Goal: Task Accomplishment & Management: Manage account settings

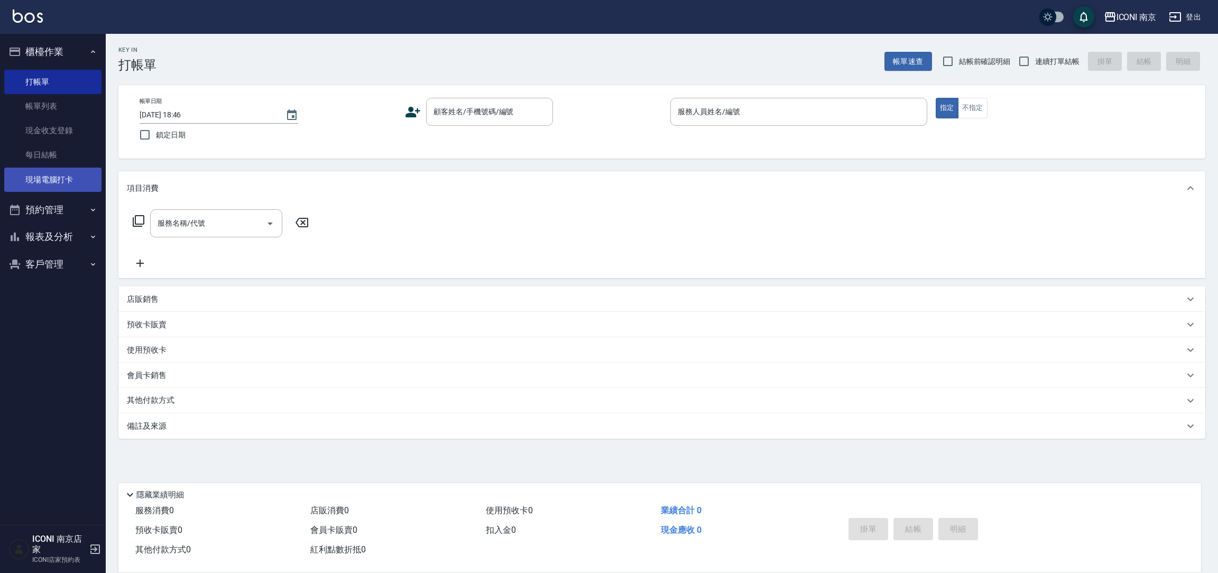
click at [44, 184] on link "現場電腦打卡" at bounding box center [52, 180] width 97 height 24
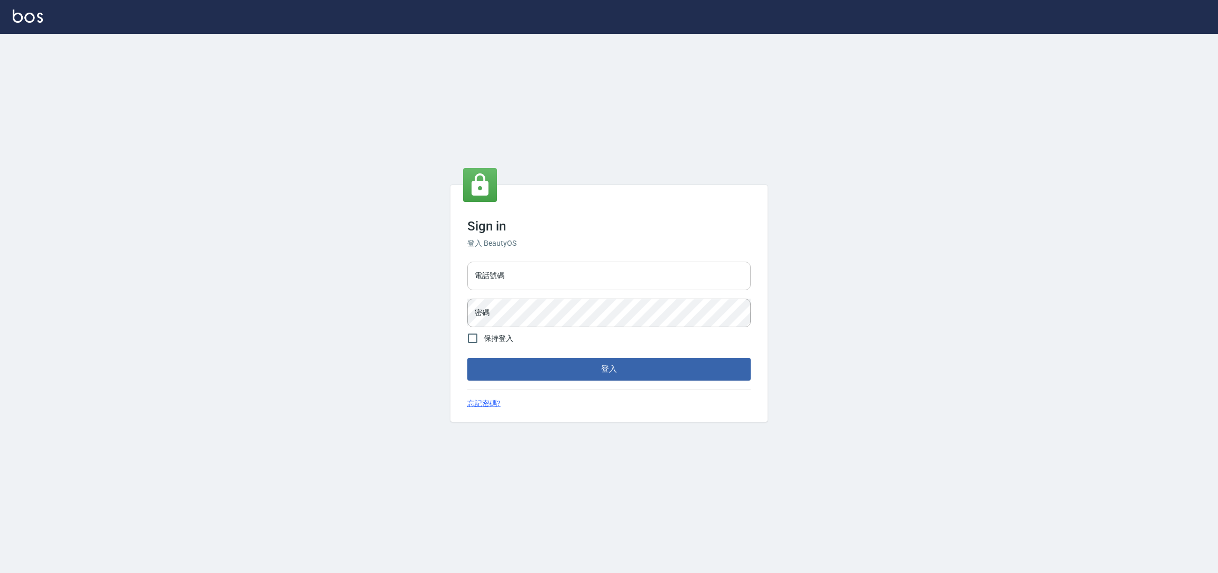
click at [586, 280] on input "電話號碼" at bounding box center [608, 276] width 283 height 29
type input "0225158181"
click at [467, 358] on button "登入" at bounding box center [608, 369] width 283 height 22
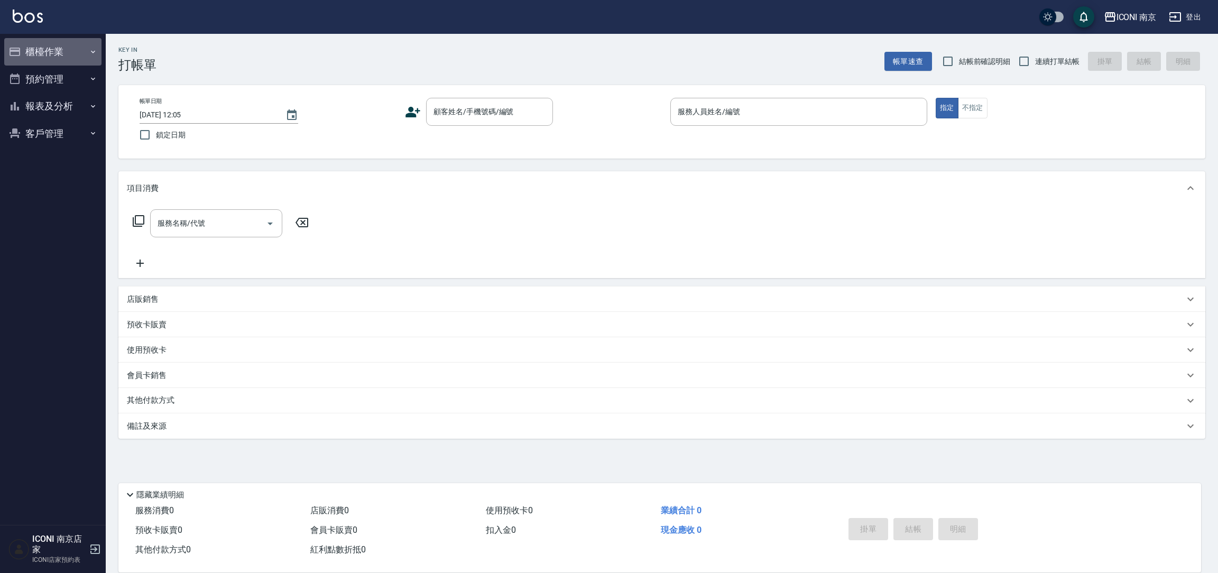
click at [59, 55] on button "櫃檯作業" at bounding box center [52, 51] width 97 height 27
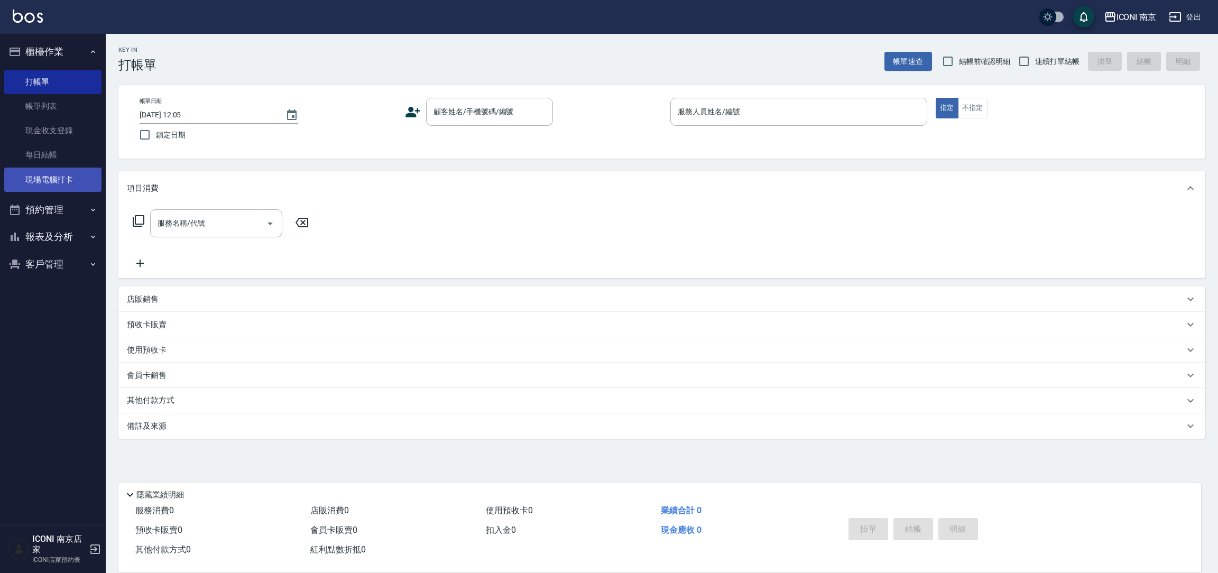
click at [49, 186] on link "現場電腦打卡" at bounding box center [52, 180] width 97 height 24
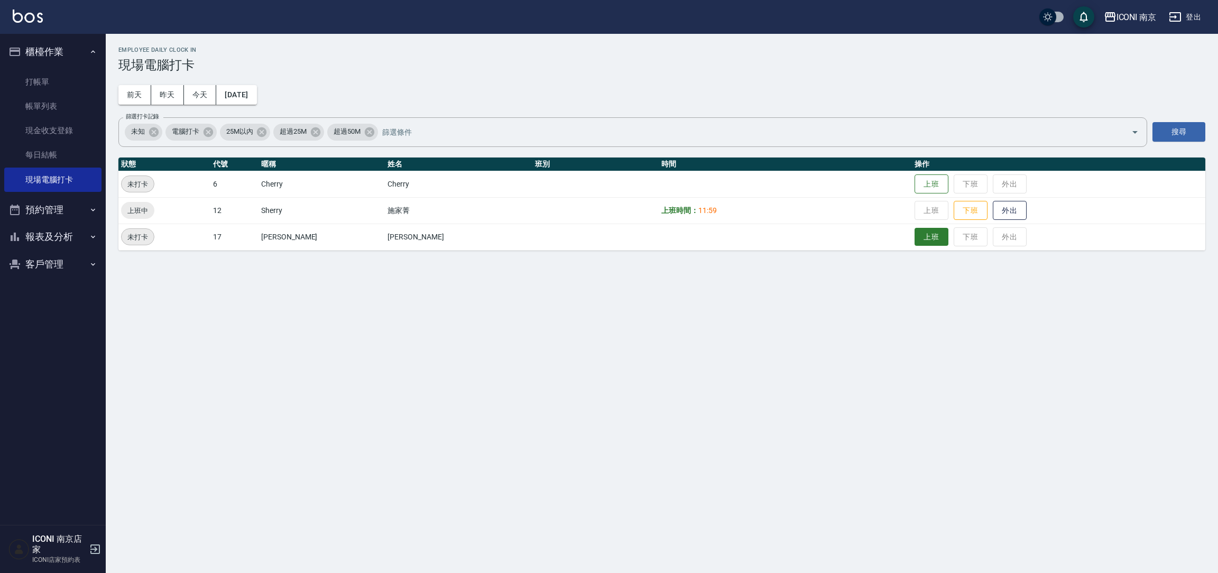
click at [914, 238] on button "上班" at bounding box center [931, 237] width 34 height 19
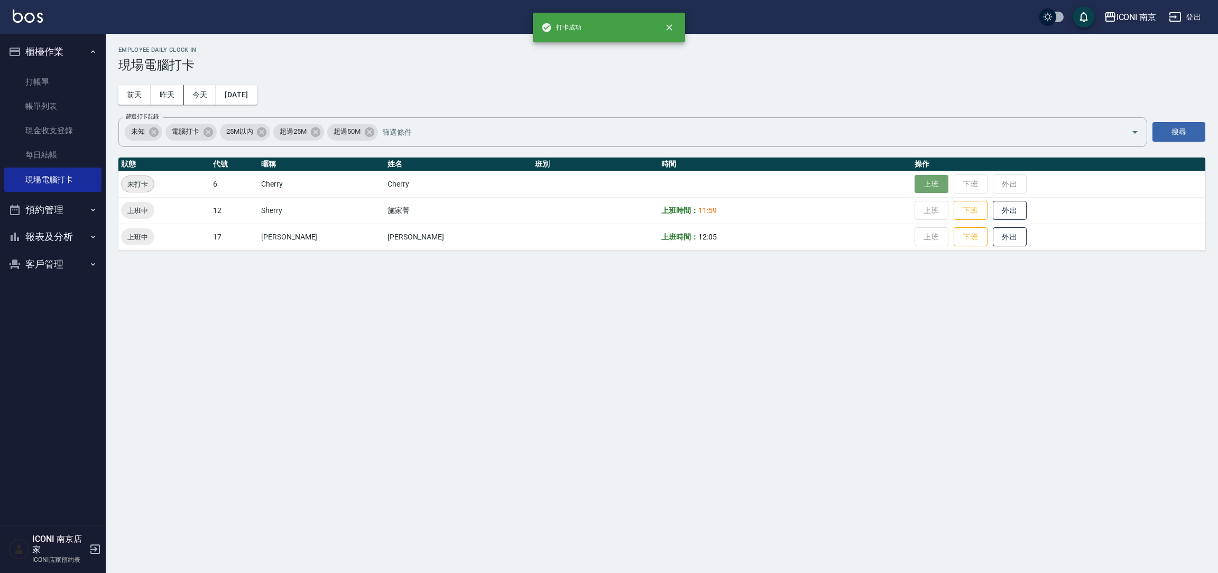
click at [914, 187] on button "上班" at bounding box center [931, 184] width 34 height 19
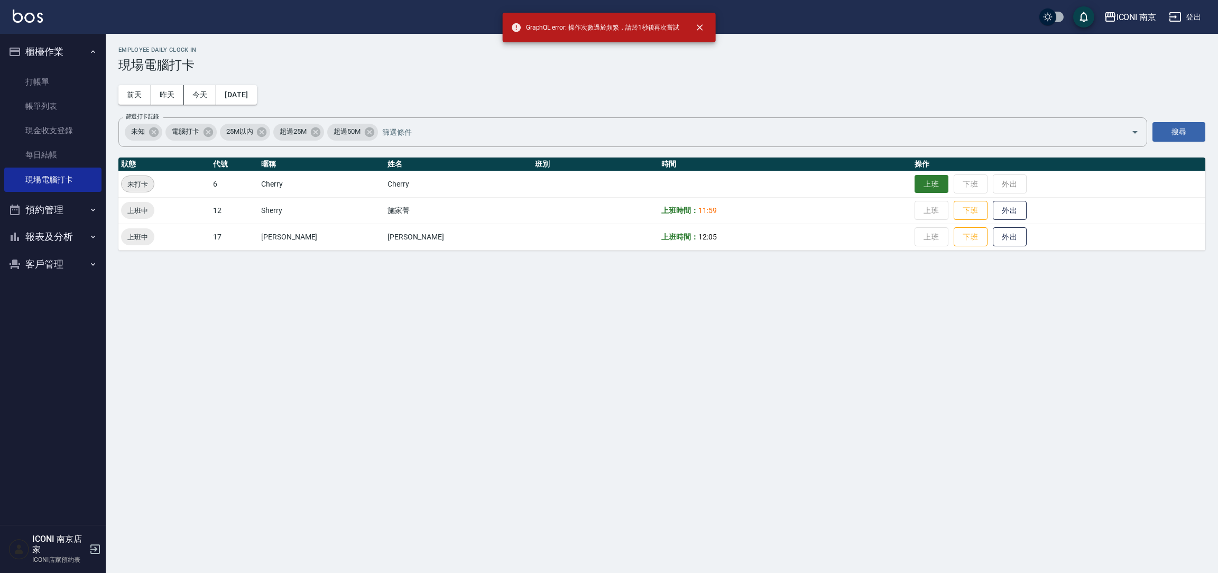
click at [914, 185] on button "上班" at bounding box center [931, 184] width 34 height 19
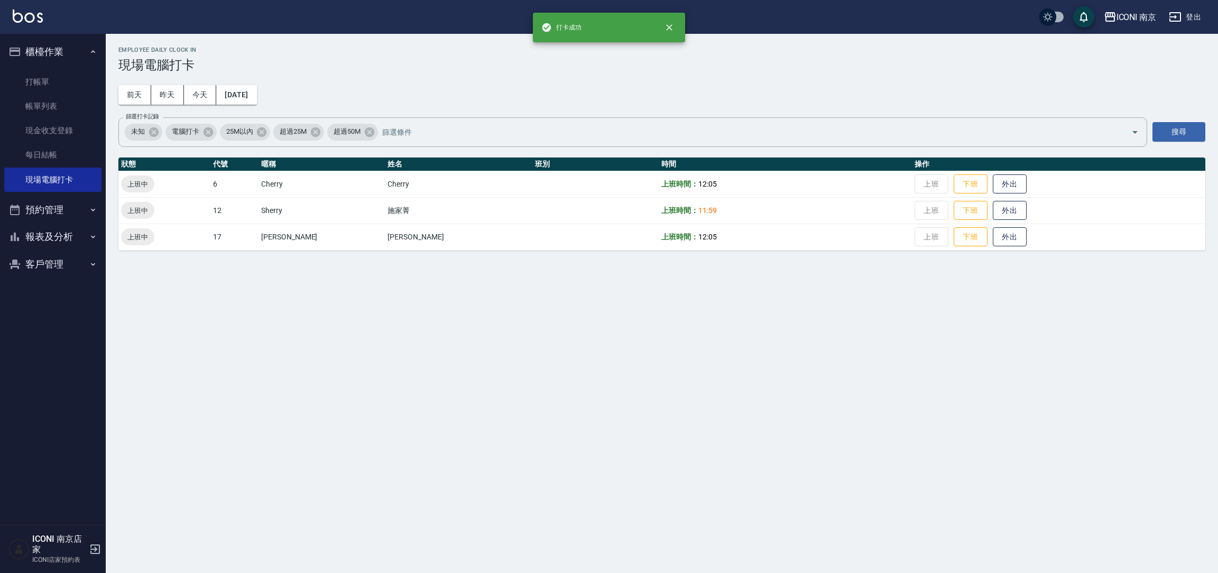
click at [1191, 15] on button "登出" at bounding box center [1184, 17] width 41 height 20
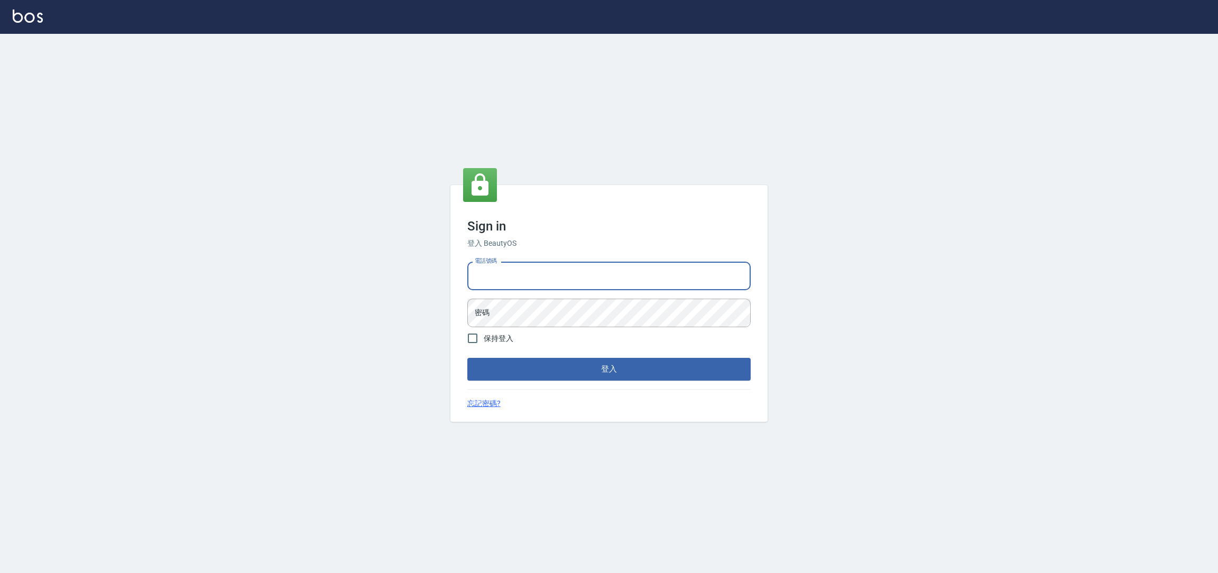
type input "0981921116"
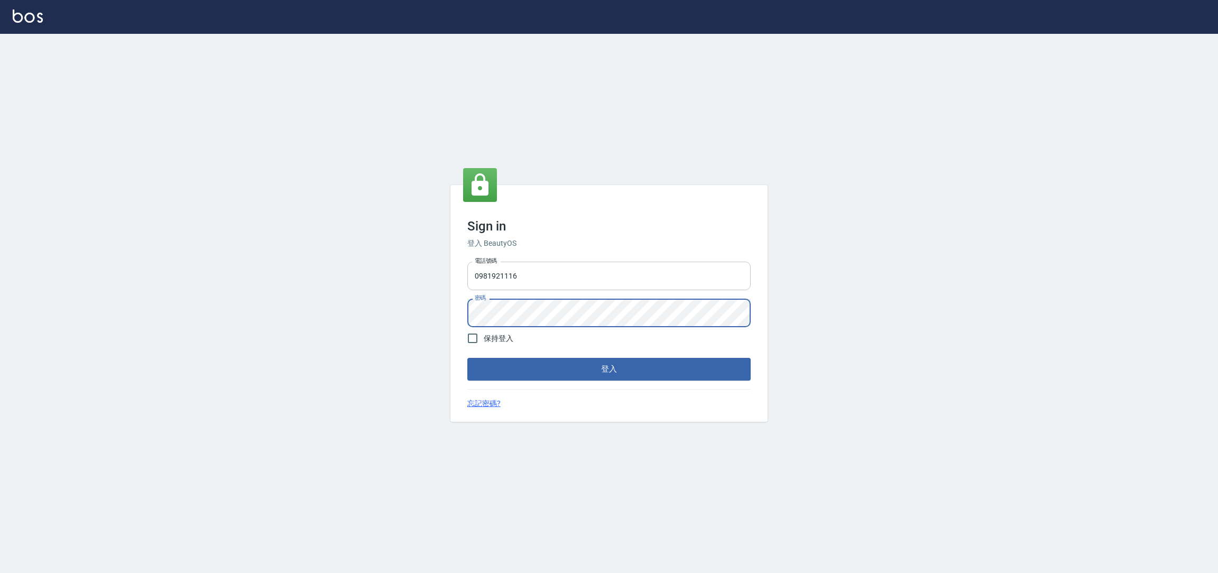
click at [467, 358] on button "登入" at bounding box center [608, 369] width 283 height 22
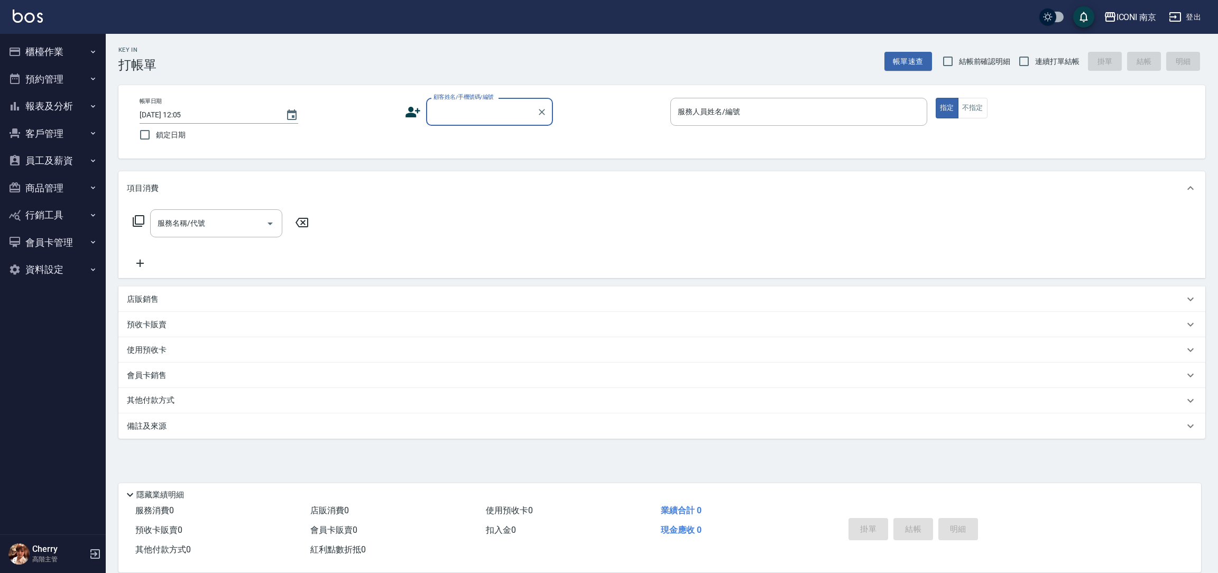
click at [56, 54] on button "櫃檯作業" at bounding box center [52, 51] width 97 height 27
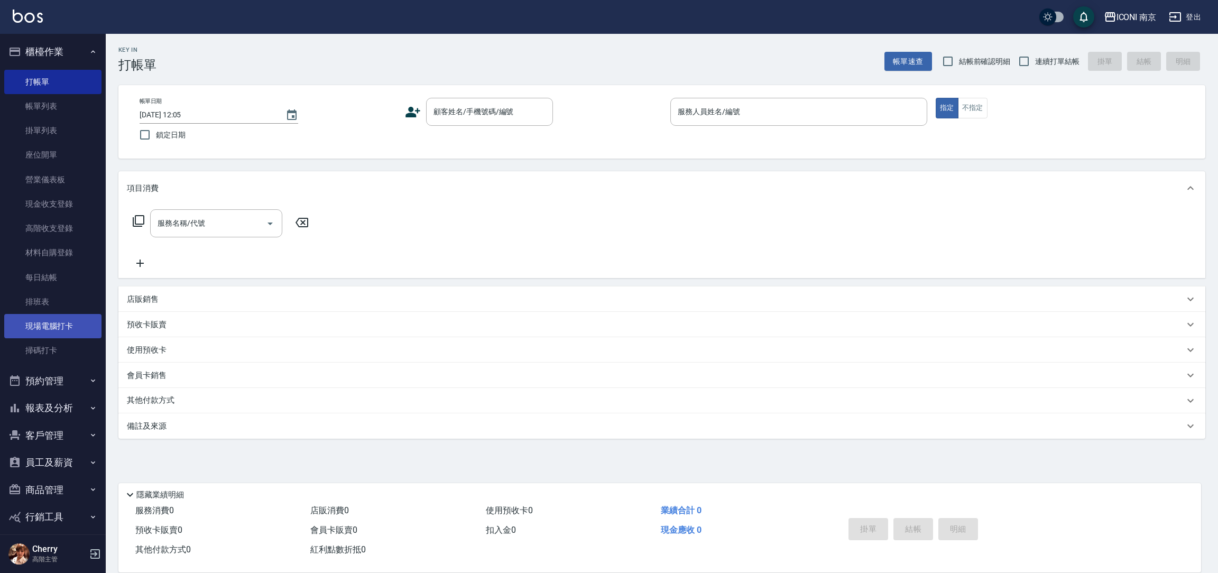
click at [66, 315] on link "現場電腦打卡" at bounding box center [52, 326] width 97 height 24
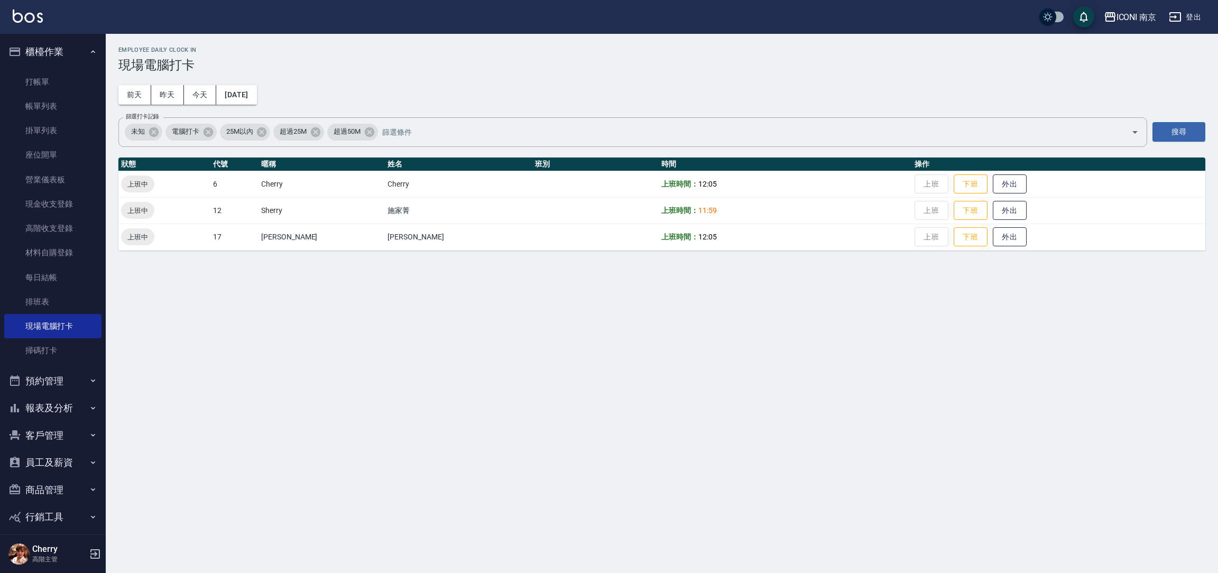
drag, startPoint x: 643, startPoint y: 209, endPoint x: 649, endPoint y: 209, distance: 6.3
click at [661, 209] on b "上班時間：" at bounding box center [679, 210] width 37 height 8
click at [698, 208] on span "11:59" at bounding box center [707, 210] width 19 height 8
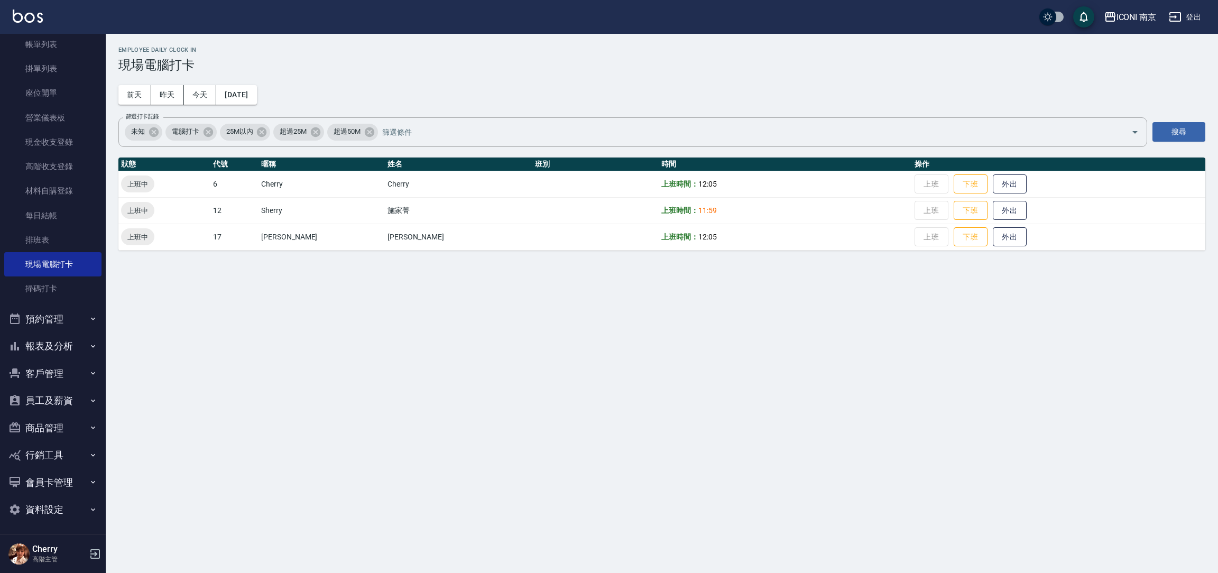
click at [45, 402] on button "員工及薪資" at bounding box center [52, 400] width 97 height 27
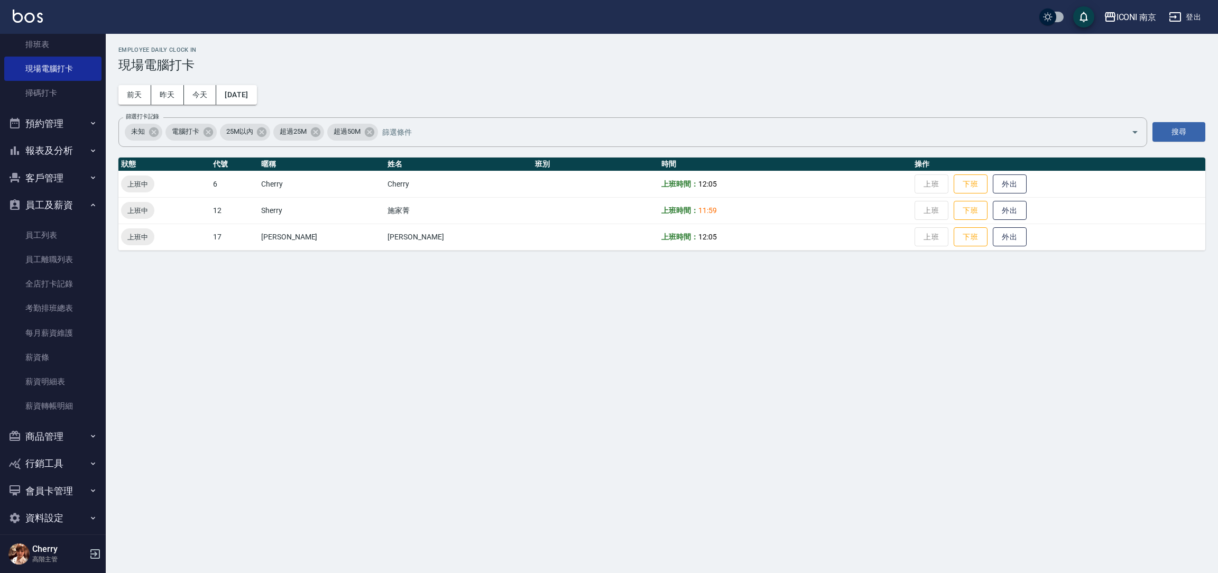
scroll to position [260, 0]
click at [45, 280] on link "全店打卡記錄" at bounding box center [52, 282] width 97 height 24
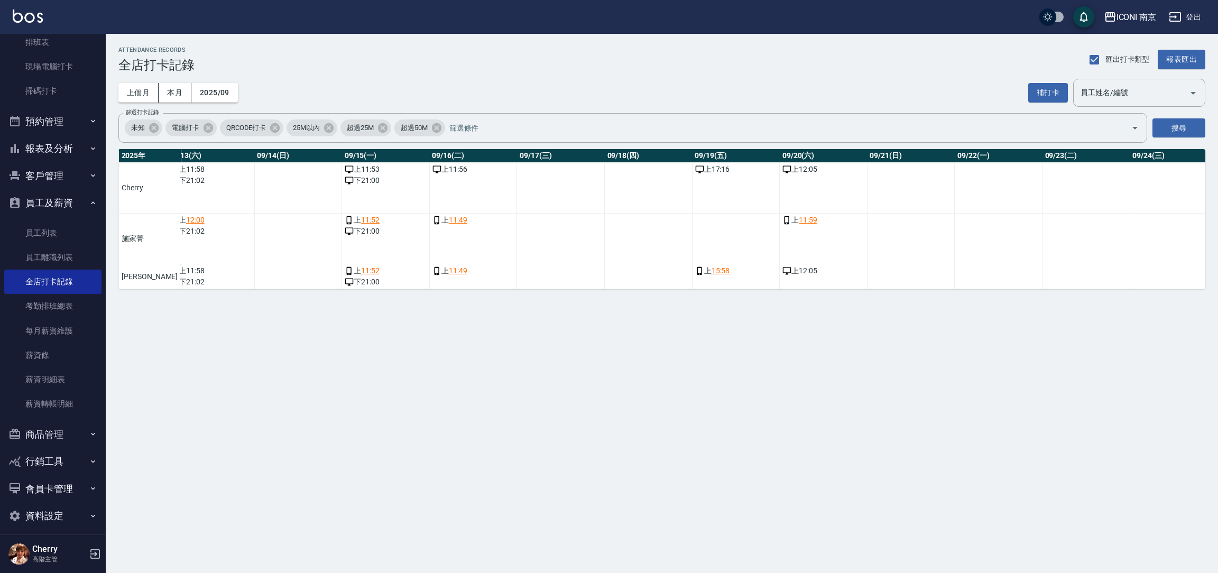
scroll to position [0, 1390]
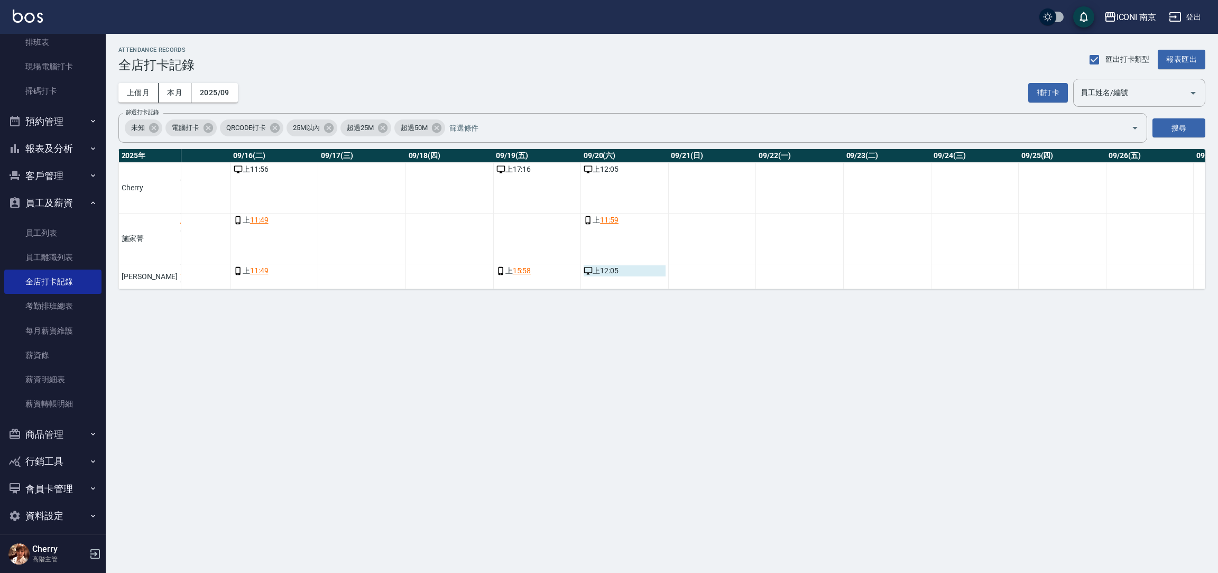
click at [592, 270] on div "上 12:05" at bounding box center [625, 270] width 82 height 11
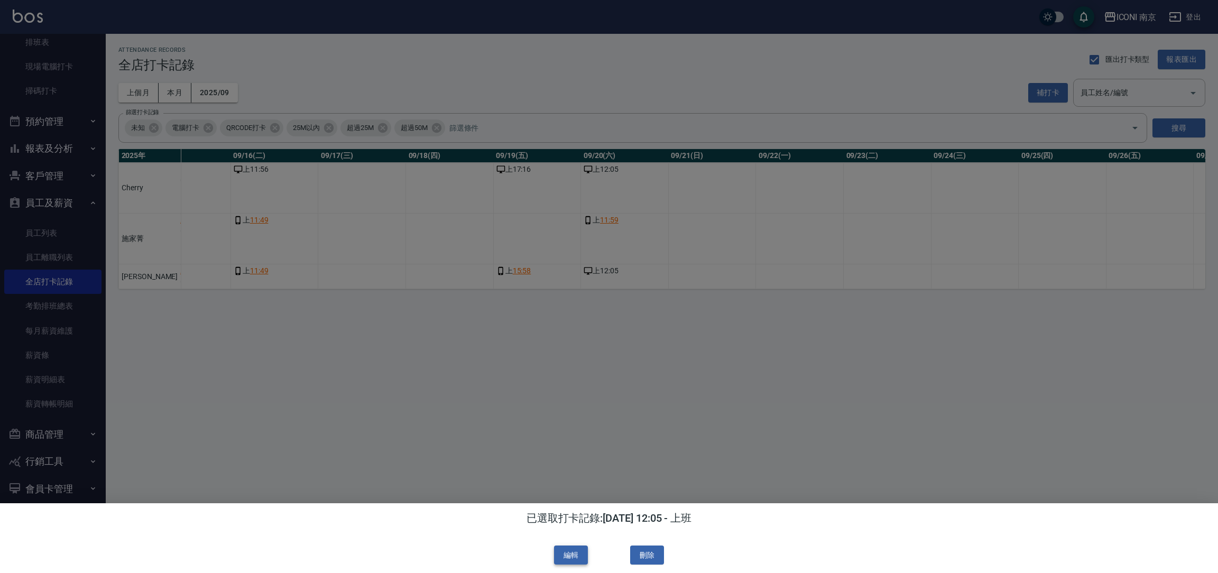
click at [575, 552] on button "編輯" at bounding box center [571, 556] width 34 height 20
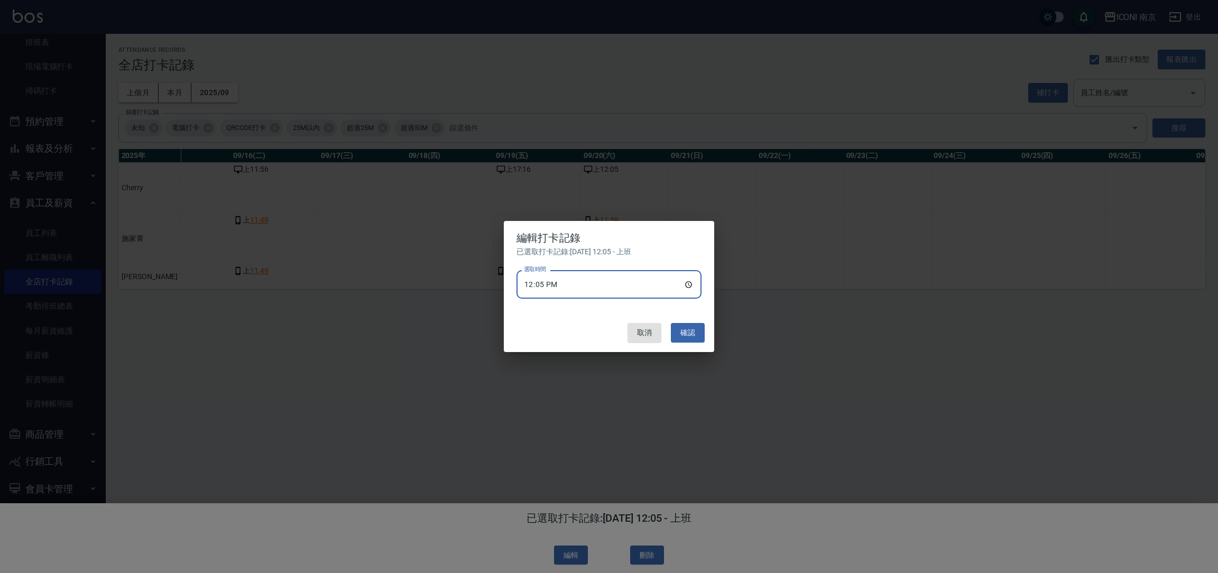
click at [572, 292] on input "12:05" at bounding box center [608, 284] width 185 height 29
click at [577, 283] on input "12:05" at bounding box center [608, 284] width 185 height 29
click at [551, 288] on input "12:05" at bounding box center [608, 284] width 185 height 29
click at [559, 284] on input "12:05" at bounding box center [608, 284] width 185 height 29
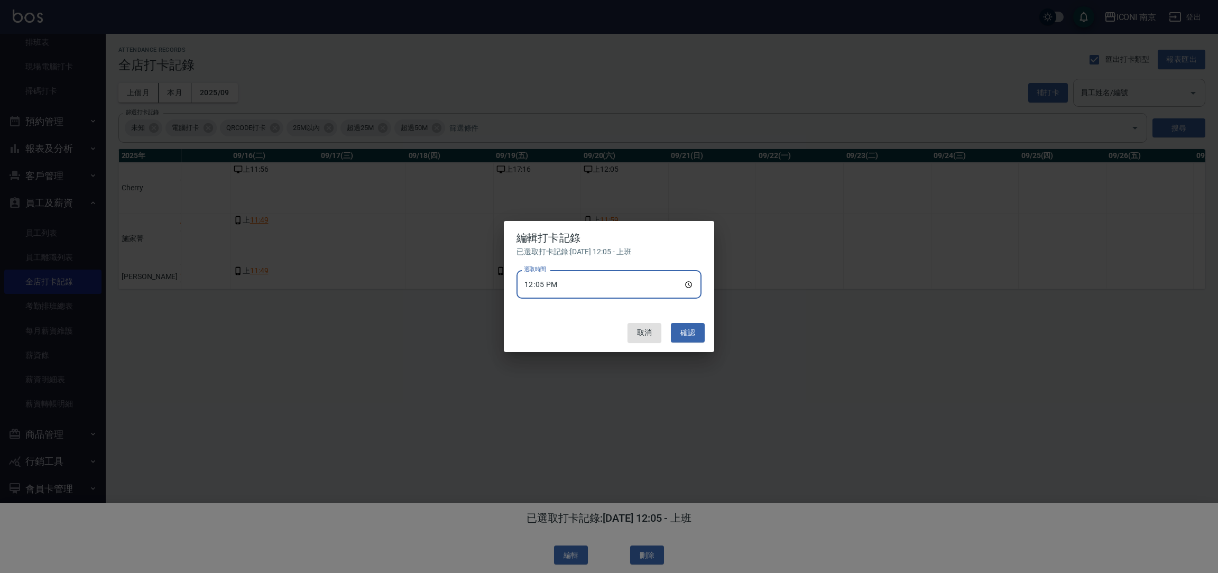
type input "12:00"
click at [694, 328] on button "確認" at bounding box center [688, 333] width 34 height 20
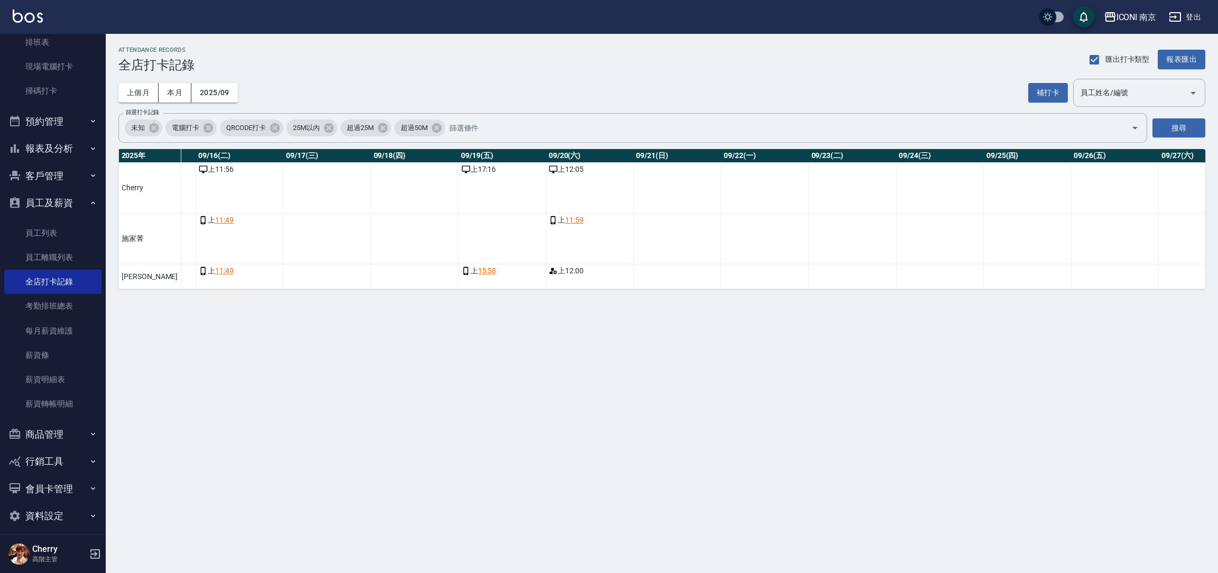
scroll to position [0, 1399]
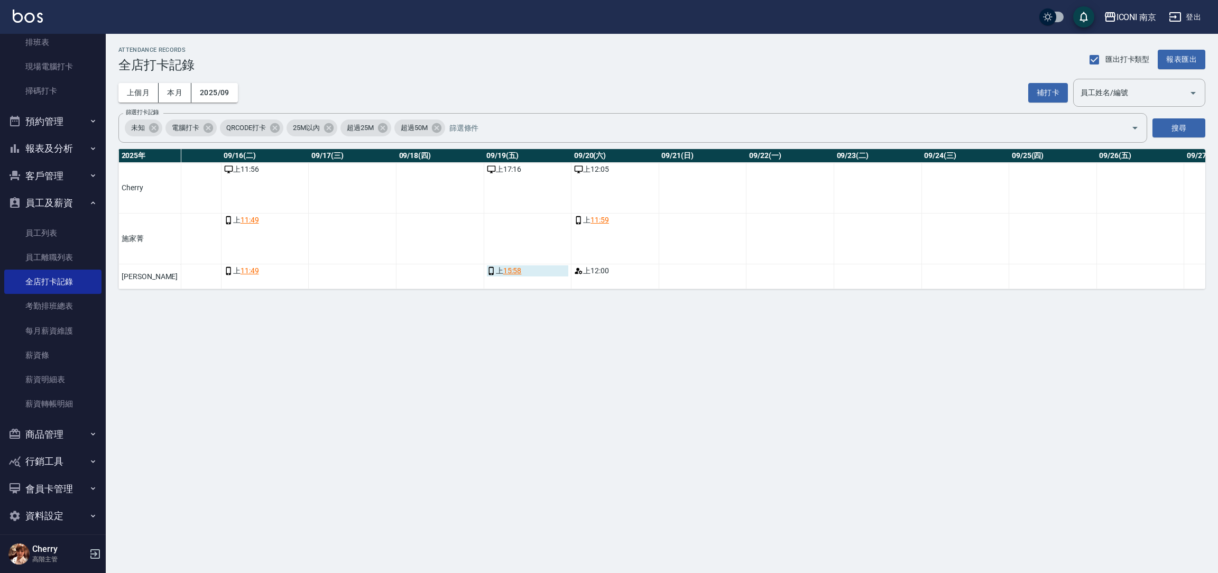
click at [503, 266] on link "15:58" at bounding box center [512, 270] width 19 height 11
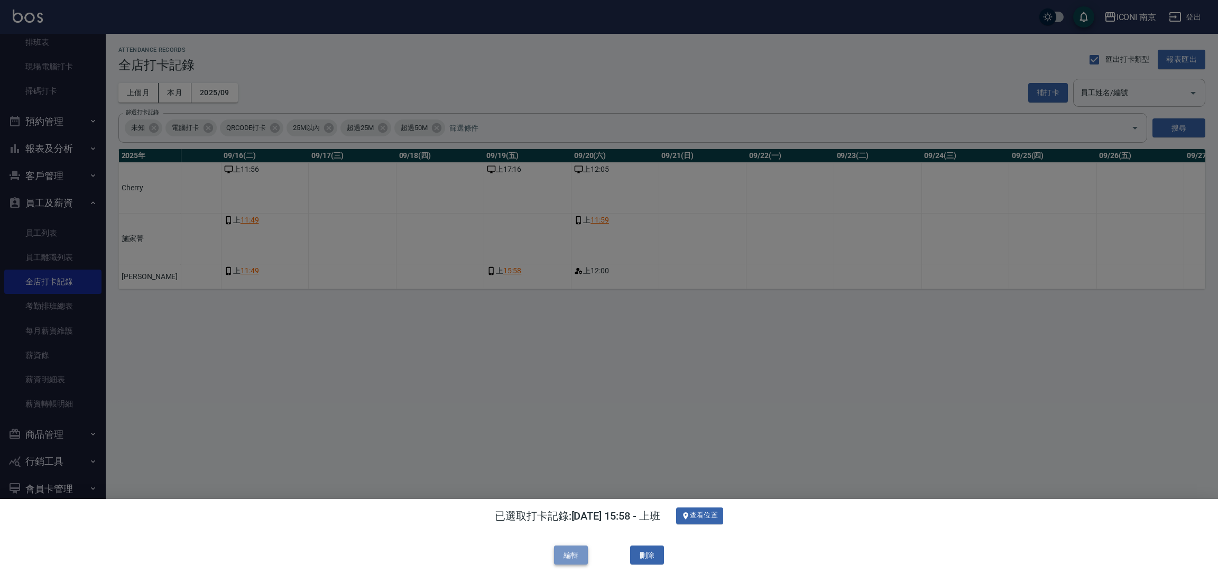
click at [569, 554] on button "編輯" at bounding box center [571, 556] width 34 height 20
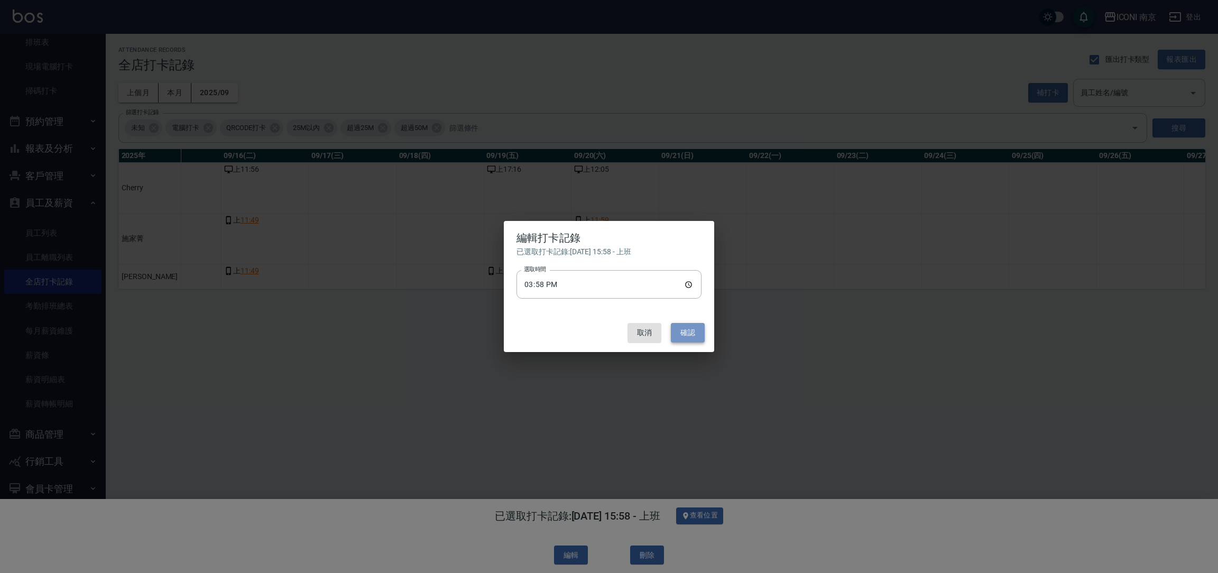
drag, startPoint x: 687, startPoint y: 330, endPoint x: 730, endPoint y: 502, distance: 176.5
click at [689, 330] on button "確認" at bounding box center [688, 333] width 34 height 20
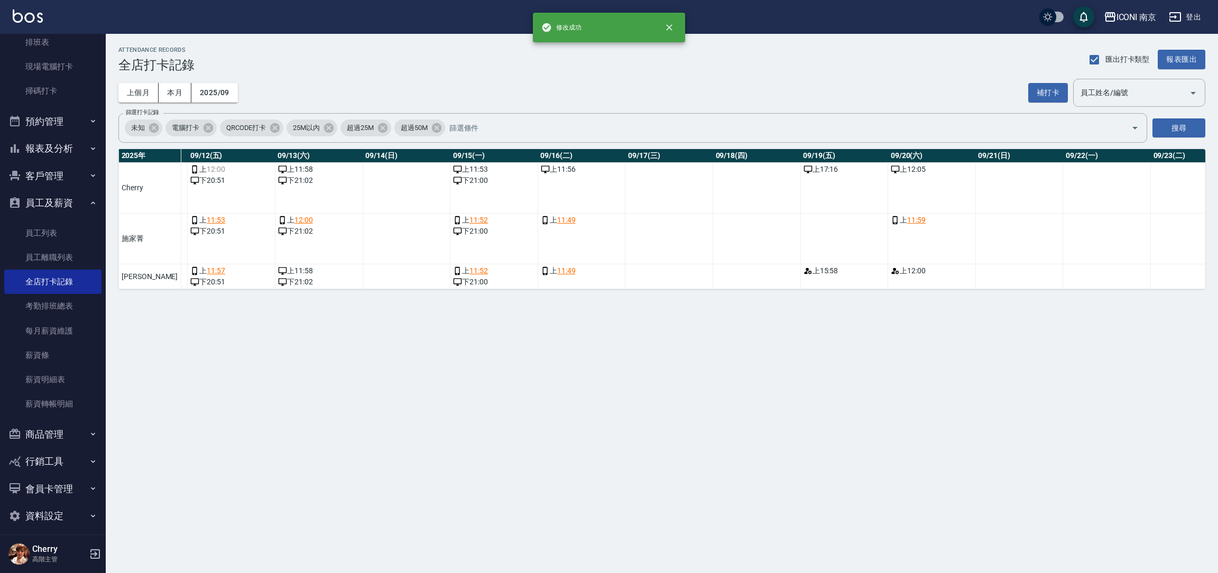
scroll to position [0, 1088]
click at [569, 276] on div "上 11:49" at bounding box center [576, 270] width 82 height 11
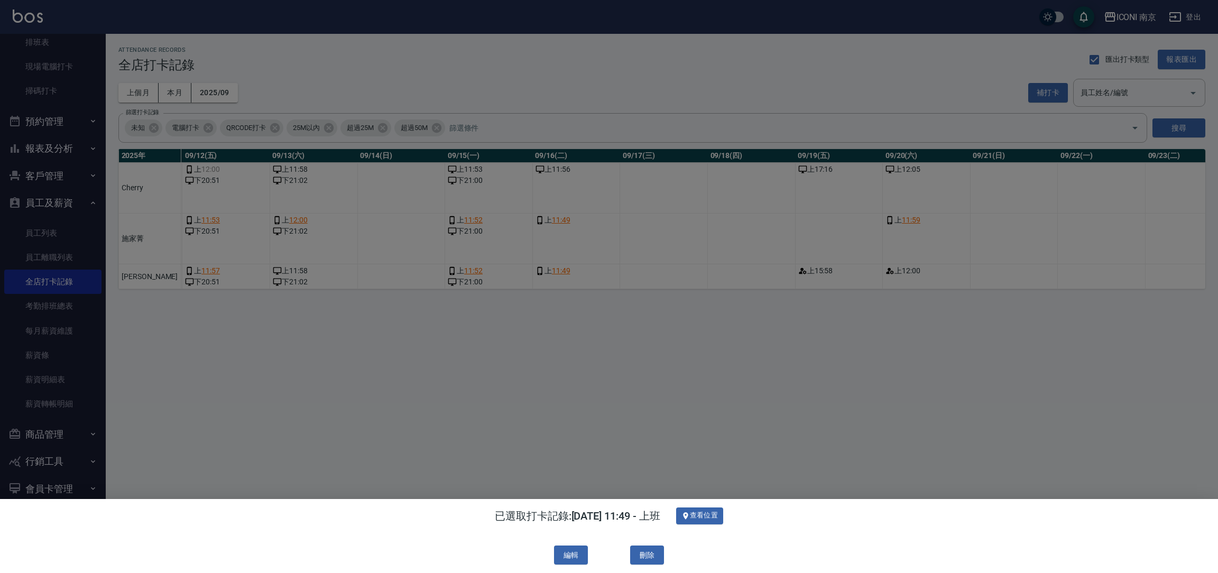
click at [646, 459] on div at bounding box center [609, 286] width 1218 height 573
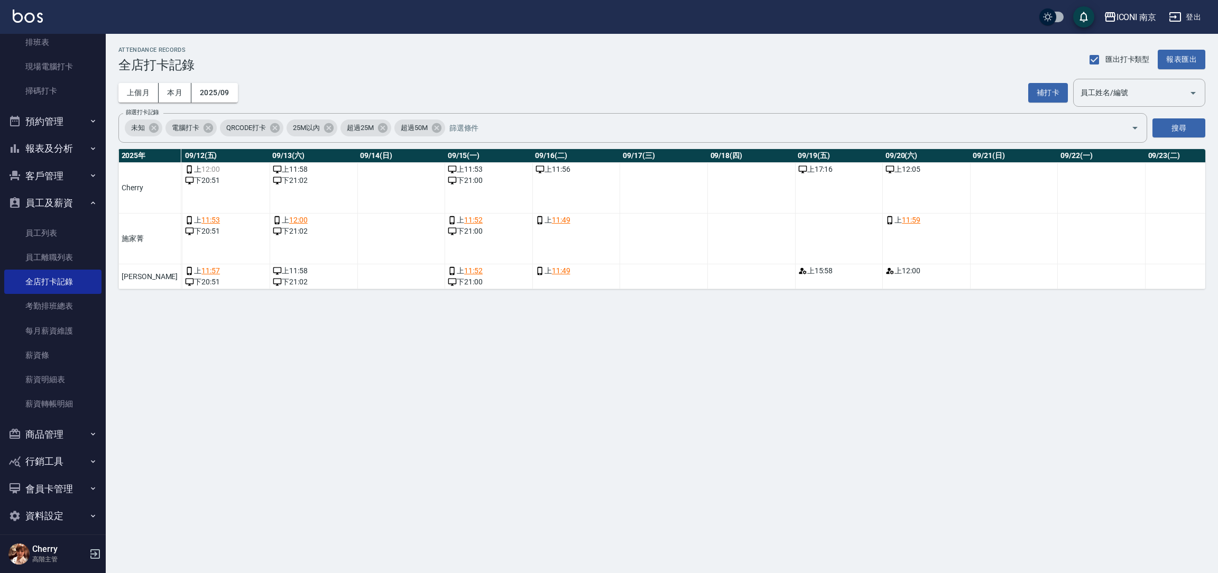
scroll to position [0, 1079]
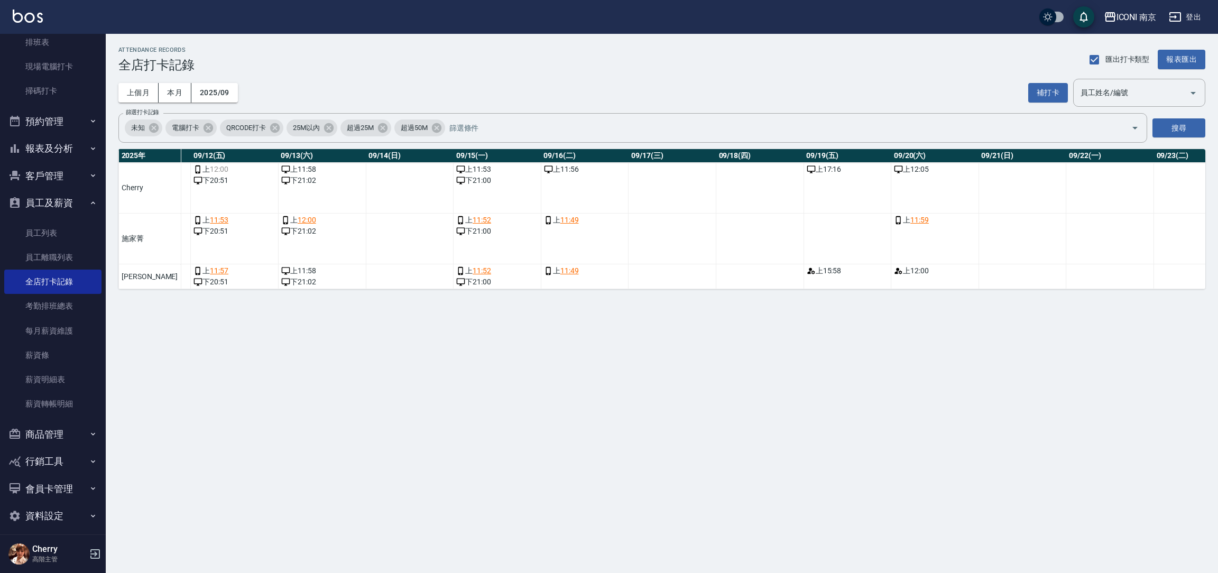
click at [558, 178] on td "上 11:56" at bounding box center [585, 188] width 88 height 51
click at [566, 171] on div "上 11:56" at bounding box center [585, 169] width 82 height 11
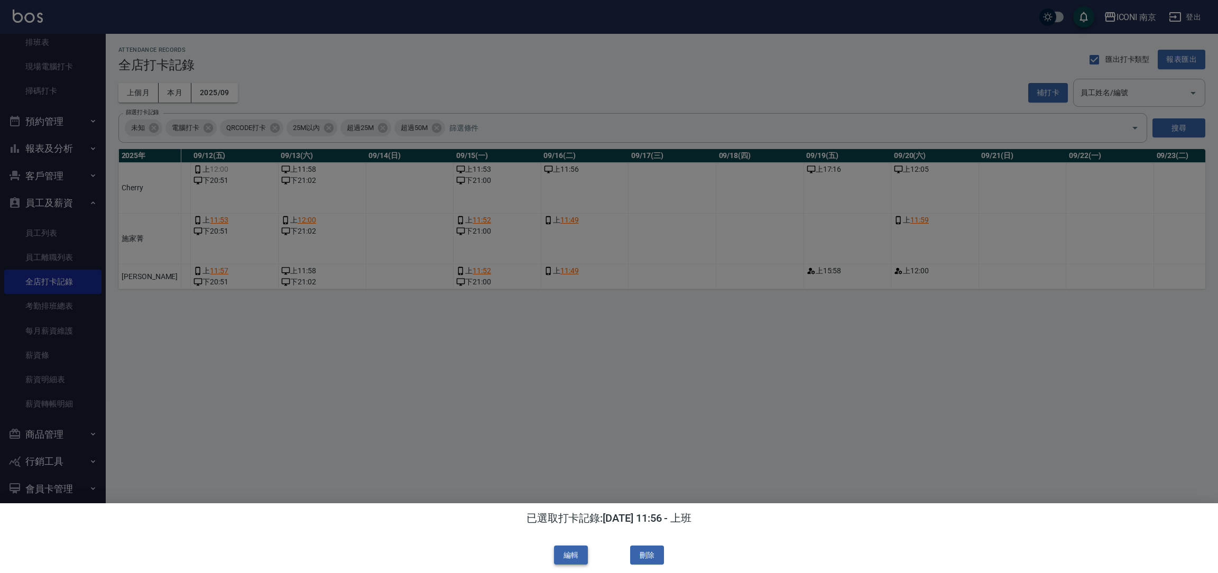
click at [581, 557] on button "編輯" at bounding box center [571, 556] width 34 height 20
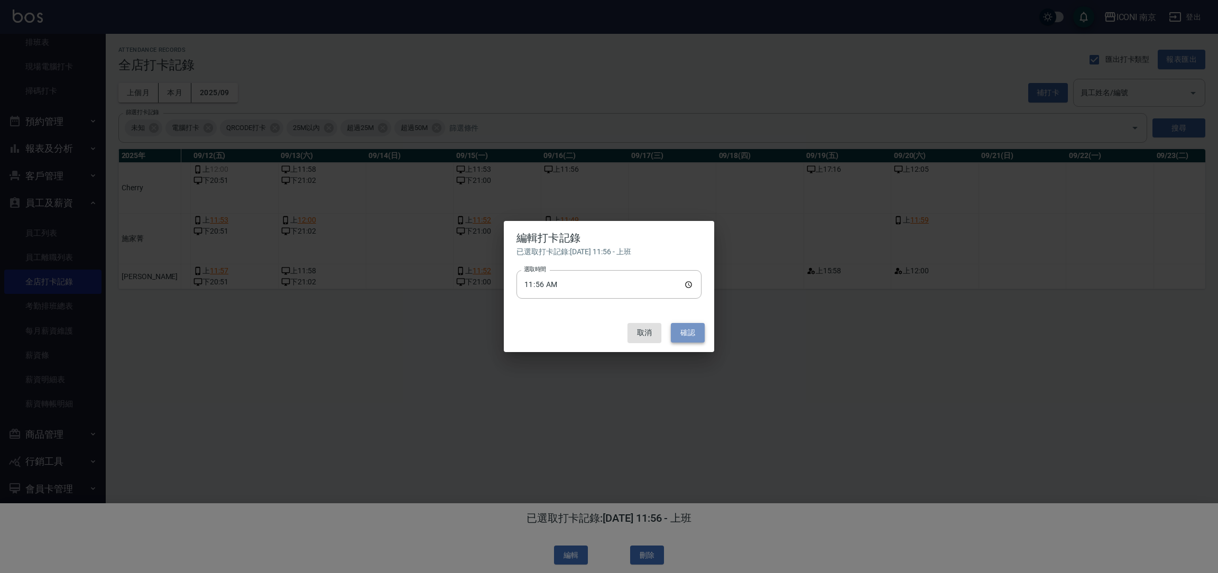
click at [687, 340] on button "確認" at bounding box center [688, 333] width 34 height 20
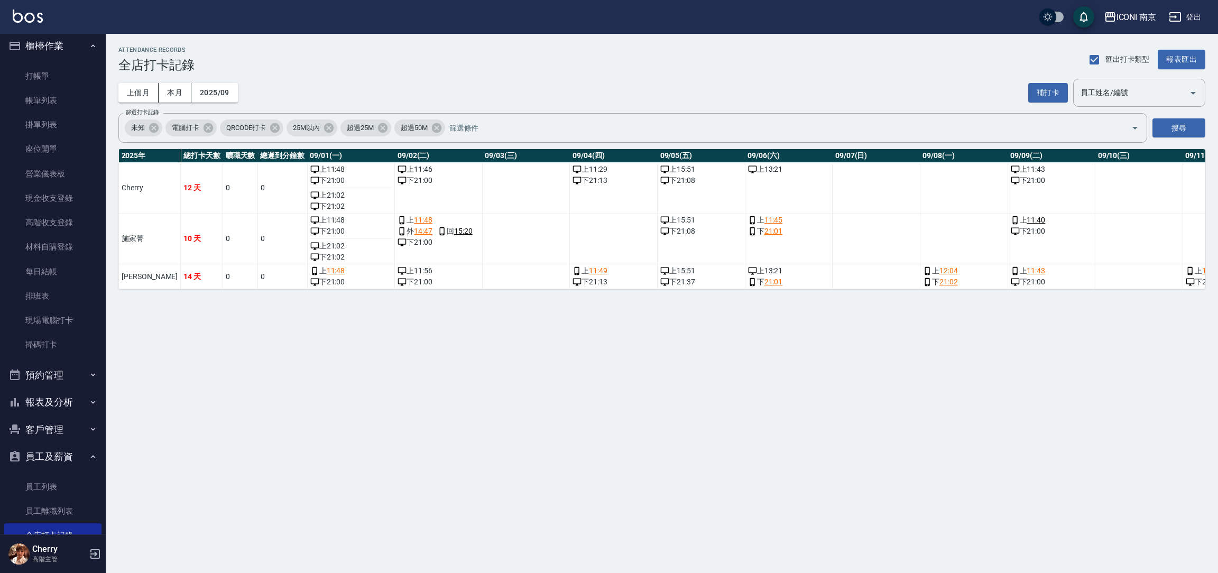
scroll to position [0, 0]
click at [1132, 19] on div "ICONI 南京" at bounding box center [1136, 17] width 40 height 13
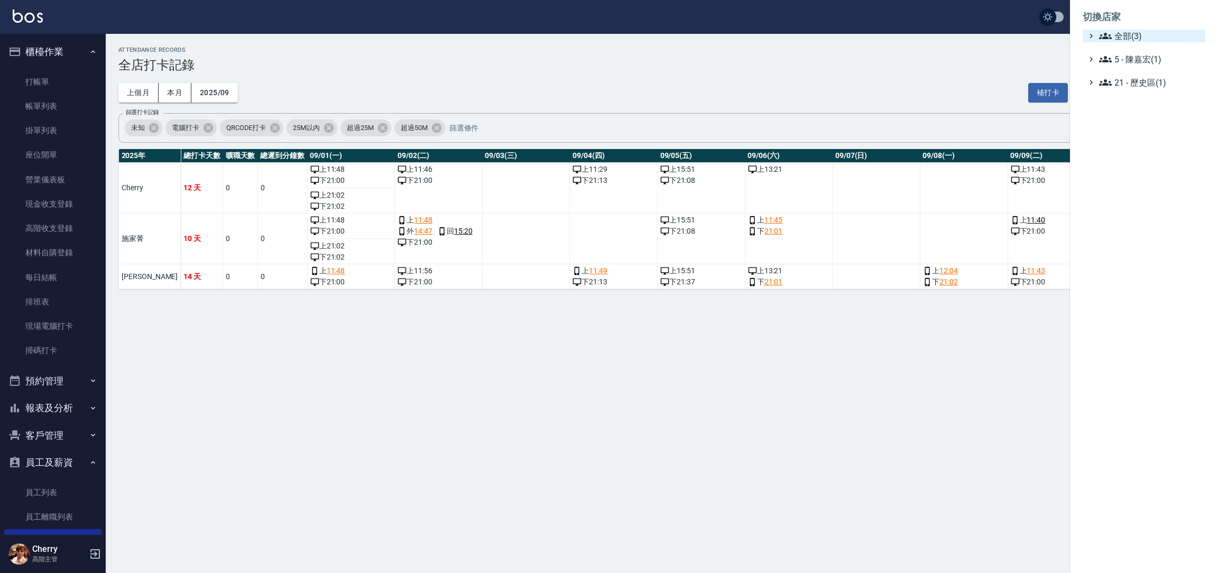
click at [1121, 39] on span "全部(3)" at bounding box center [1150, 36] width 102 height 13
click at [1124, 70] on span "PS23" at bounding box center [1149, 66] width 104 height 13
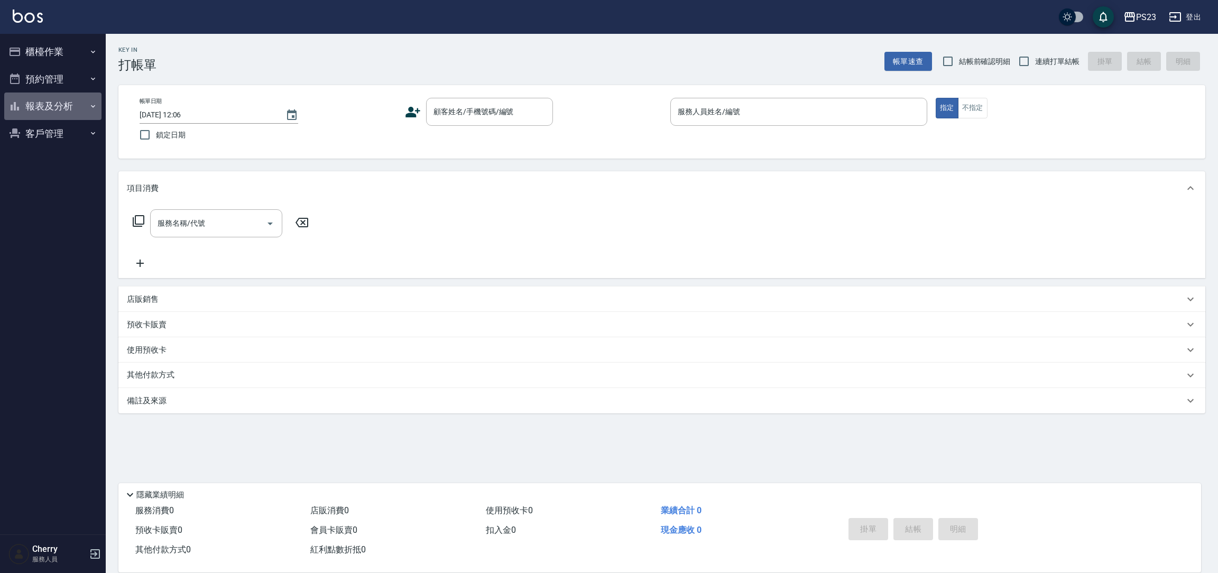
click at [49, 105] on button "報表及分析" at bounding box center [52, 106] width 97 height 27
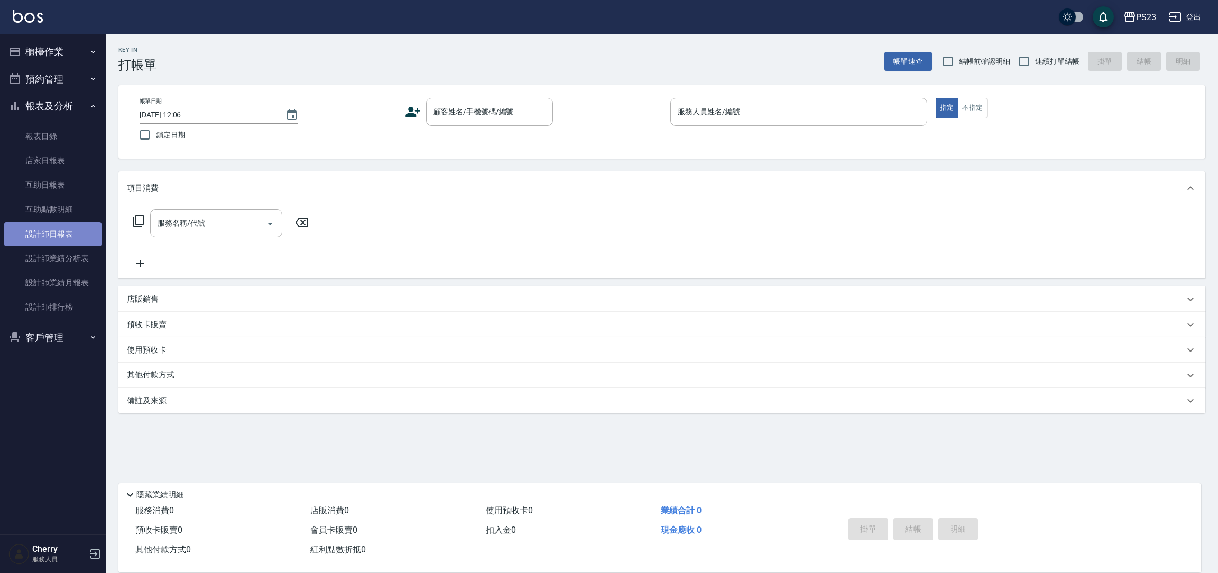
click at [52, 226] on link "設計師日報表" at bounding box center [52, 234] width 97 height 24
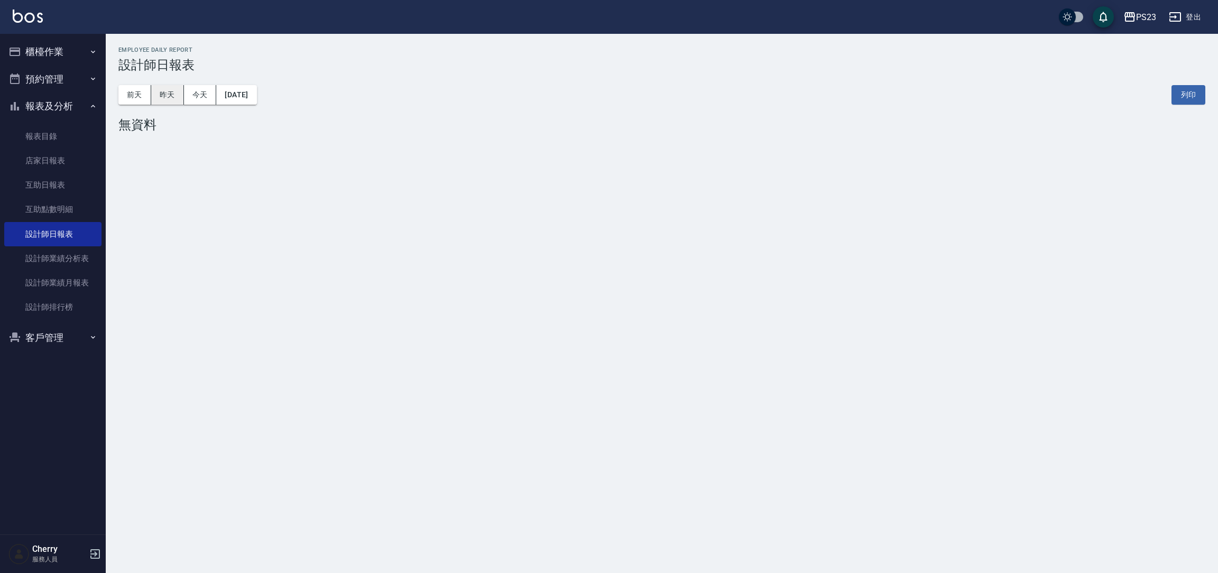
click at [173, 95] on button "昨天" at bounding box center [167, 95] width 33 height 20
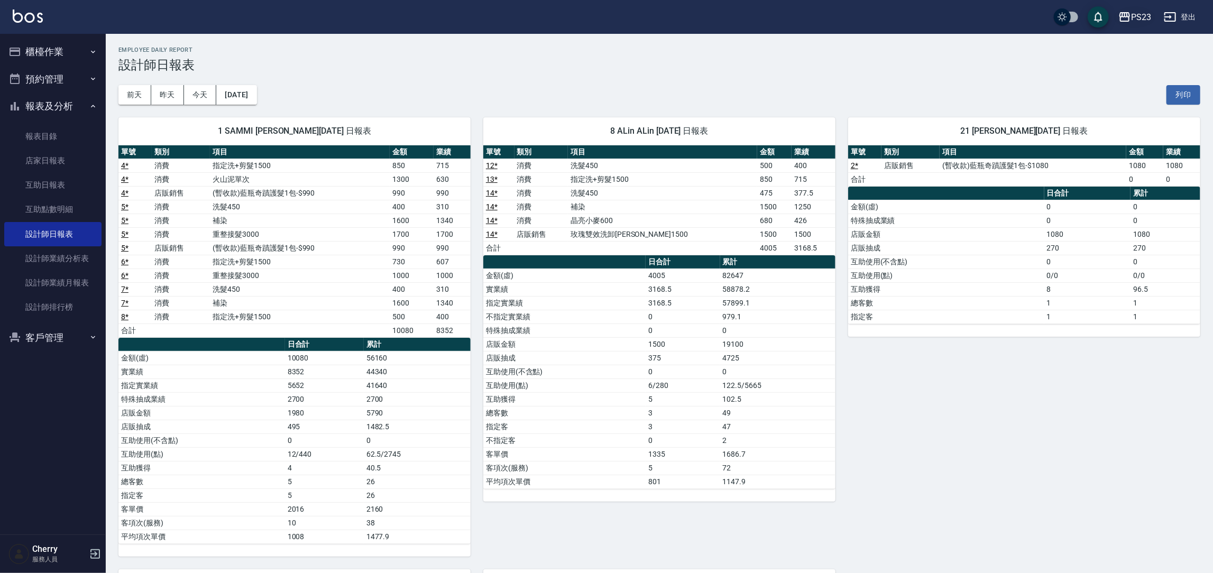
click at [1139, 21] on div "PS23" at bounding box center [1141, 17] width 20 height 13
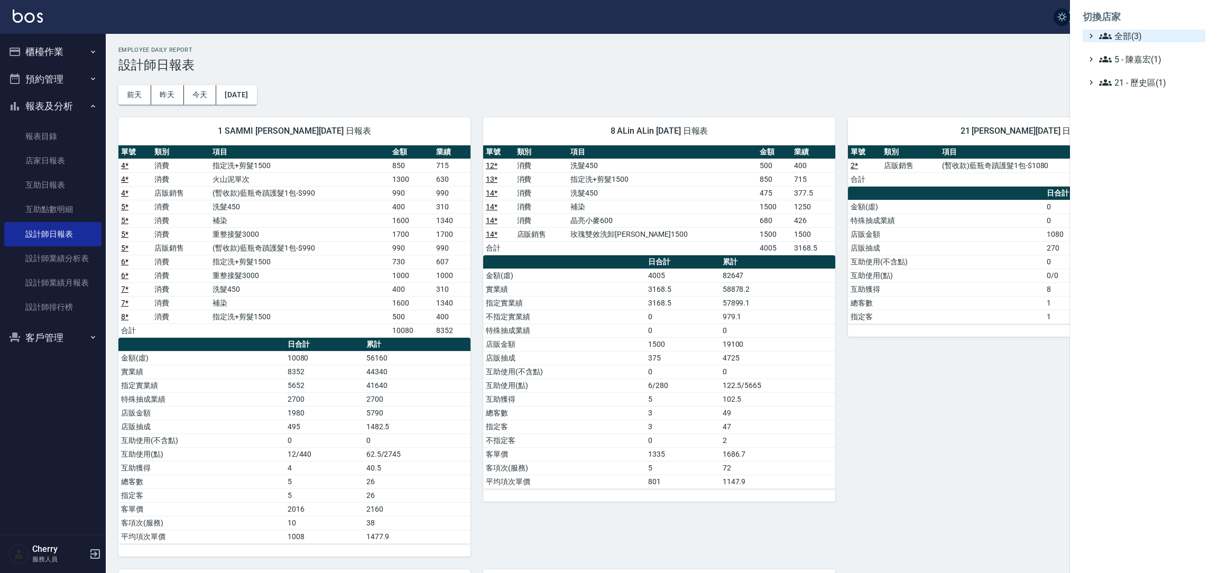
click at [1126, 35] on span "全部(3)" at bounding box center [1150, 36] width 102 height 13
click at [1130, 45] on span "ICONI 南京" at bounding box center [1149, 48] width 104 height 13
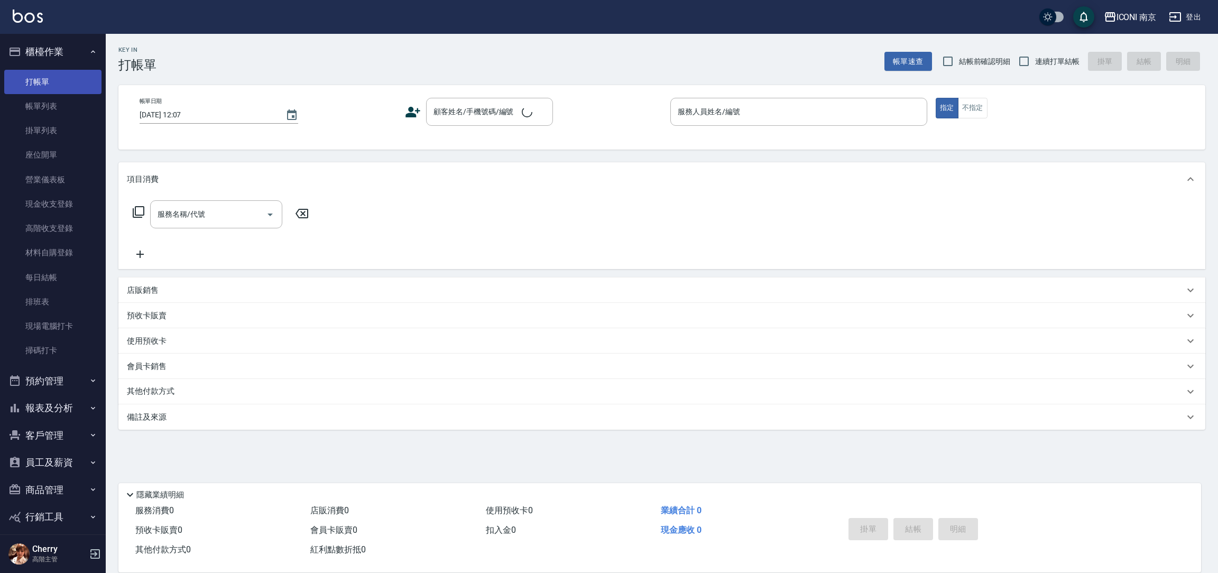
click at [42, 79] on link "打帳單" at bounding box center [52, 82] width 97 height 24
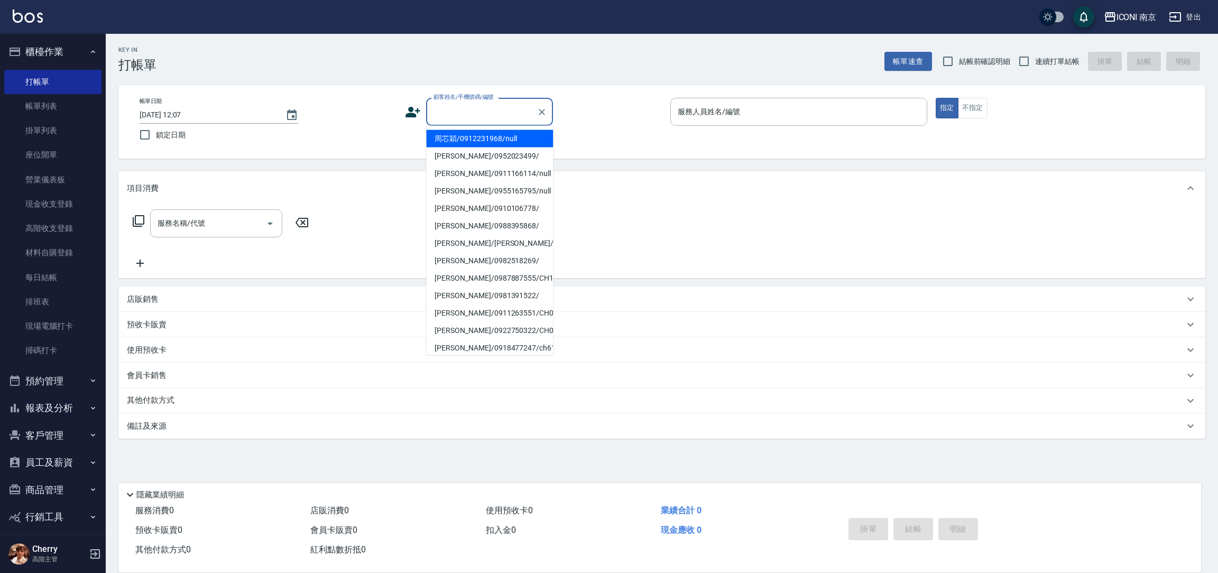
click at [477, 115] on input "顧客姓名/手機號碼/編號" at bounding box center [481, 112] width 101 height 19
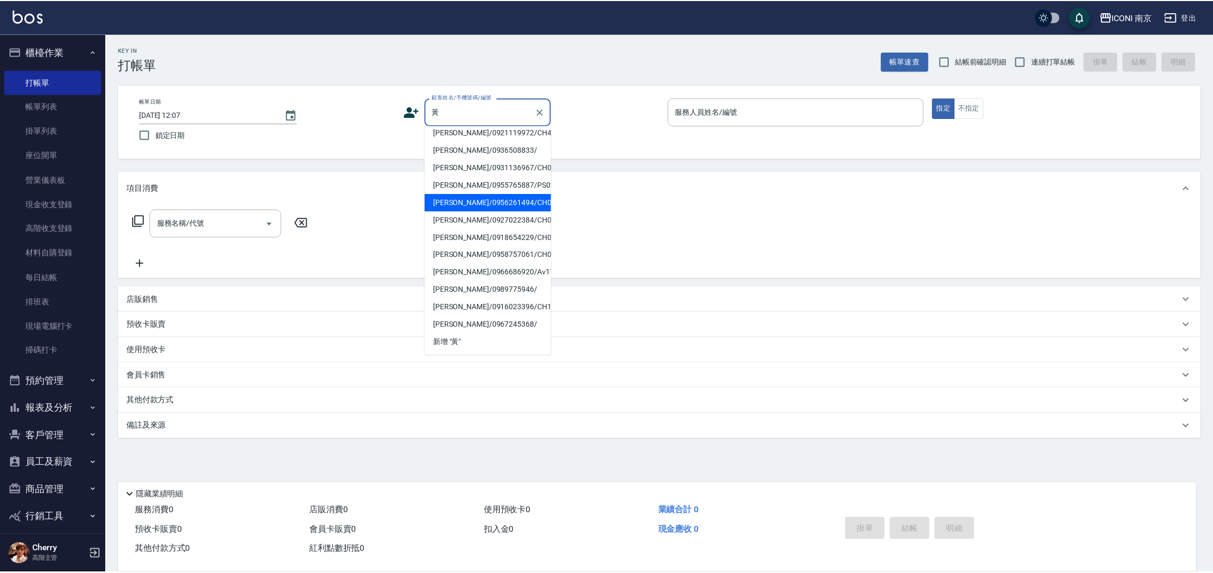
scroll to position [256, 0]
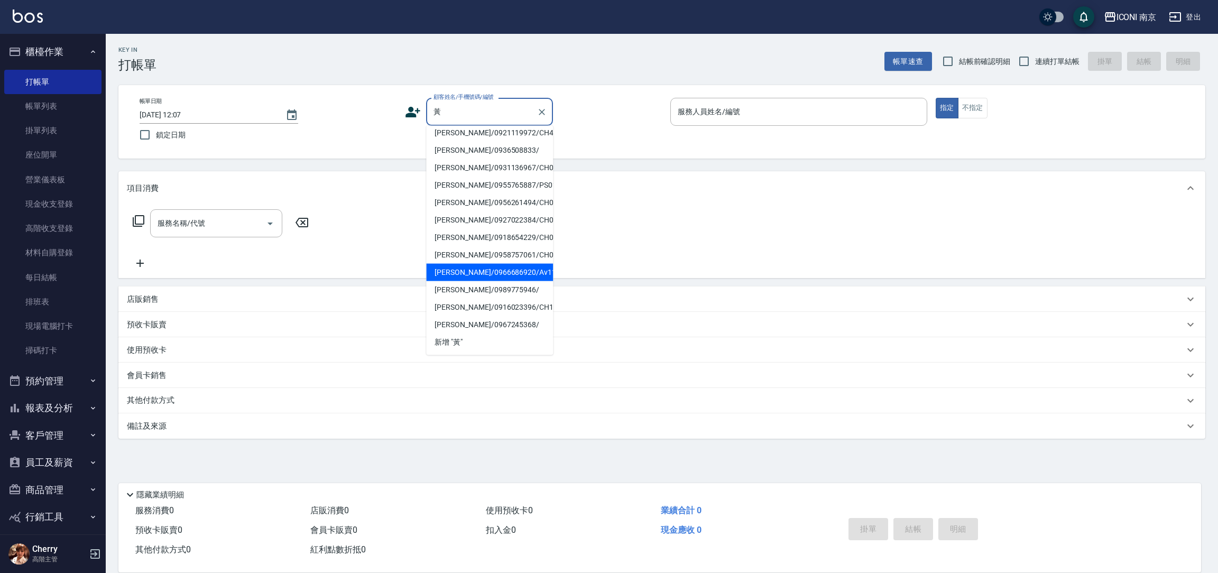
click at [494, 272] on li "黃皓棠/0966686920/Av1126" at bounding box center [489, 272] width 127 height 17
type input "黃皓棠/0966686920/Av1126"
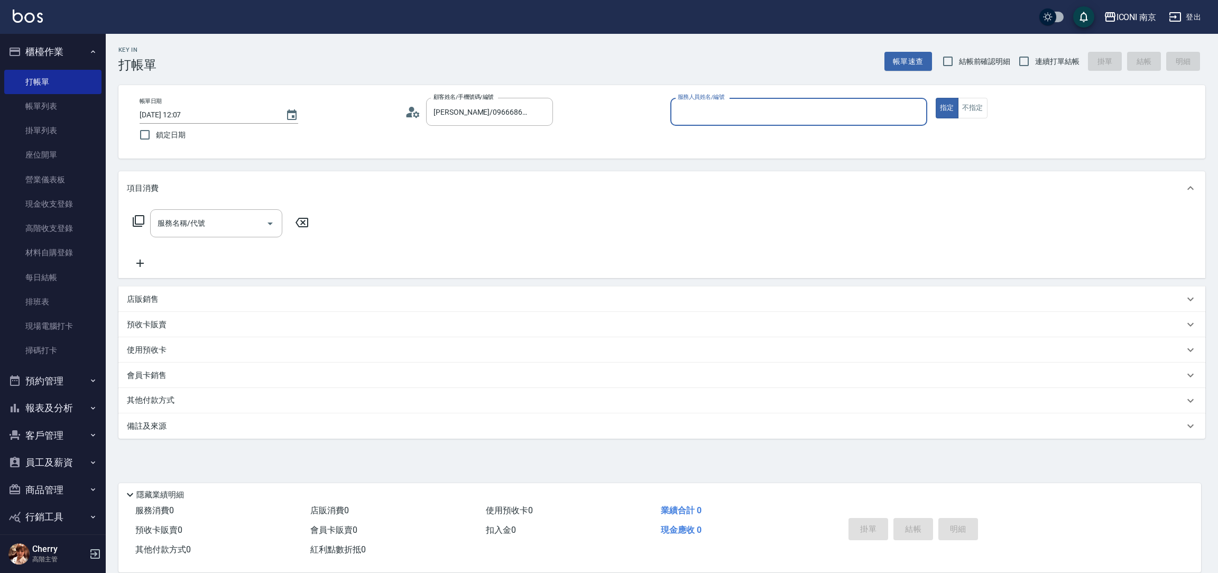
type input "Ava-2"
click at [161, 435] on p "備註及來源" at bounding box center [147, 431] width 40 height 11
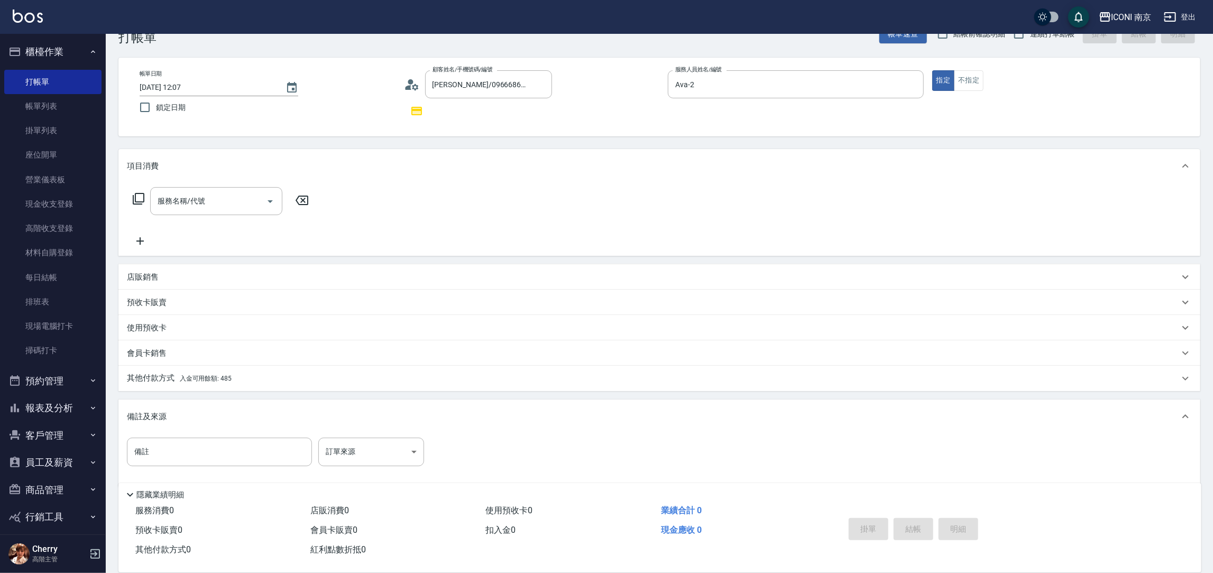
scroll to position [41, 0]
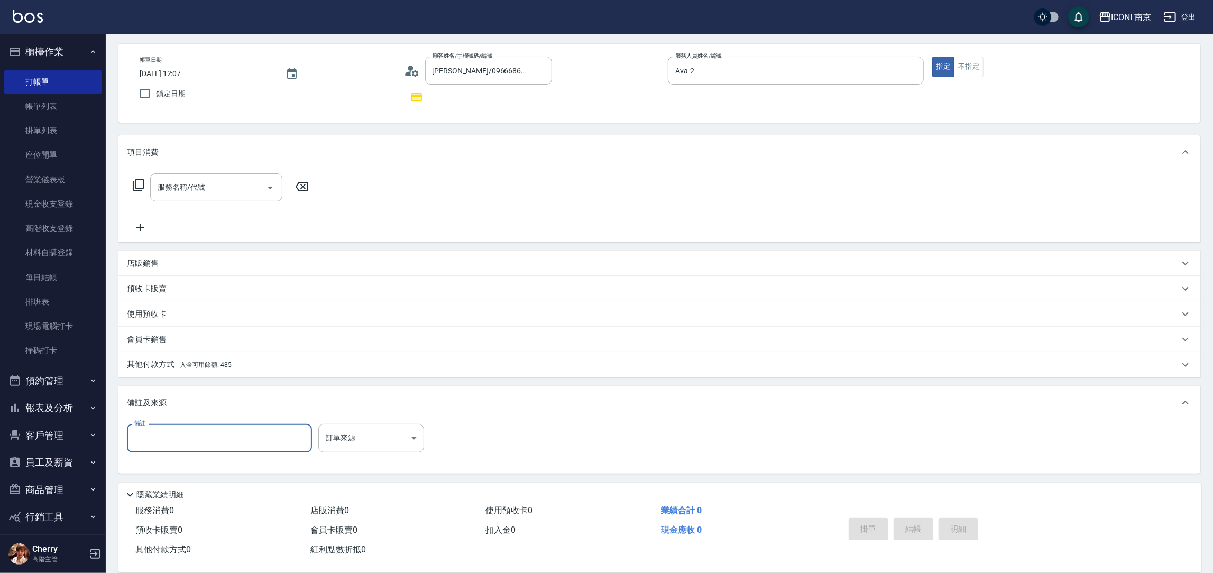
click at [256, 440] on input "備註" at bounding box center [219, 438] width 185 height 29
drag, startPoint x: 152, startPoint y: 373, endPoint x: 161, endPoint y: 372, distance: 9.6
click at [154, 372] on div "其他付款方式 入金可用餘額: 485" at bounding box center [658, 364] width 1081 height 25
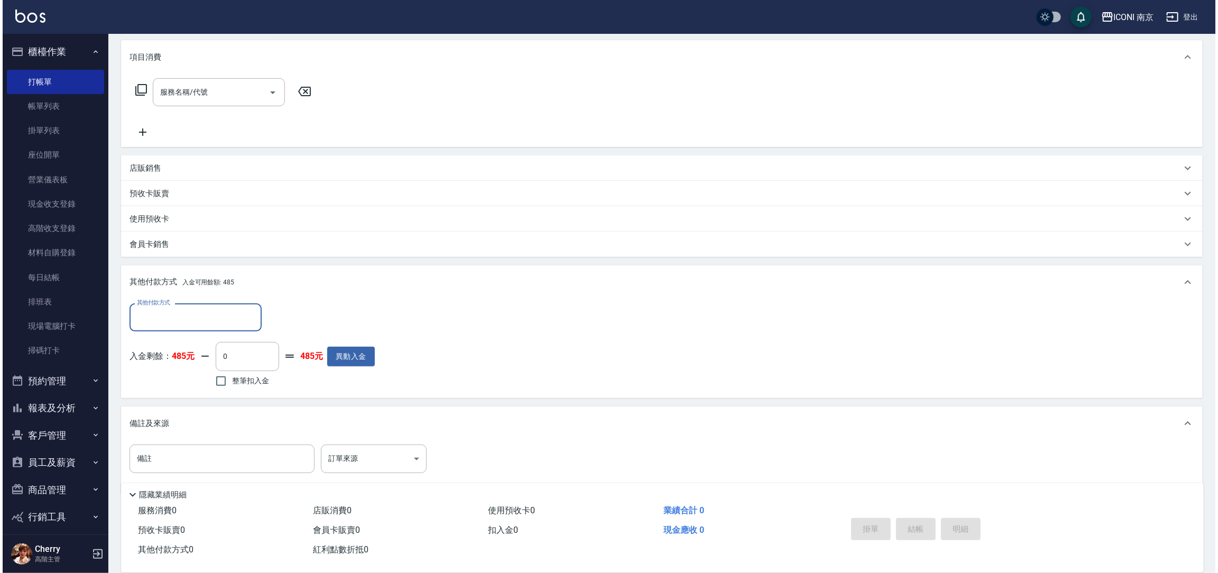
scroll to position [138, 0]
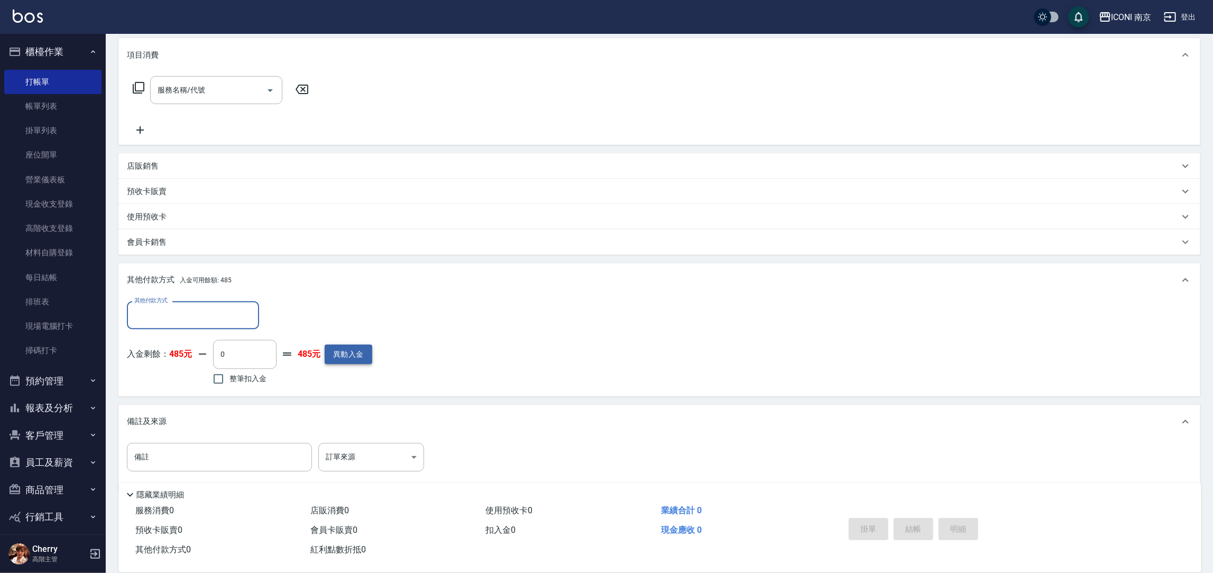
click at [343, 353] on button "異動入金" at bounding box center [349, 355] width 48 height 20
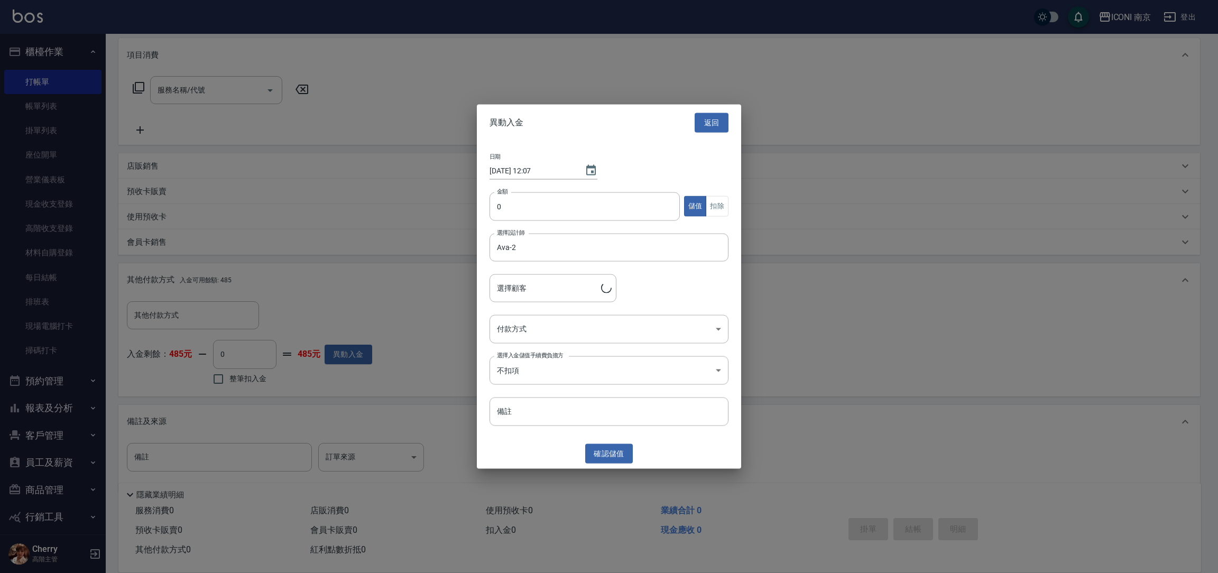
type input "黃皓棠/0966686920/Av1126"
click at [510, 215] on input "0" at bounding box center [584, 206] width 190 height 29
type input "4000"
click at [551, 327] on body "ICONI 南京 登出 櫃檯作業 打帳單 帳單列表 掛單列表 座位開單 營業儀表板 現金收支登錄 高階收支登錄 材料自購登錄 每日結帳 排班表 現場電腦打卡 …" at bounding box center [609, 227] width 1218 height 731
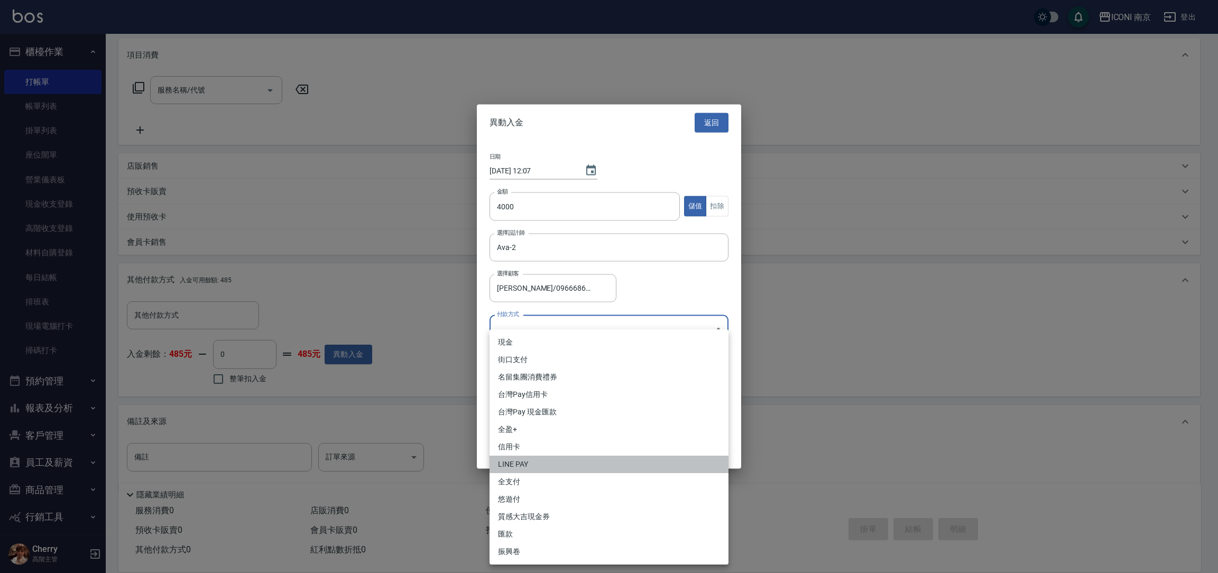
click at [531, 462] on li "LINE PAY" at bounding box center [608, 464] width 239 height 17
type input "LINE PAY"
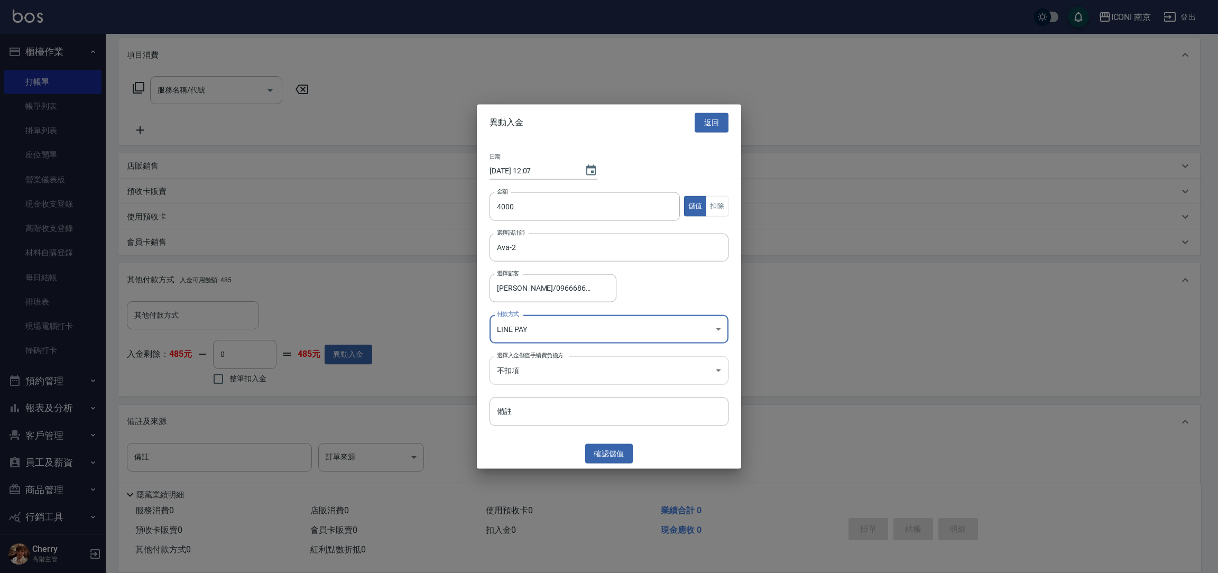
click at [528, 367] on body "ICONI 南京 登出 櫃檯作業 打帳單 帳單列表 掛單列表 座位開單 營業儀表板 現金收支登錄 高階收支登錄 材料自購登錄 每日結帳 排班表 現場電腦打卡 …" at bounding box center [609, 227] width 1218 height 731
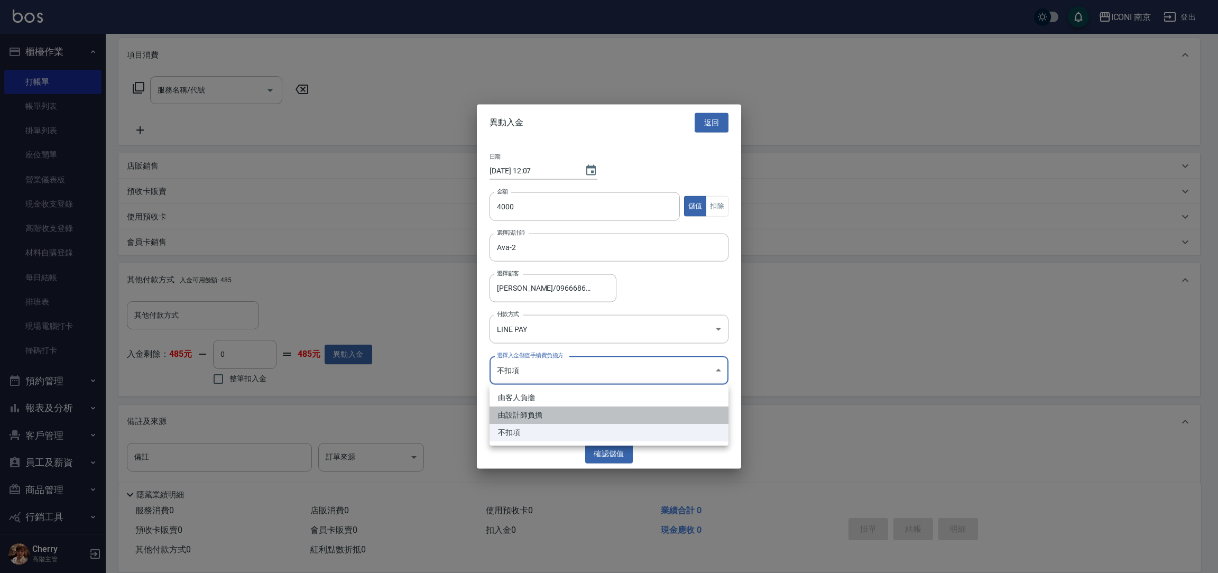
click at [532, 415] on li "由設計師負擔" at bounding box center [608, 414] width 239 height 17
type input "BYDESIGNER"
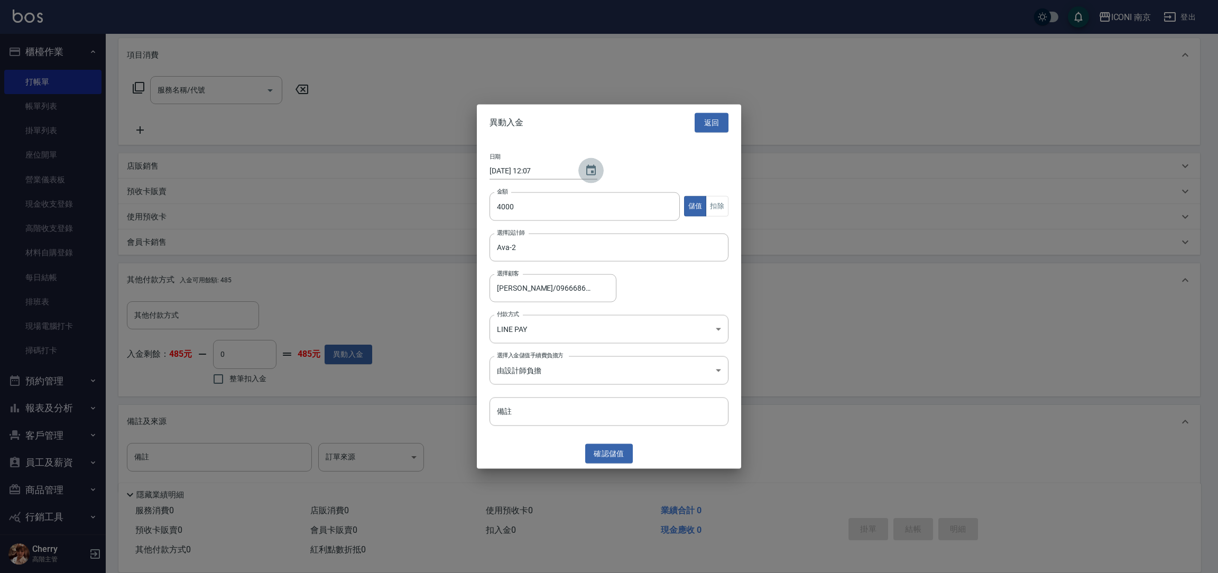
click at [594, 172] on icon "Choose date, selected date is 2025-09-20" at bounding box center [591, 170] width 13 height 13
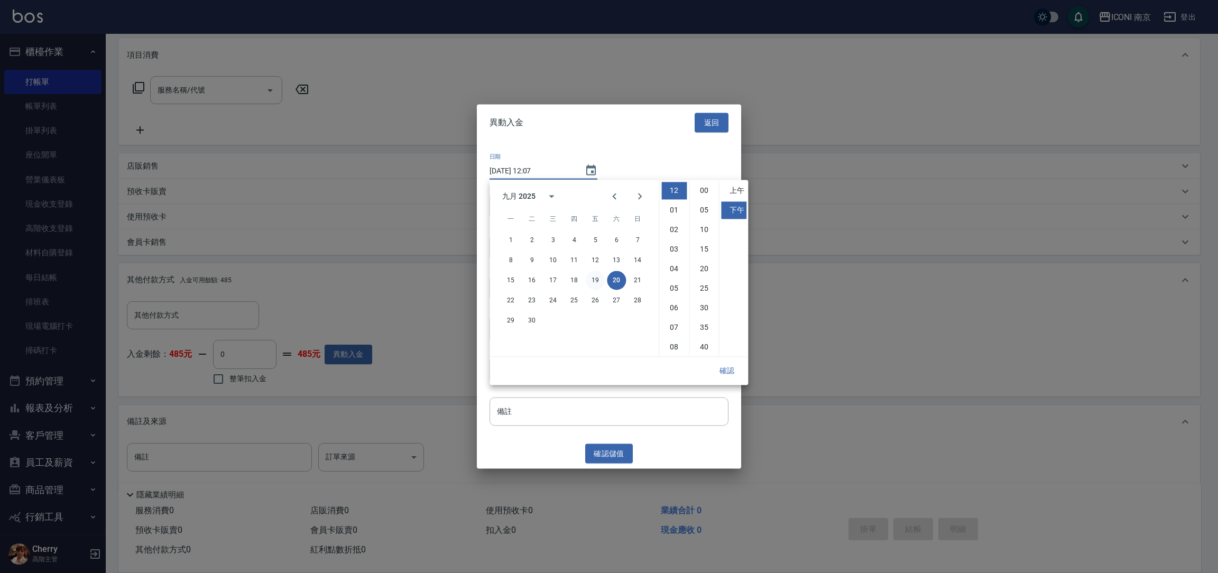
click at [594, 280] on button "19" at bounding box center [595, 280] width 19 height 19
click at [668, 277] on ul "12 01 02 03 04 05 06 07 08 09 10 11" at bounding box center [674, 268] width 30 height 177
click at [670, 278] on ul "12 01 02 03 04 05 06 07 08 09 10 11" at bounding box center [674, 268] width 30 height 177
click at [671, 288] on li "05" at bounding box center [673, 288] width 25 height 17
type input "2025/09/19 17:07"
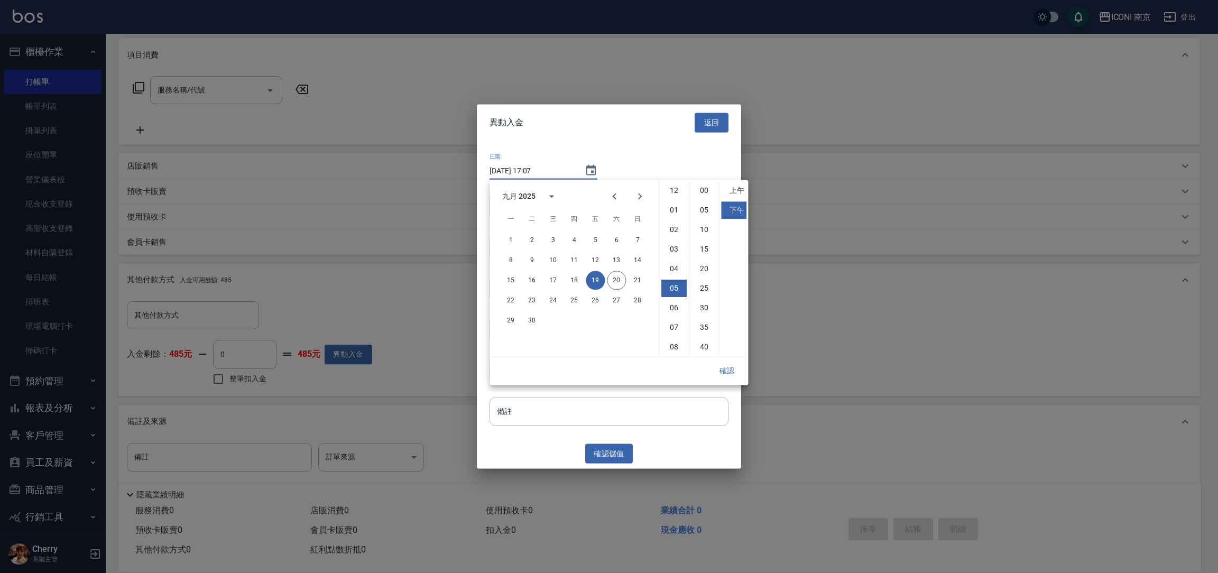
scroll to position [59, 0]
click at [727, 366] on button "確認" at bounding box center [727, 371] width 34 height 20
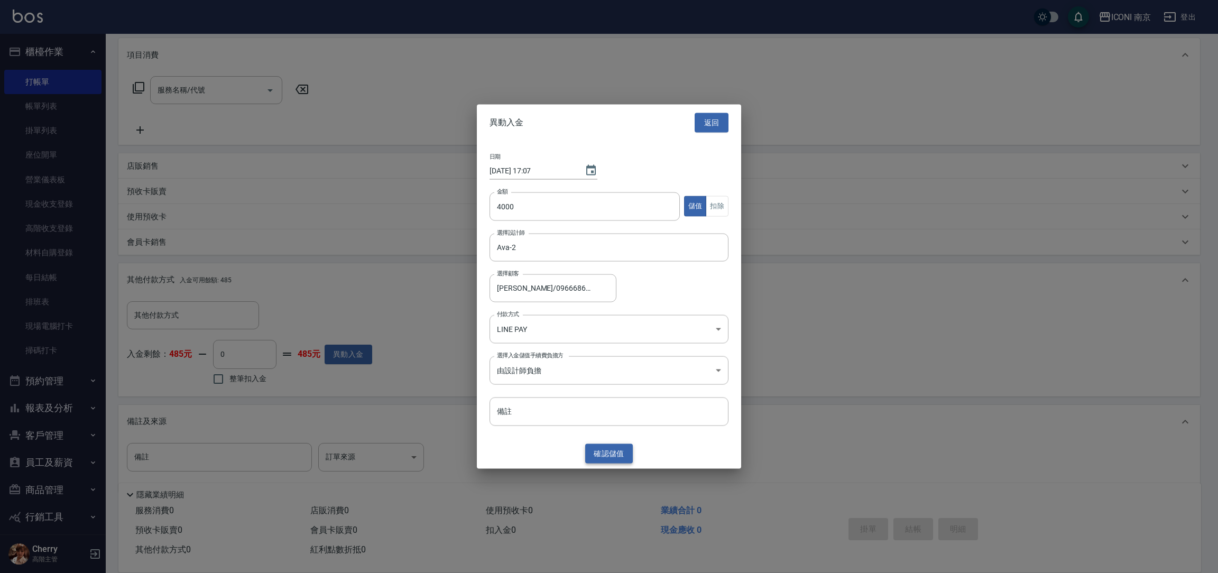
click at [612, 456] on button "確認 儲值" at bounding box center [609, 454] width 48 height 20
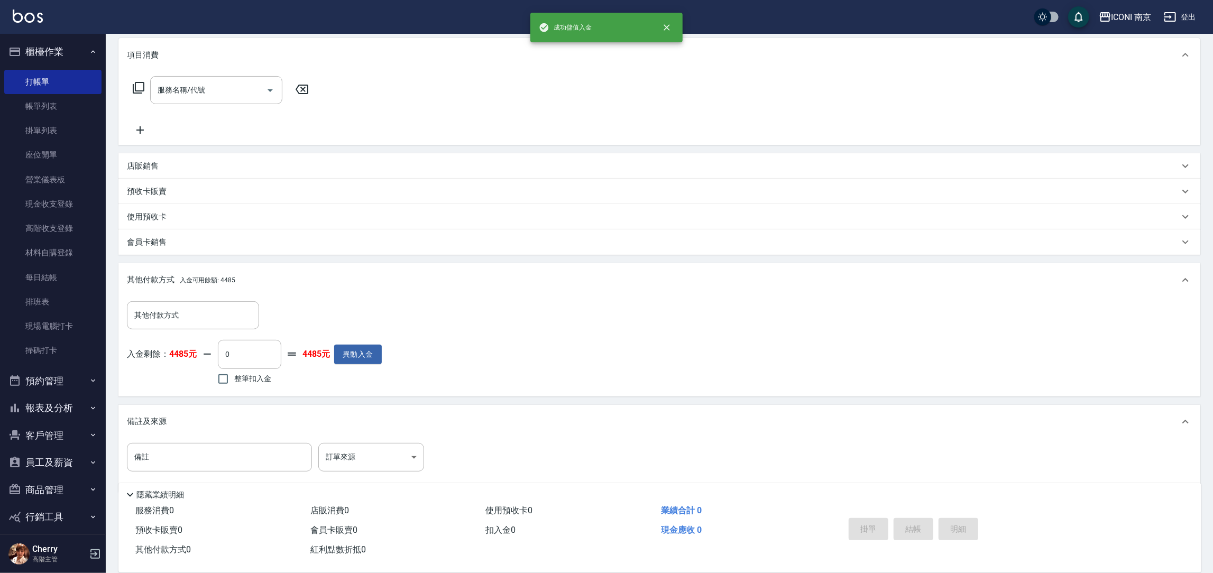
scroll to position [0, 0]
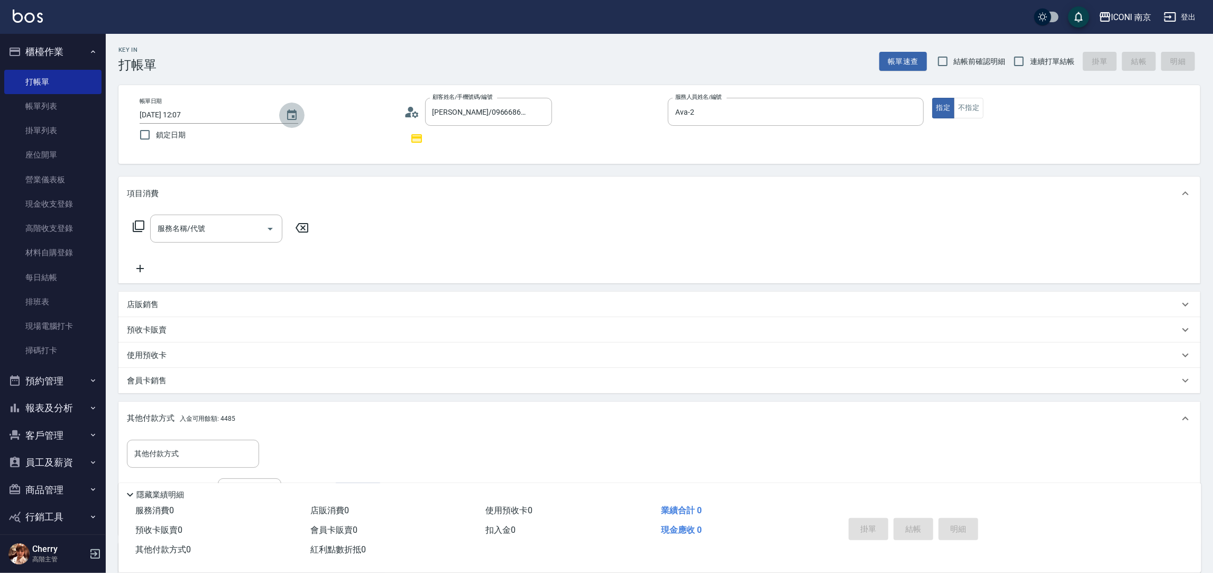
click at [285, 117] on icon "Choose date, selected date is 2025-09-20" at bounding box center [291, 115] width 13 height 13
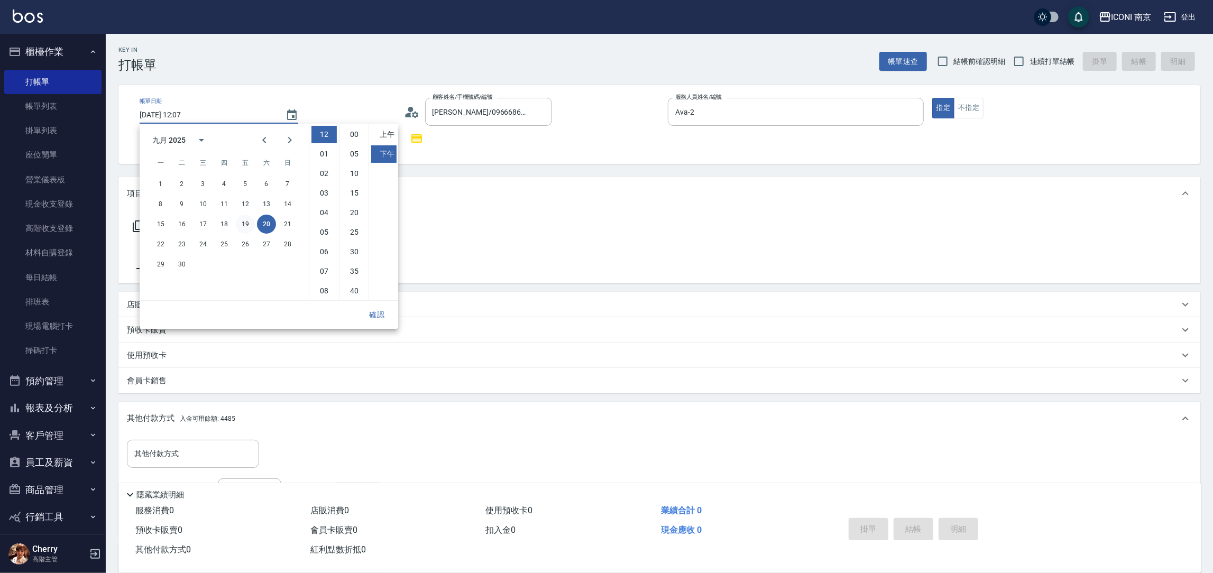
click at [243, 221] on button "19" at bounding box center [245, 224] width 19 height 19
click at [325, 257] on li "06" at bounding box center [323, 251] width 25 height 17
type input "2025/09/19 18:07"
click at [370, 317] on button "確認" at bounding box center [377, 315] width 34 height 20
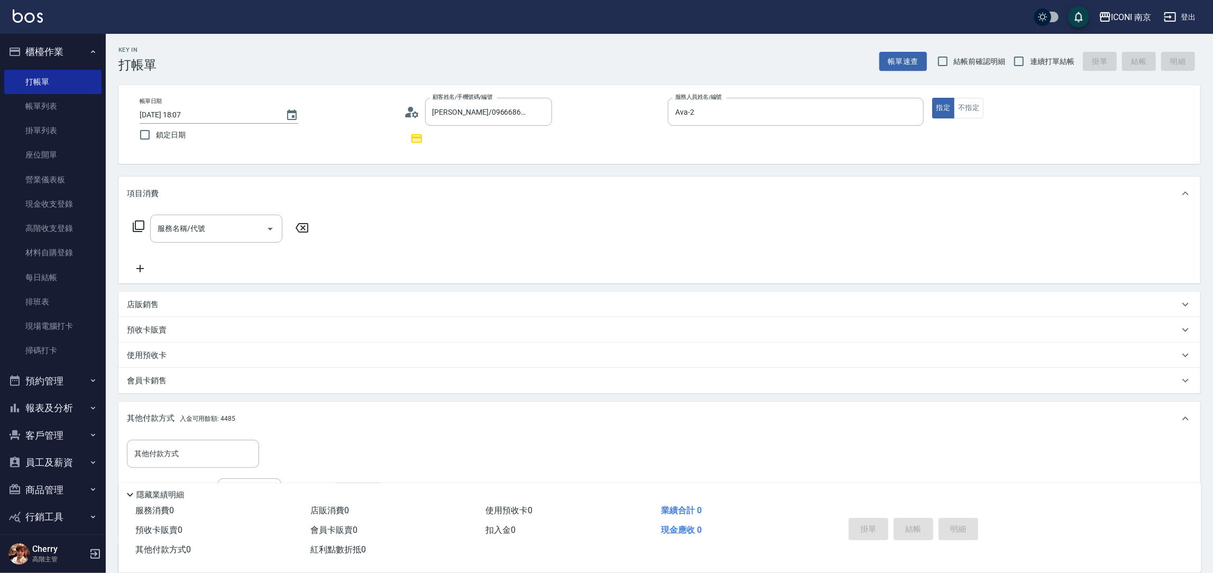
click at [141, 225] on icon at bounding box center [138, 226] width 13 height 13
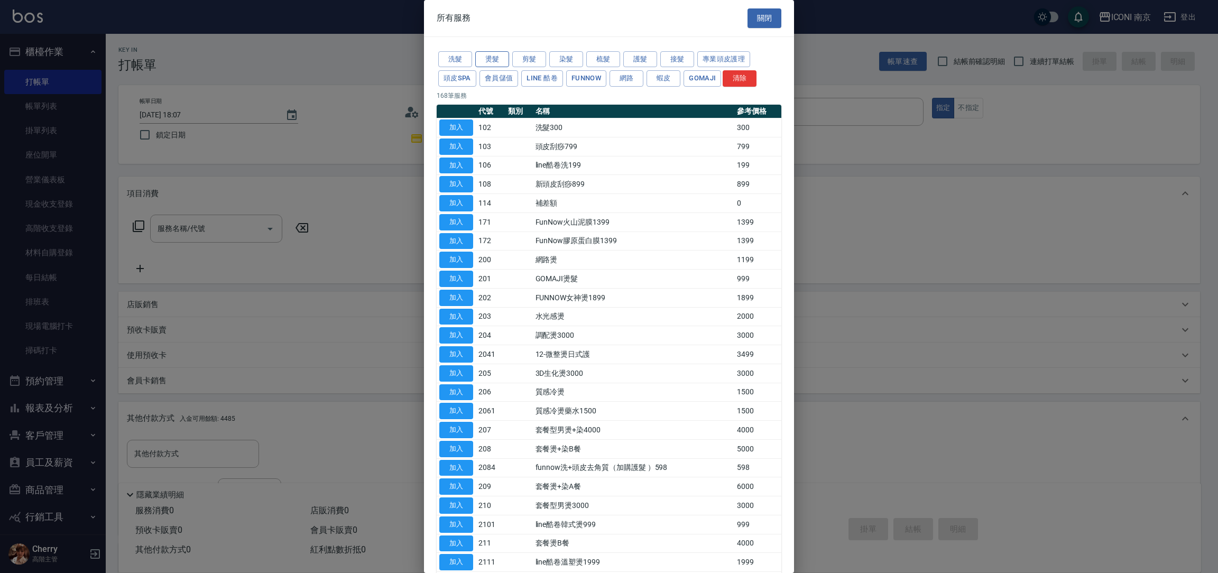
click at [493, 61] on button "燙髮" at bounding box center [492, 59] width 34 height 16
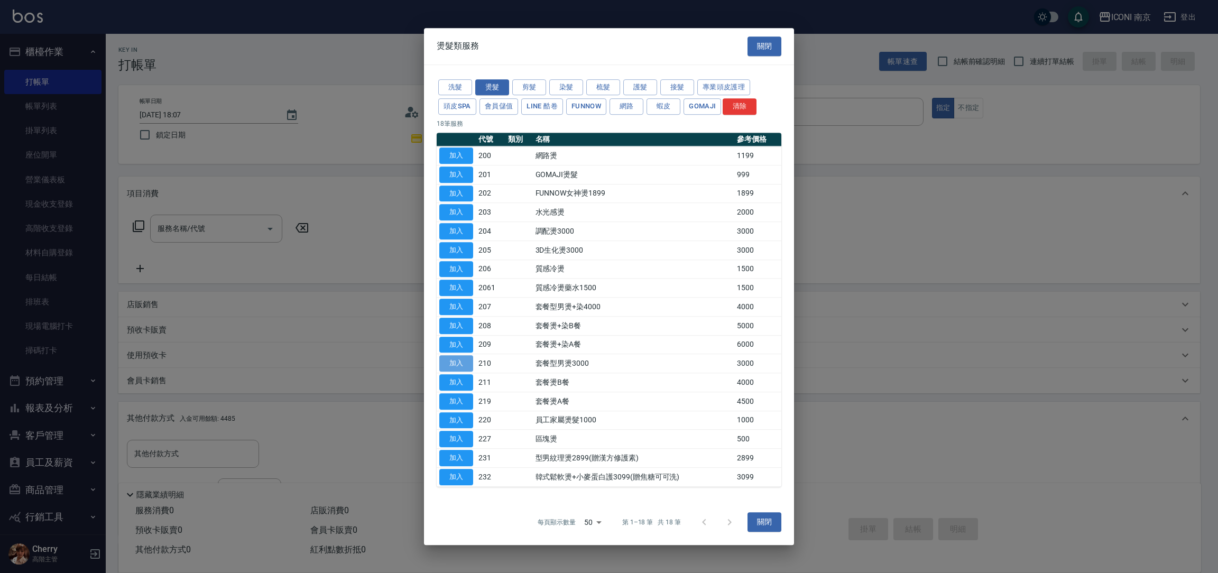
click at [451, 362] on button "加入" at bounding box center [456, 363] width 34 height 16
type input "套餐型男燙3000(210)"
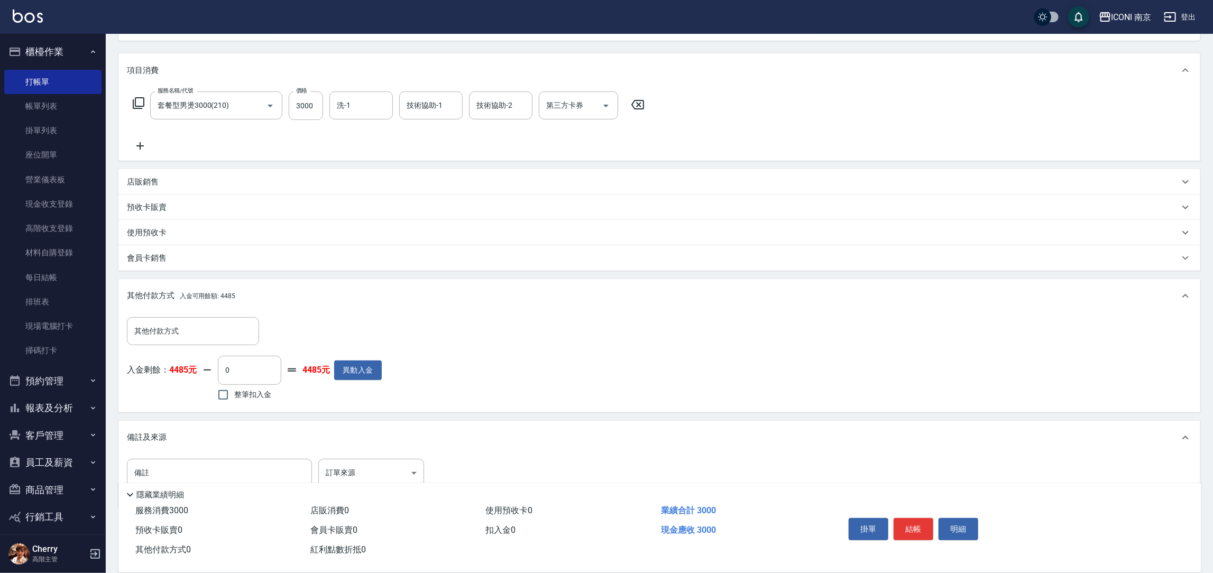
scroll to position [157, 0]
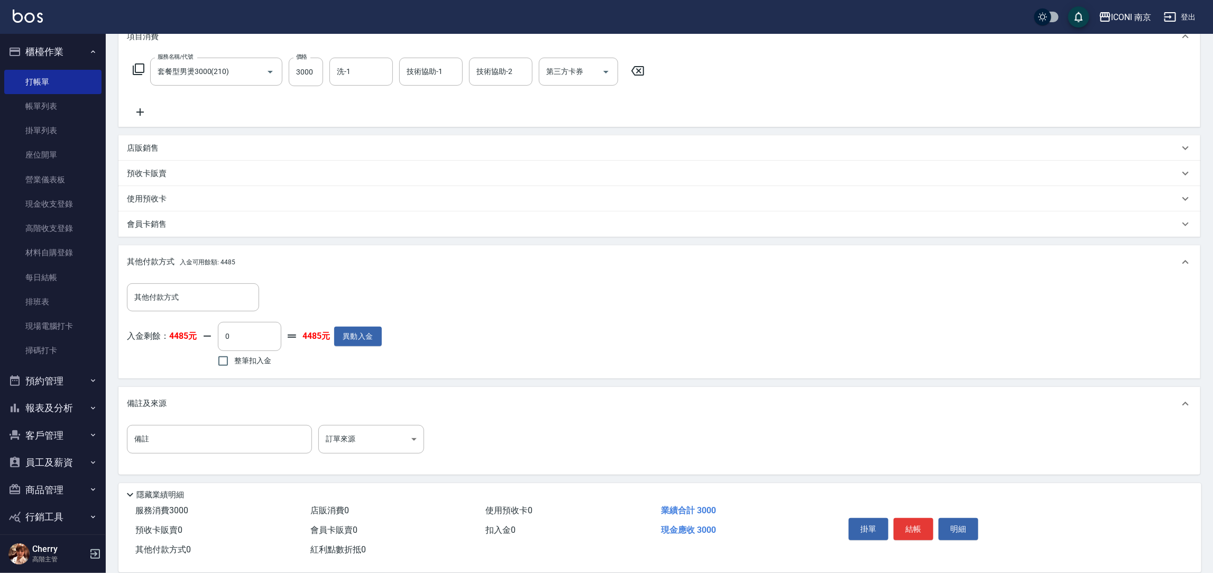
click at [245, 364] on span "整筆扣入金" at bounding box center [252, 360] width 37 height 11
click at [234, 364] on input "整筆扣入金" at bounding box center [223, 361] width 22 height 22
checkbox input "true"
type input "3000"
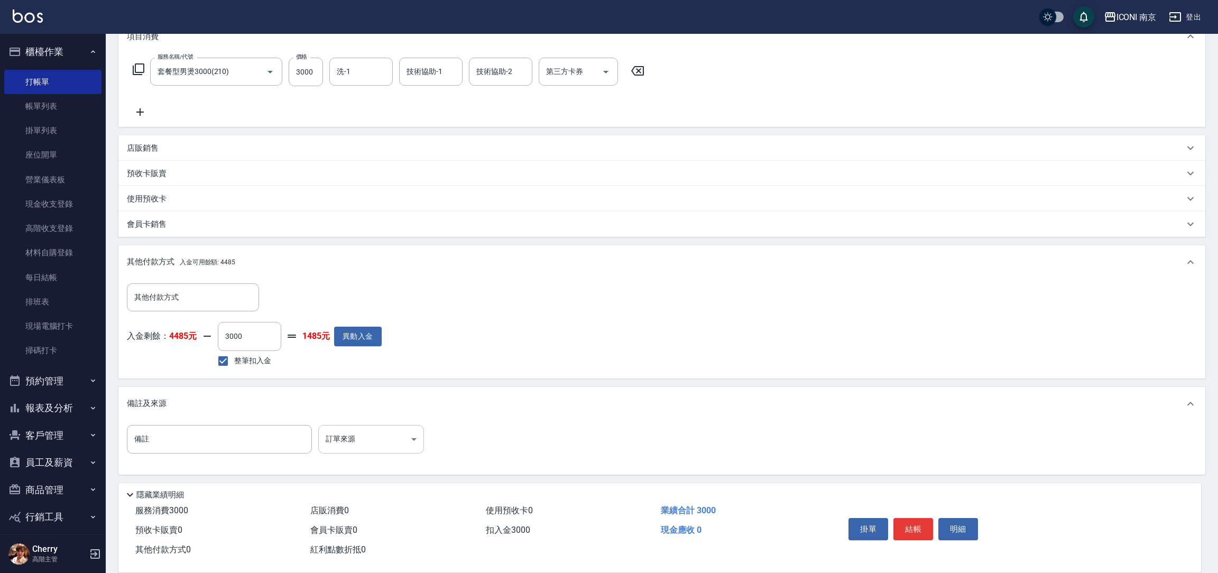
click at [343, 429] on body "ICONI 南京 登出 櫃檯作業 打帳單 帳單列表 掛單列表 座位開單 營業儀表板 現金收支登錄 高階收支登錄 材料自購登錄 每日結帳 排班表 現場電腦打卡 …" at bounding box center [609, 208] width 1218 height 731
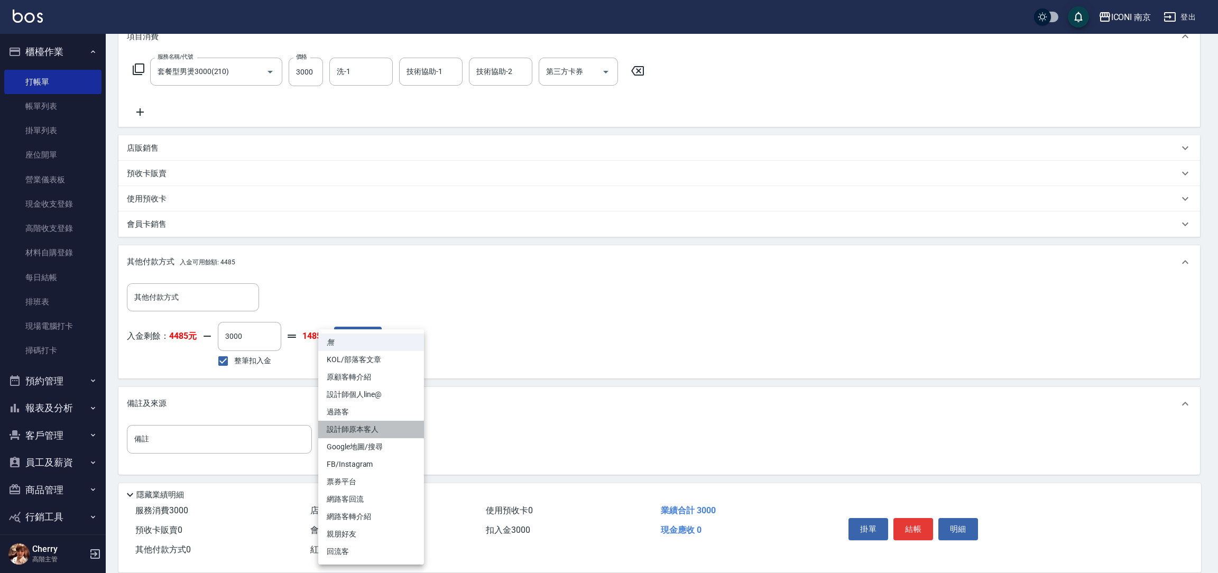
click at [378, 426] on li "設計師原本客人" at bounding box center [371, 429] width 106 height 17
type input "設計師原本客人"
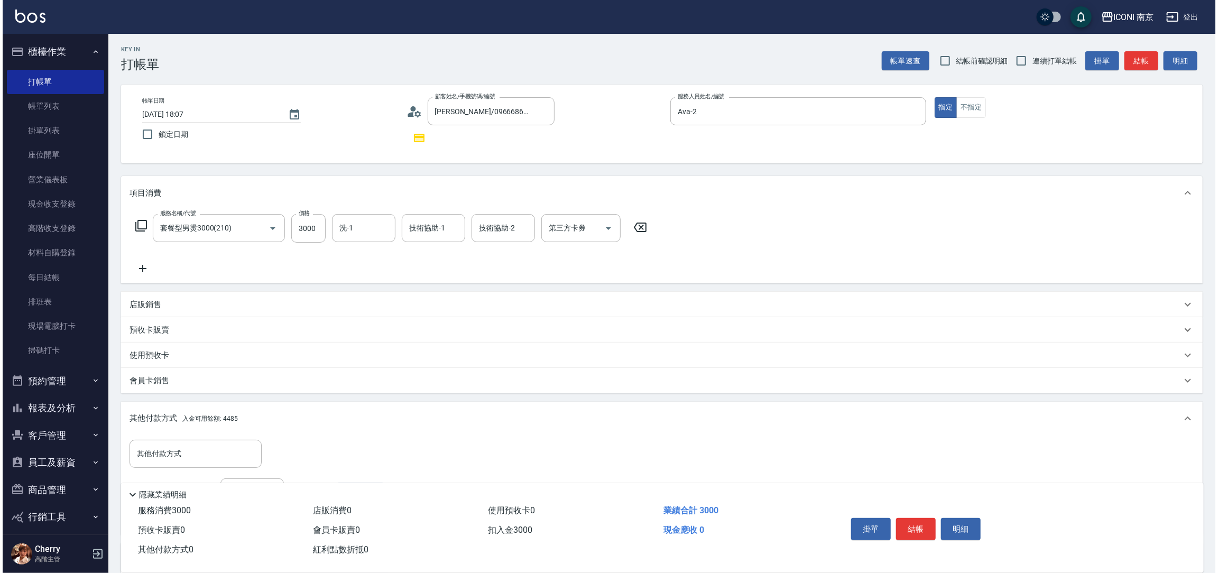
scroll to position [0, 0]
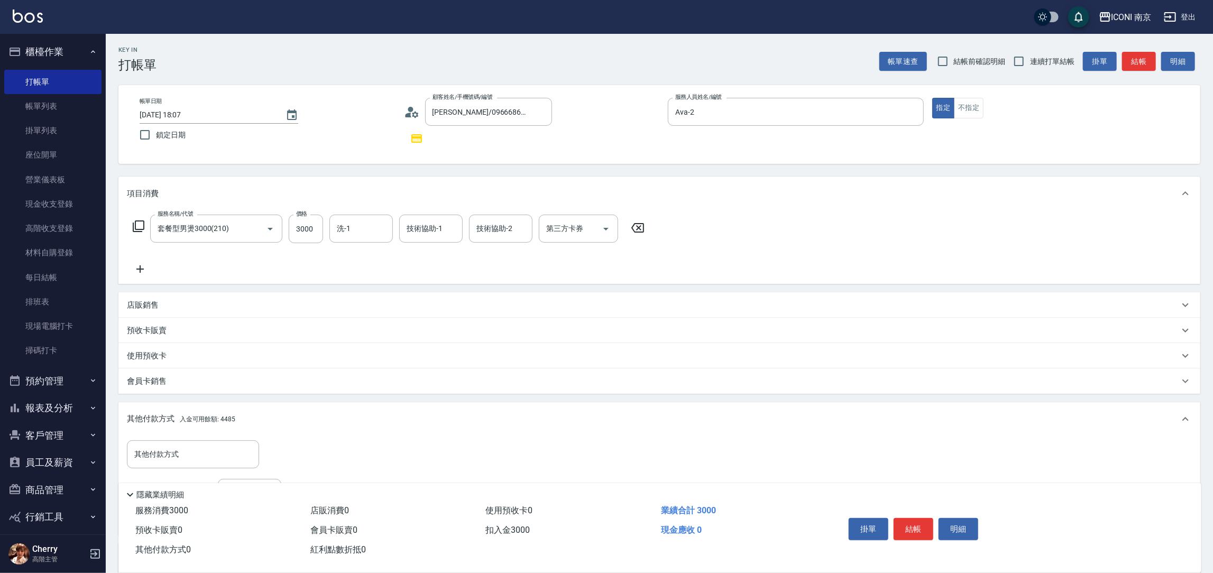
click at [1041, 59] on span "連續打單結帳" at bounding box center [1052, 61] width 44 height 11
click at [1030, 59] on input "連續打單結帳" at bounding box center [1018, 61] width 22 height 22
checkbox input "true"
click at [170, 127] on label "鎖定日期" at bounding box center [260, 135] width 253 height 22
click at [156, 127] on input "鎖定日期" at bounding box center [145, 135] width 22 height 22
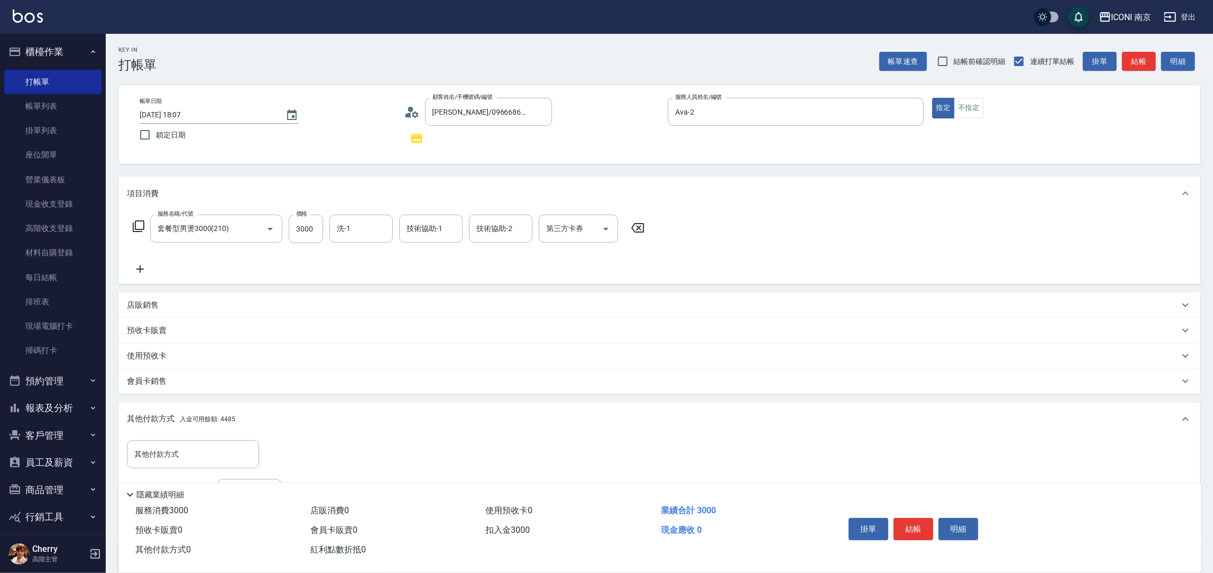
checkbox input "true"
click at [904, 531] on button "結帳" at bounding box center [913, 529] width 40 height 22
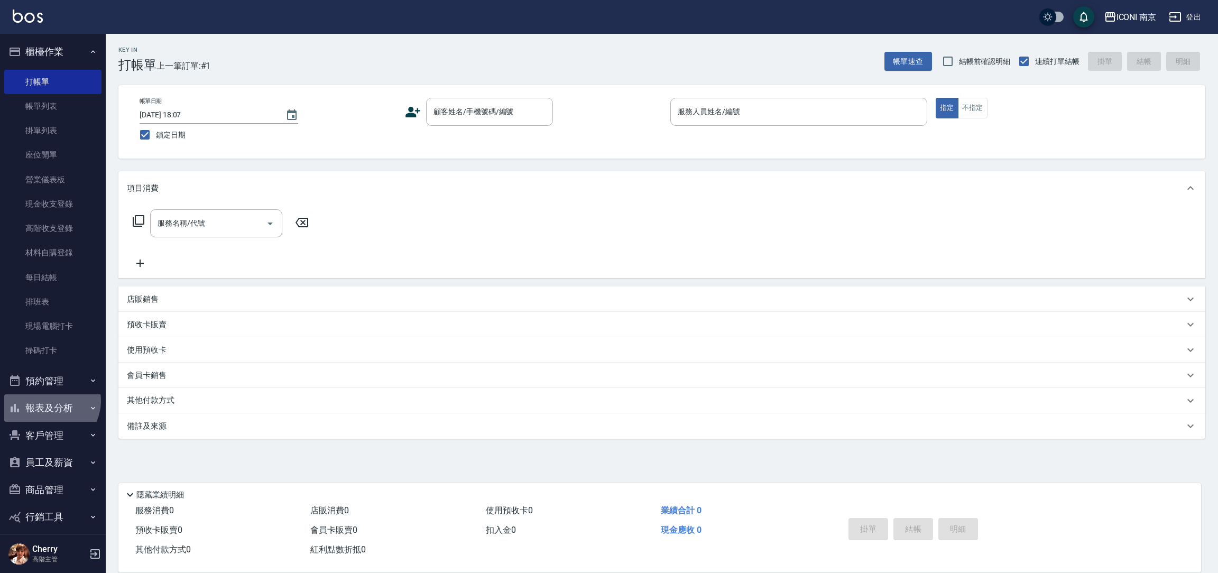
click at [48, 401] on button "報表及分析" at bounding box center [52, 407] width 97 height 27
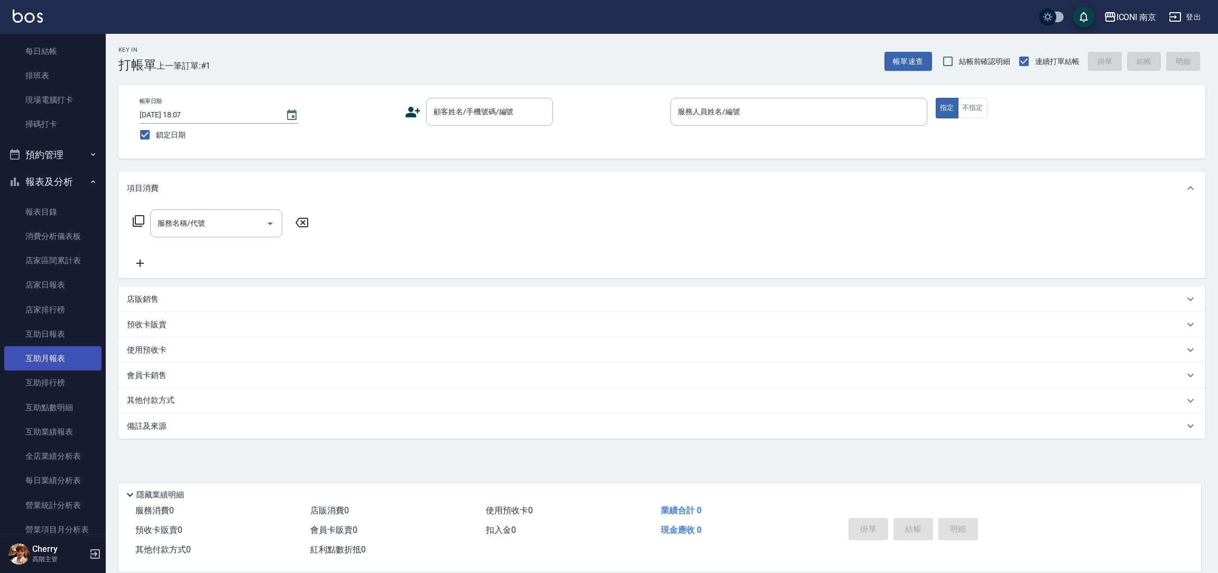
scroll to position [237, 0]
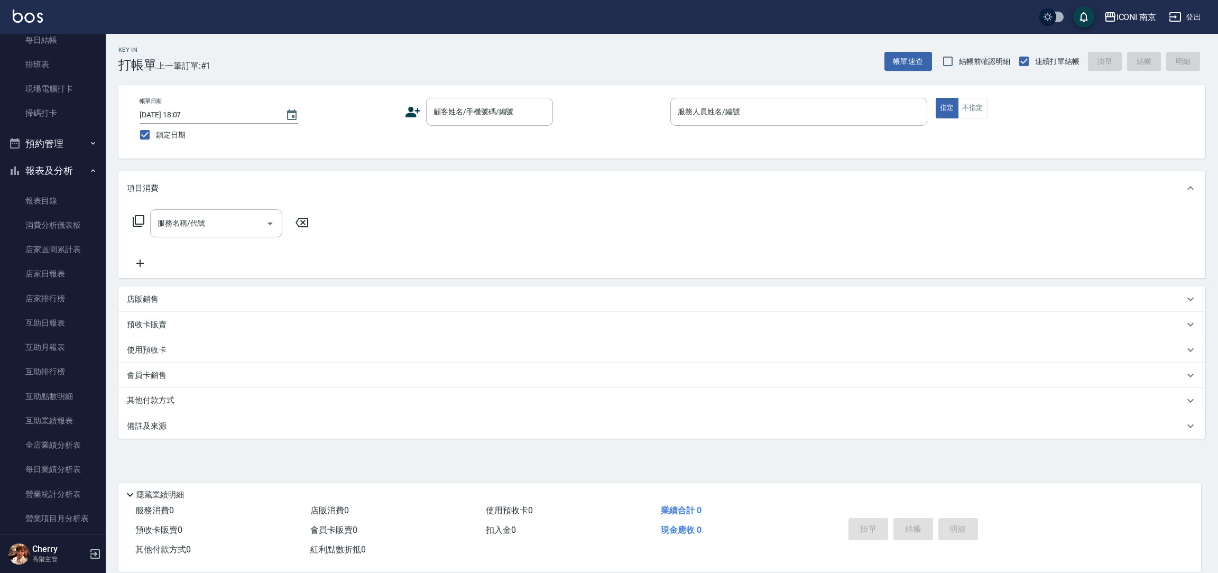
click at [62, 144] on button "預約管理" at bounding box center [52, 143] width 97 height 27
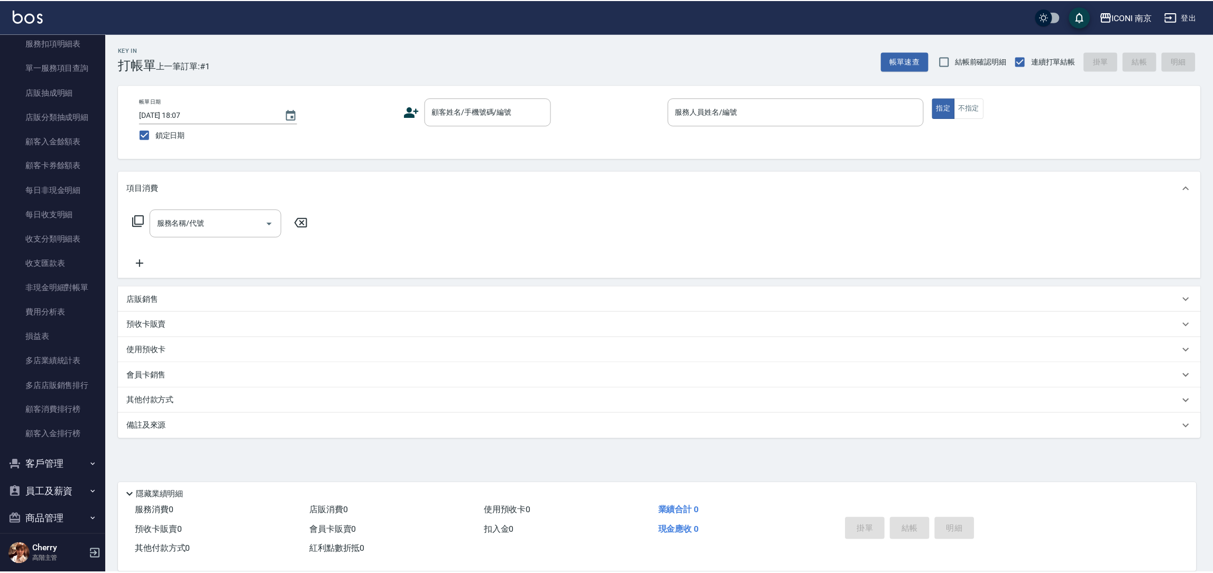
scroll to position [1122, 0]
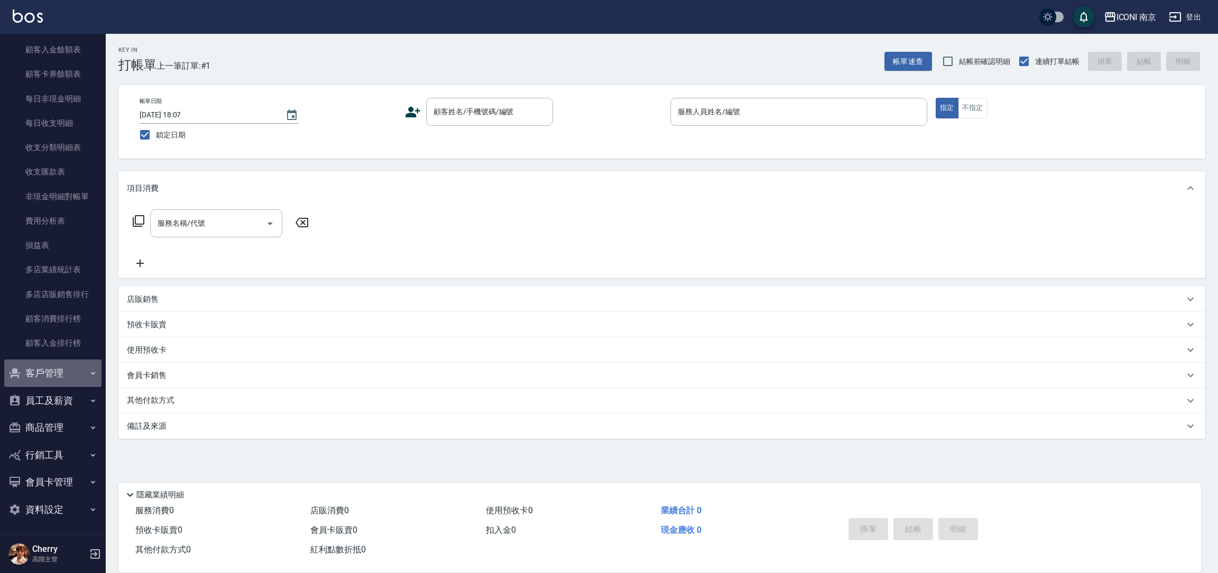
click at [60, 375] on button "客戶管理" at bounding box center [52, 372] width 97 height 27
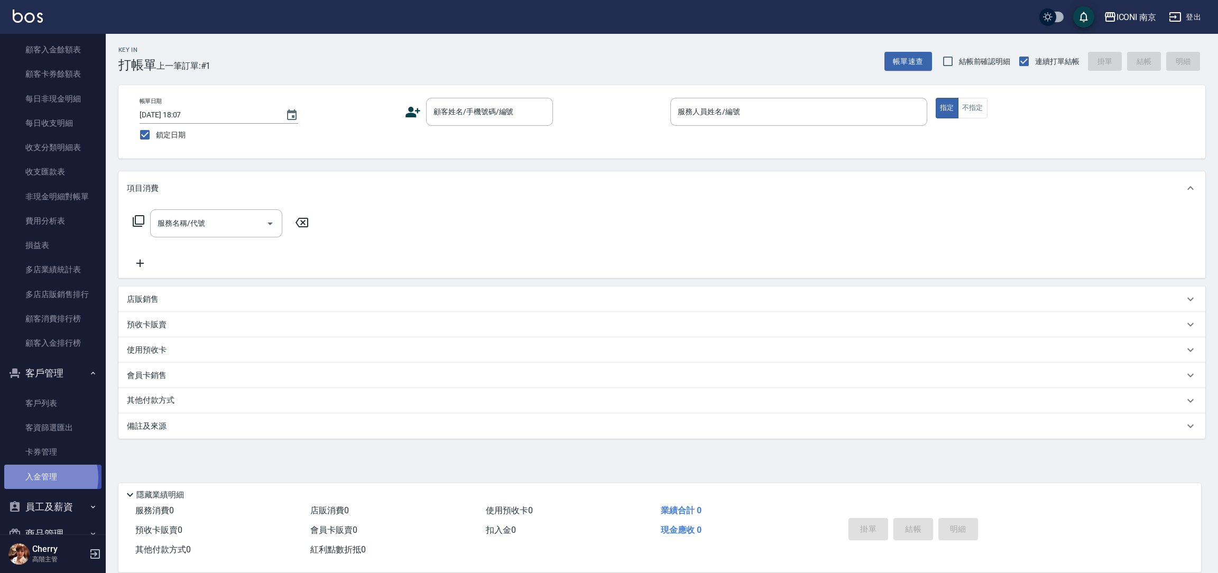
click at [42, 477] on link "入金管理" at bounding box center [52, 477] width 97 height 24
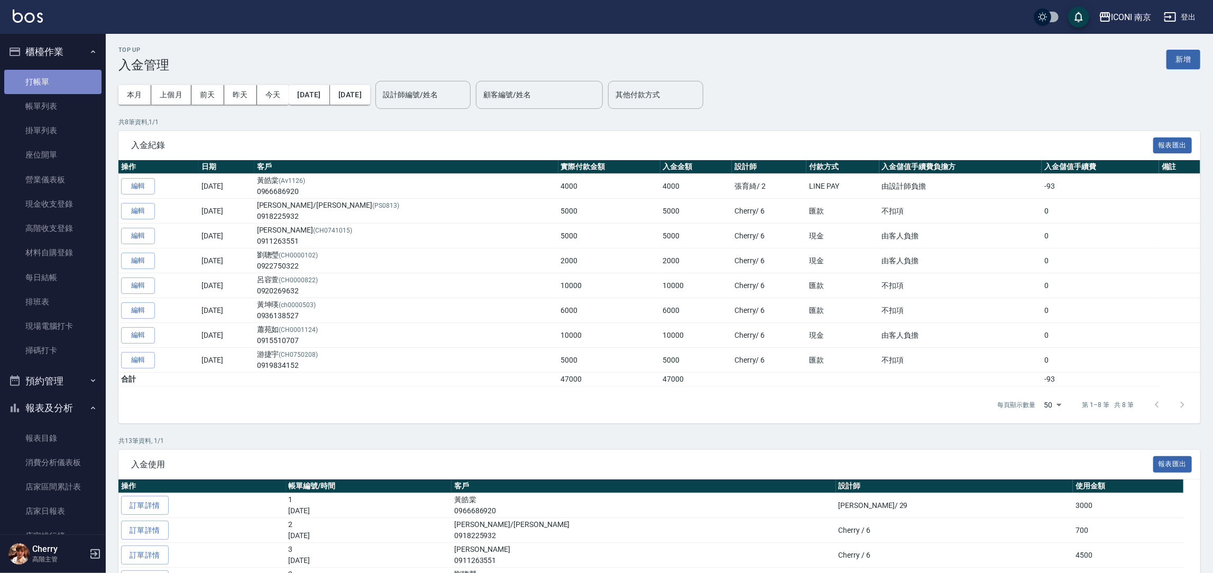
click at [53, 78] on link "打帳單" at bounding box center [52, 82] width 97 height 24
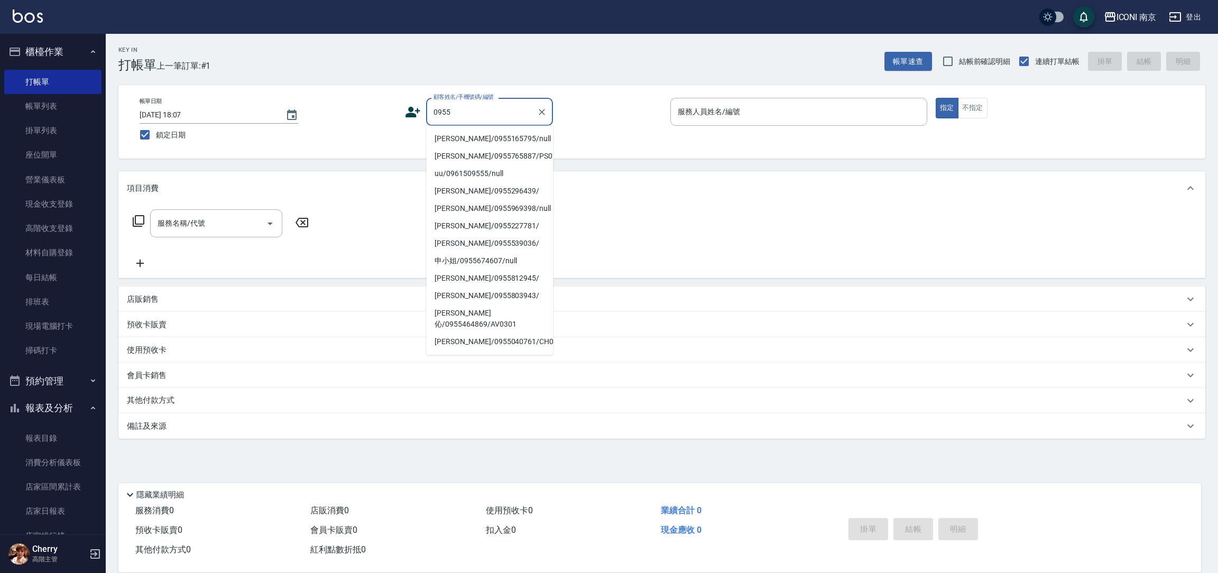
click at [451, 133] on li "陳筱琳/0955165795/null" at bounding box center [489, 138] width 127 height 17
type input "陳筱琳/0955165795/null"
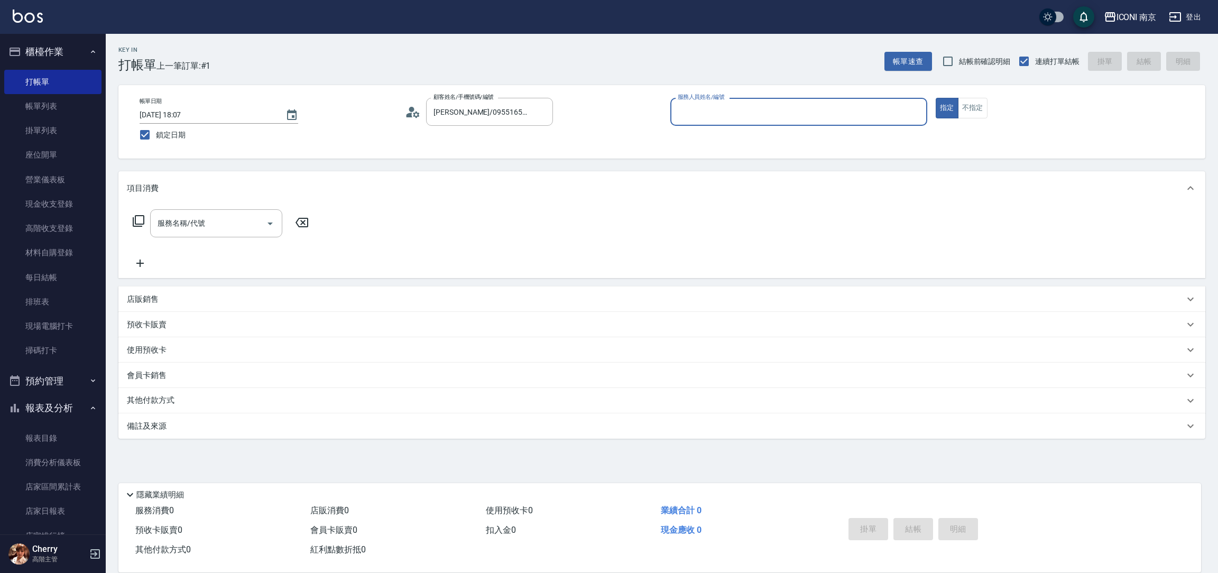
click at [417, 114] on icon at bounding box center [413, 112] width 16 height 16
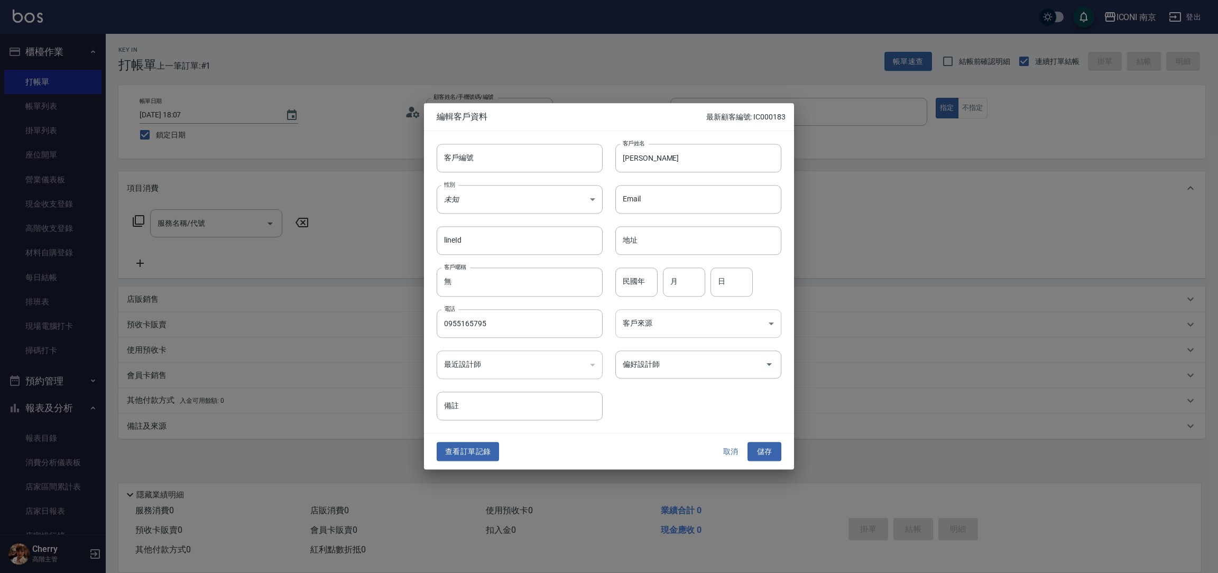
click at [636, 312] on body "ICONI 南京 登出 櫃檯作業 打帳單 帳單列表 掛單列表 座位開單 營業儀表板 現金收支登錄 高階收支登錄 材料自購登錄 每日結帳 排班表 現場電腦打卡 …" at bounding box center [609, 286] width 1218 height 573
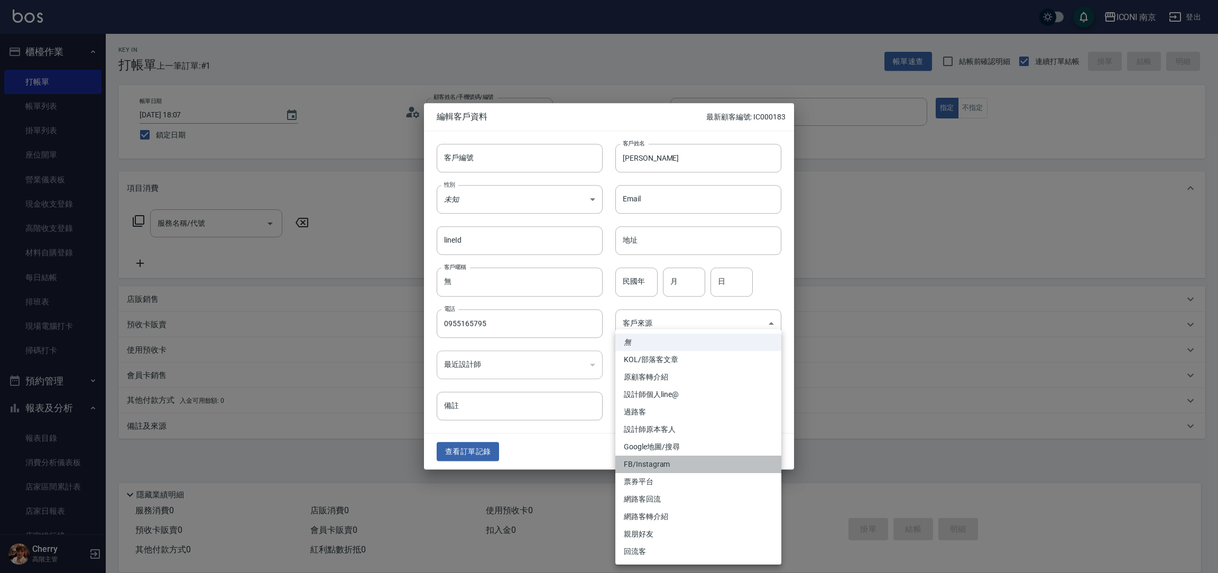
click at [667, 464] on li "FB/Instagram" at bounding box center [698, 464] width 166 height 17
type input "FB/Instagram"
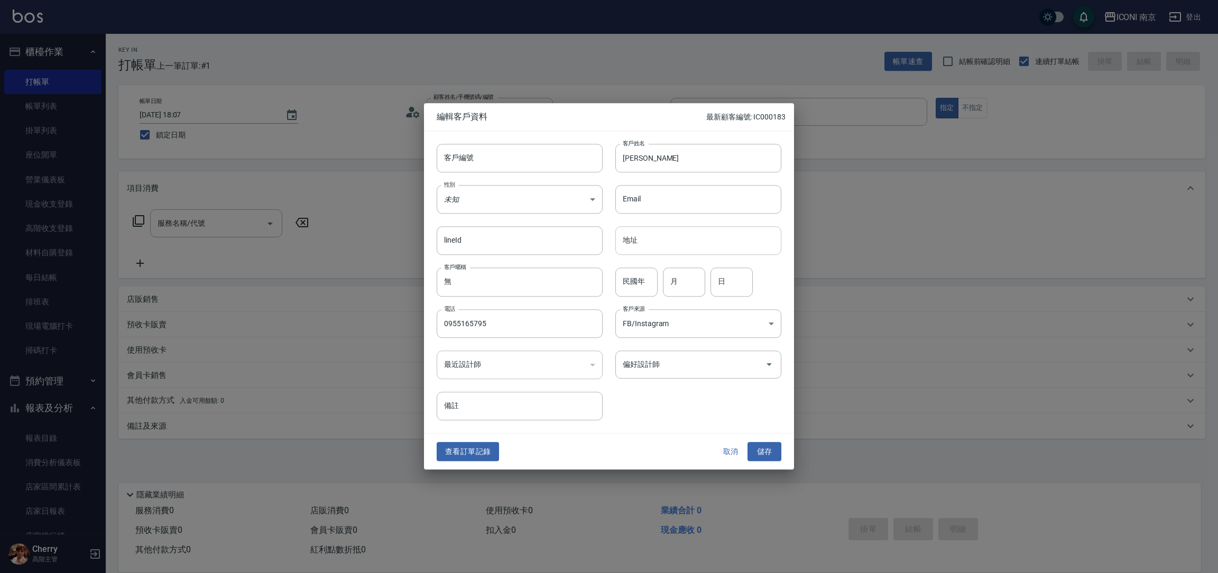
drag, startPoint x: 648, startPoint y: 278, endPoint x: 635, endPoint y: 253, distance: 28.4
click at [646, 279] on input "民國年" at bounding box center [636, 282] width 42 height 29
type input "84"
type input "02"
type input "26"
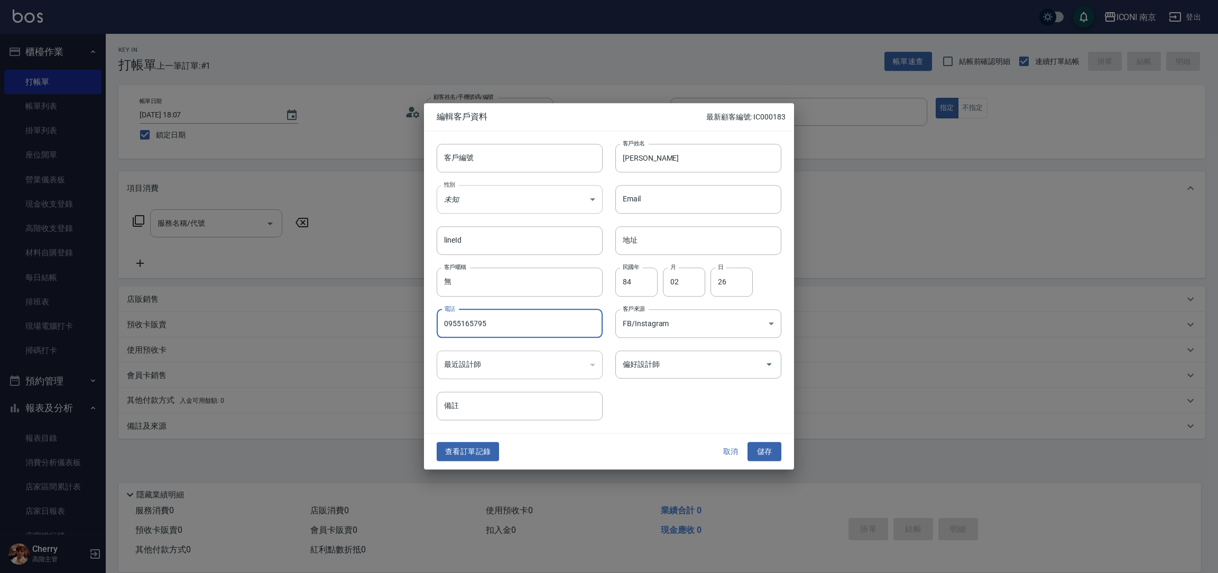
click at [498, 209] on body "ICONI 南京 登出 櫃檯作業 打帳單 帳單列表 掛單列表 座位開單 營業儀表板 現金收支登錄 高階收支登錄 材料自購登錄 每日結帳 排班表 現場電腦打卡 …" at bounding box center [609, 286] width 1218 height 573
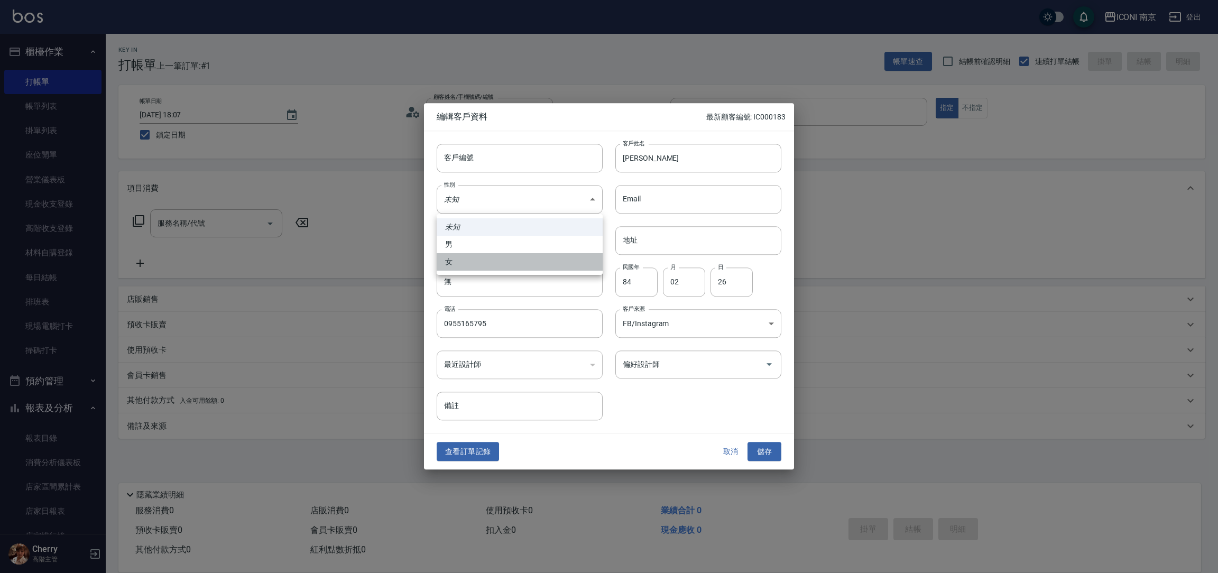
click at [471, 260] on li "女" at bounding box center [520, 261] width 166 height 17
type input "FEMALE"
click at [760, 451] on button "儲存" at bounding box center [764, 452] width 34 height 20
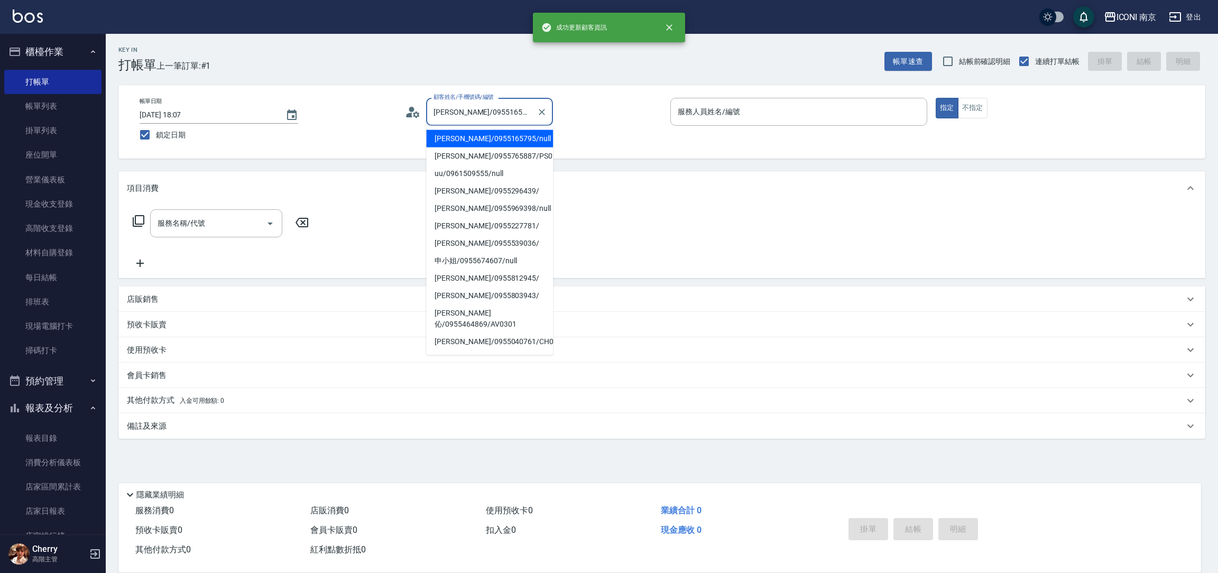
click at [492, 117] on input "陳筱琳/0955165795/null" at bounding box center [481, 112] width 101 height 19
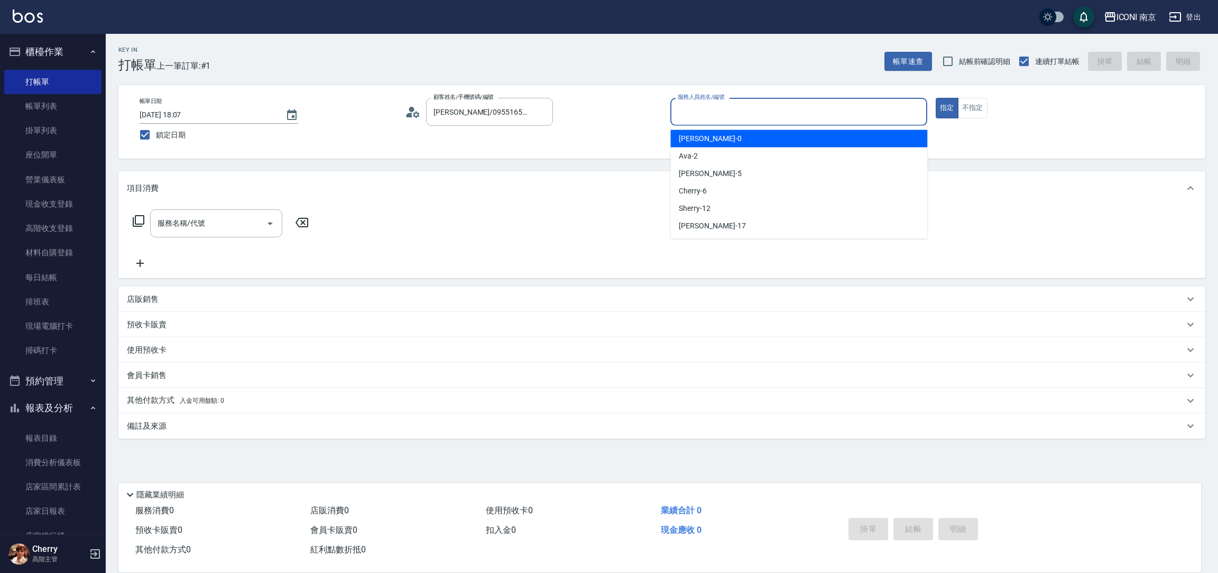
click at [697, 104] on input "服務人員姓名/編號" at bounding box center [798, 112] width 247 height 19
type input "6"
type button "true"
type input "Cherry-6"
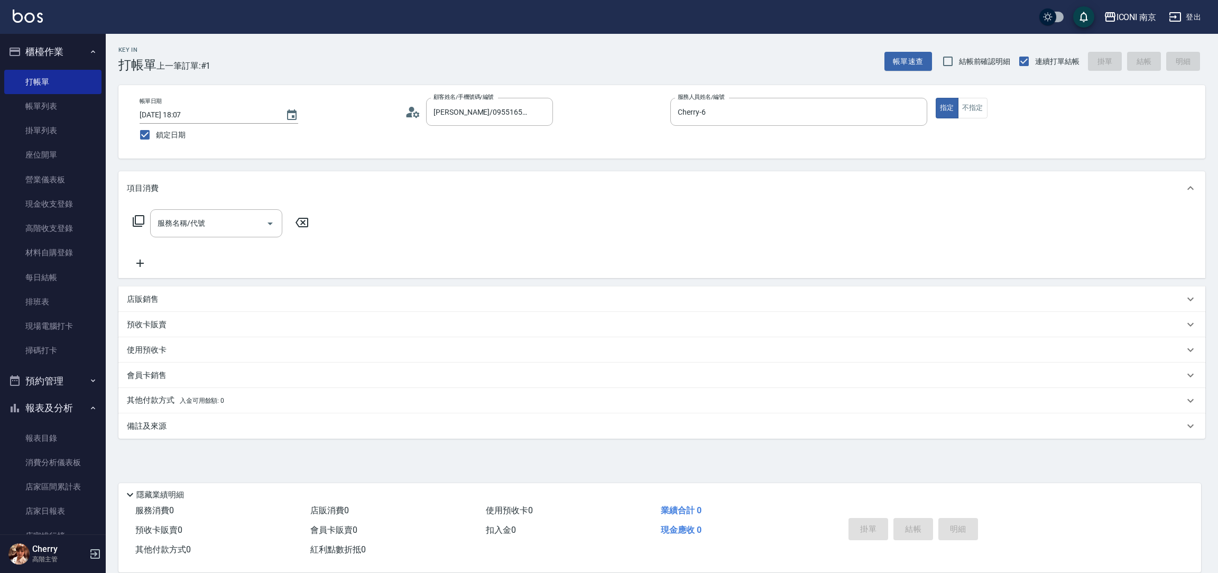
click at [141, 216] on icon at bounding box center [138, 221] width 13 height 13
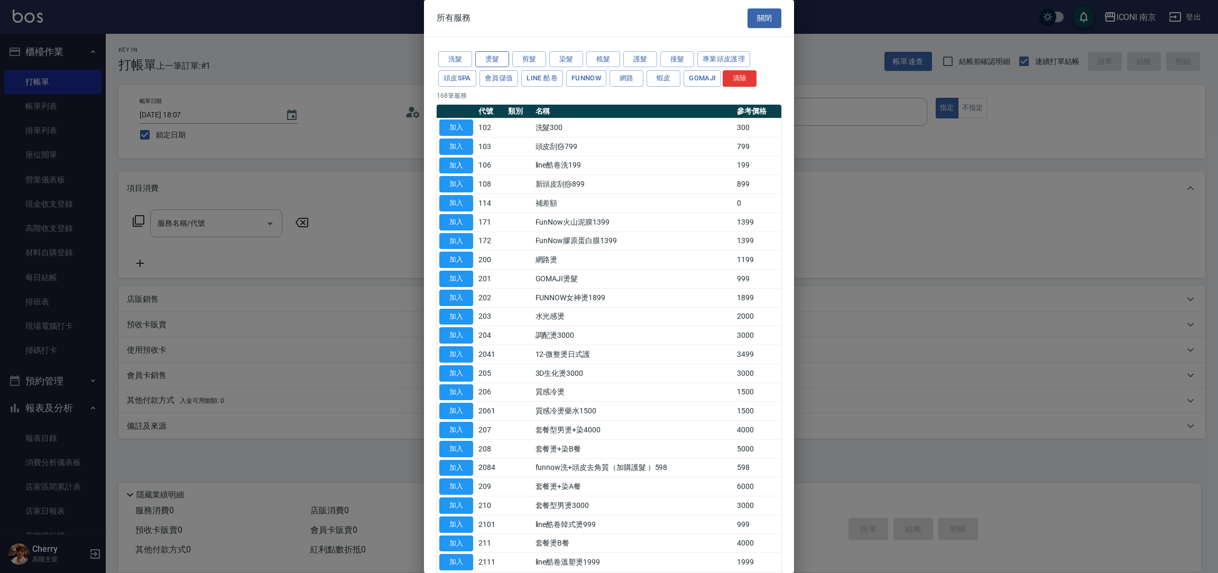
click at [490, 54] on button "燙髮" at bounding box center [492, 59] width 34 height 16
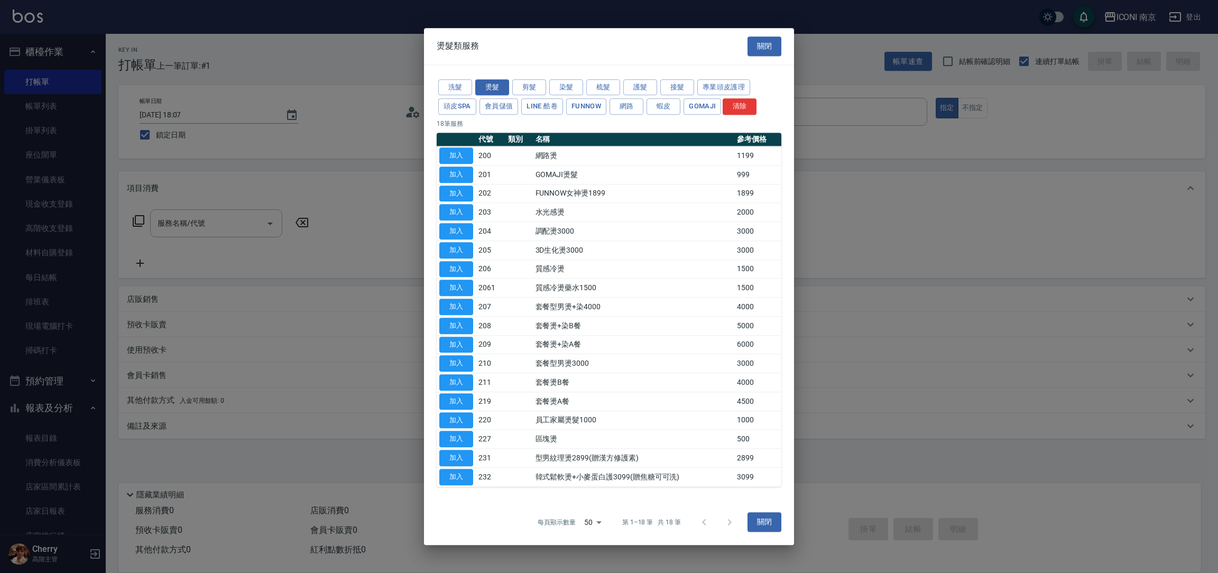
drag, startPoint x: 451, startPoint y: 155, endPoint x: 338, endPoint y: 200, distance: 121.4
click at [449, 155] on button "加入" at bounding box center [456, 155] width 34 height 16
type input "網路燙(200)"
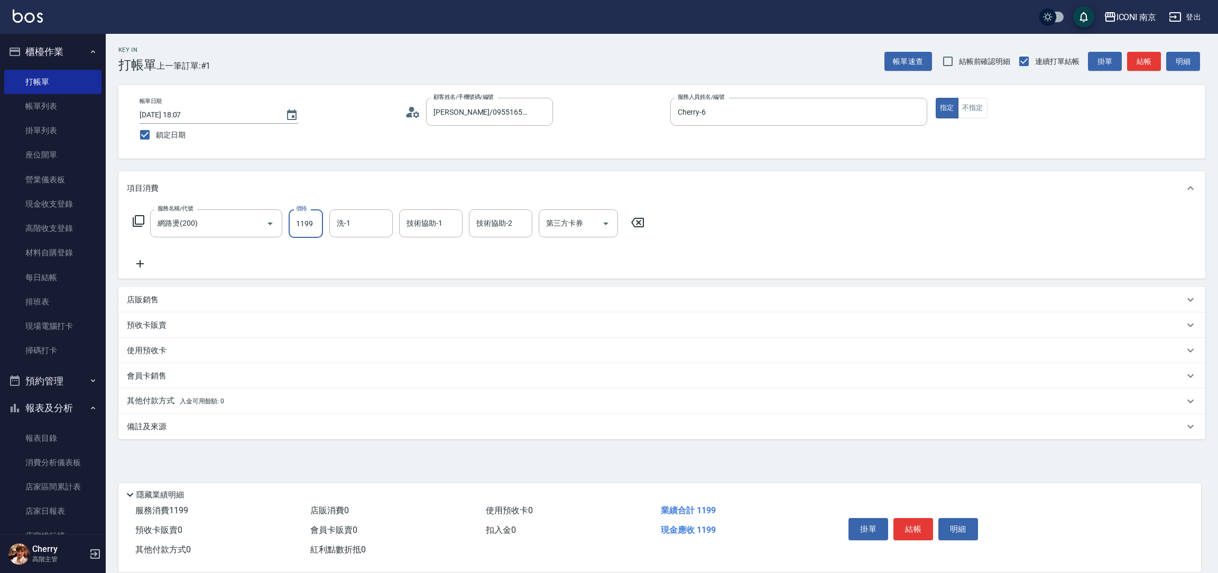
drag, startPoint x: 302, startPoint y: 226, endPoint x: 307, endPoint y: 175, distance: 51.5
click at [300, 226] on input "1199" at bounding box center [306, 223] width 34 height 29
type input "2299"
type input "Nina-17"
click at [150, 303] on p "店販銷售" at bounding box center [143, 299] width 32 height 11
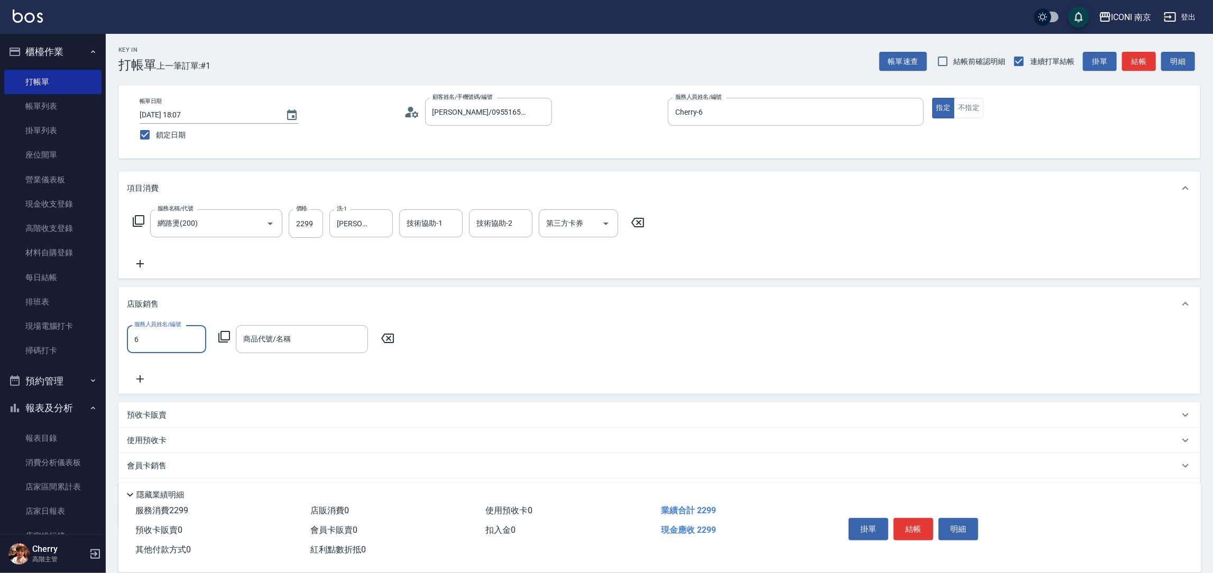
type input "Cherry-6"
click at [218, 337] on icon at bounding box center [224, 337] width 12 height 12
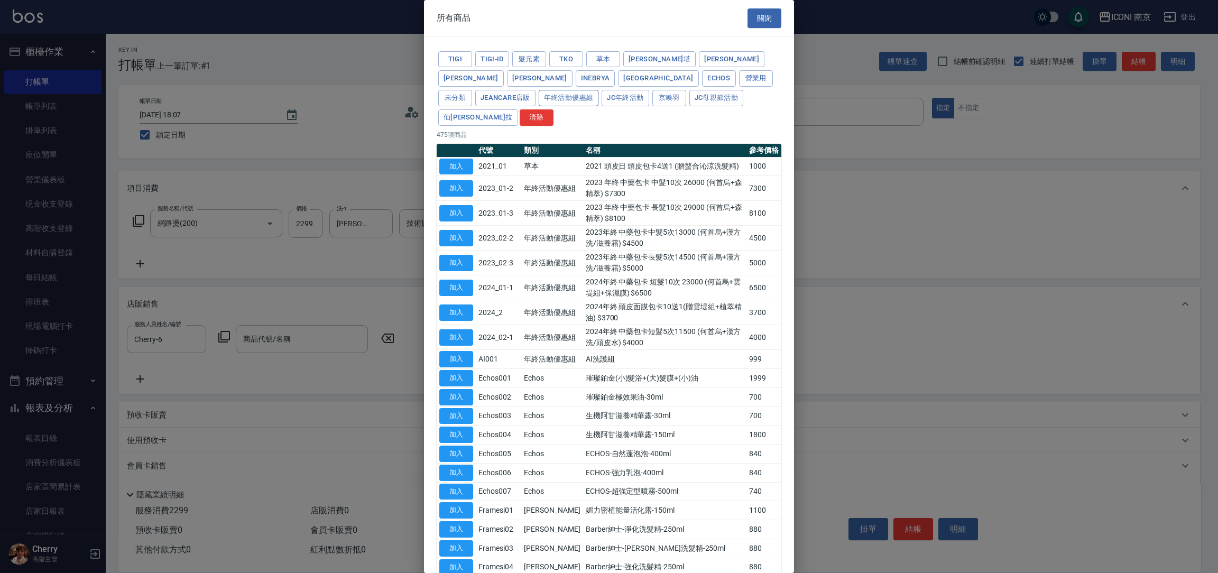
click at [599, 90] on button "年終活動優惠組" at bounding box center [569, 98] width 60 height 16
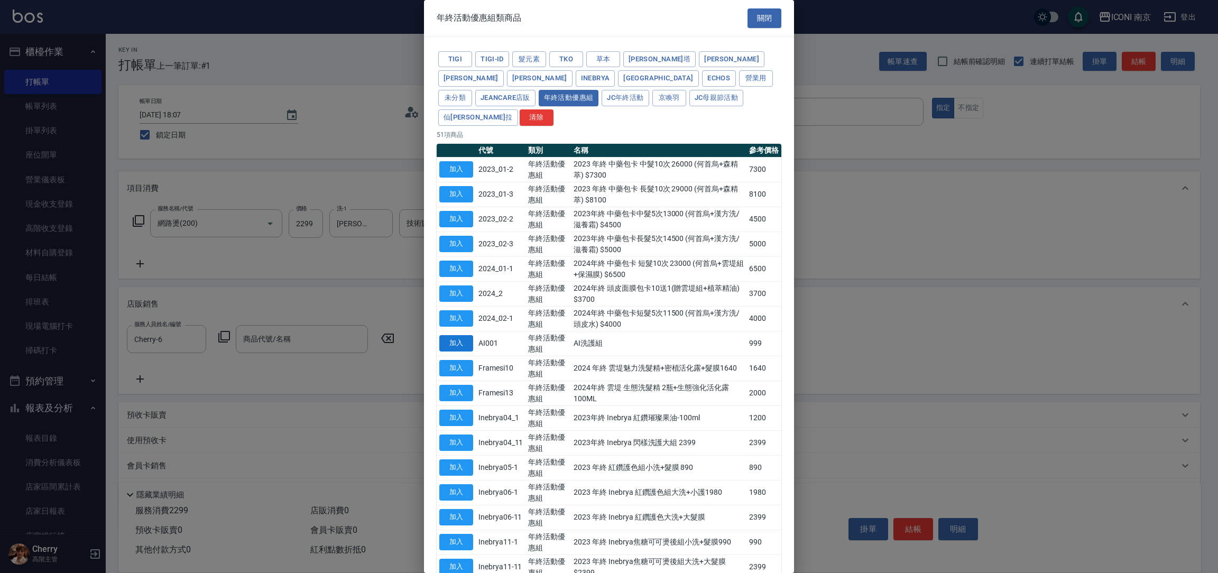
click at [458, 335] on button "加入" at bounding box center [456, 343] width 34 height 16
type input "AI洗護組"
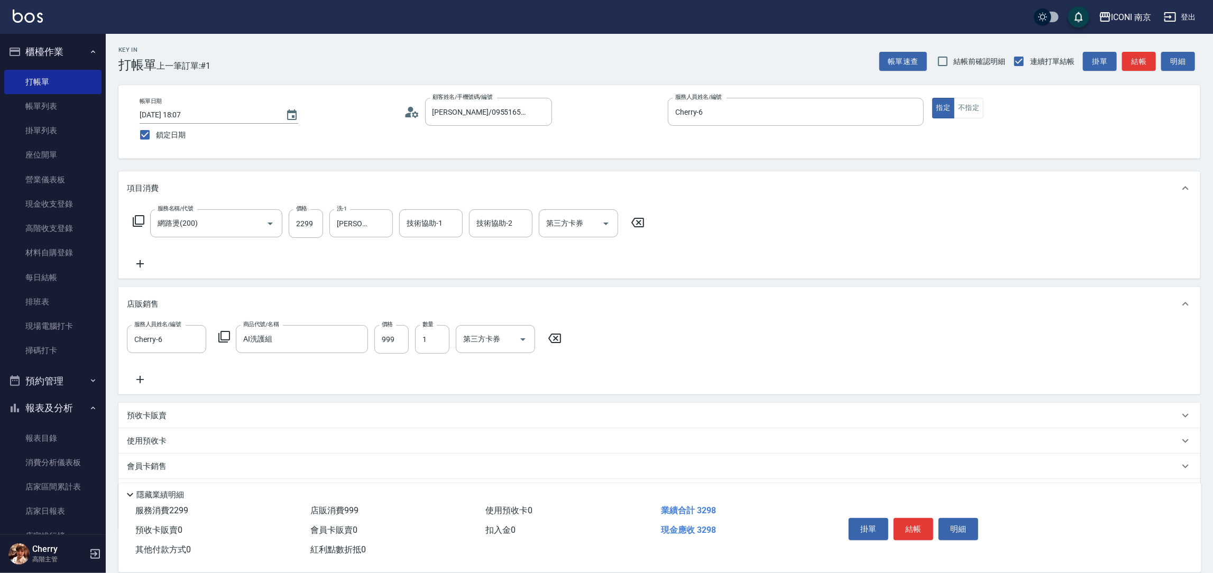
scroll to position [56, 0]
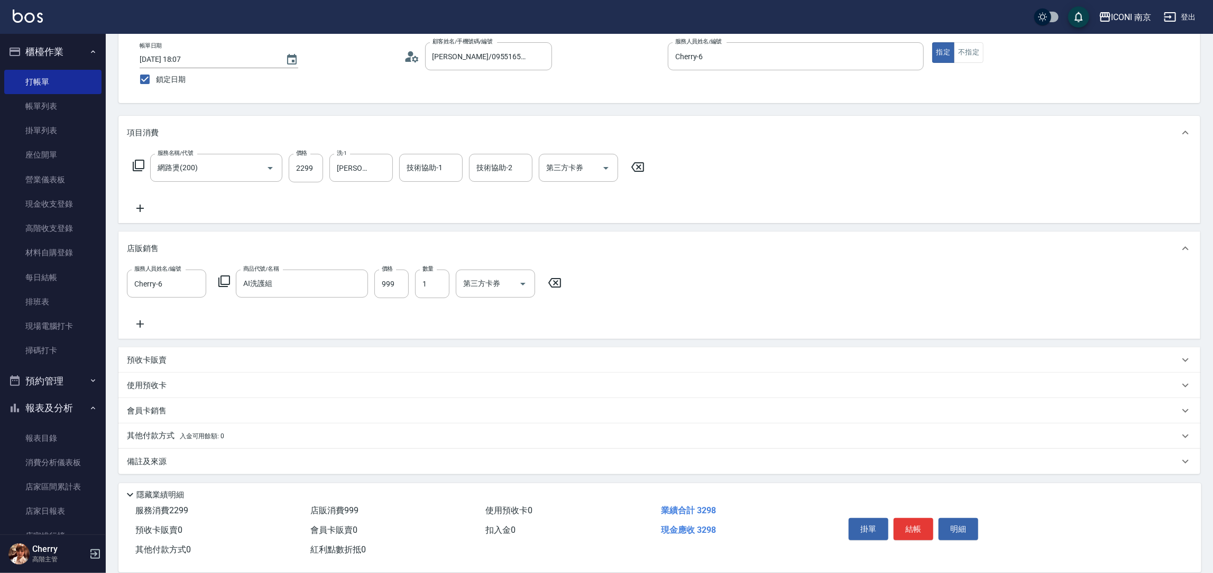
click at [161, 456] on p "備註及來源" at bounding box center [147, 461] width 40 height 11
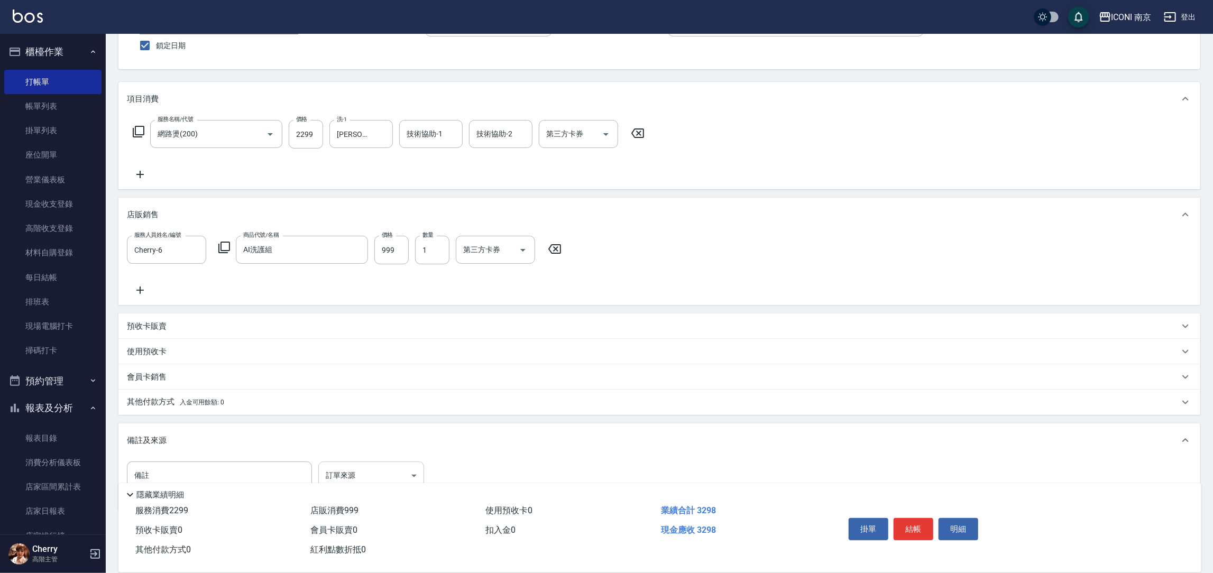
scroll to position [110, 0]
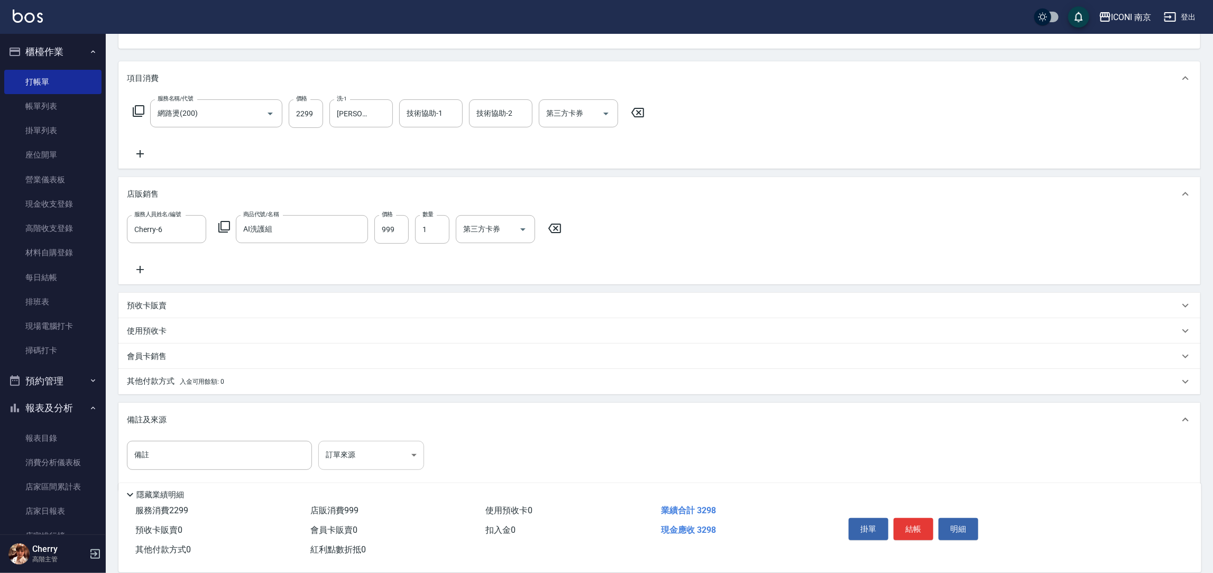
click at [335, 460] on body "ICONI 南京 登出 櫃檯作業 打帳單 帳單列表 掛單列表 座位開單 營業儀表板 現金收支登錄 高階收支登錄 材料自購登錄 每日結帳 排班表 現場電腦打卡 …" at bounding box center [606, 240] width 1213 height 700
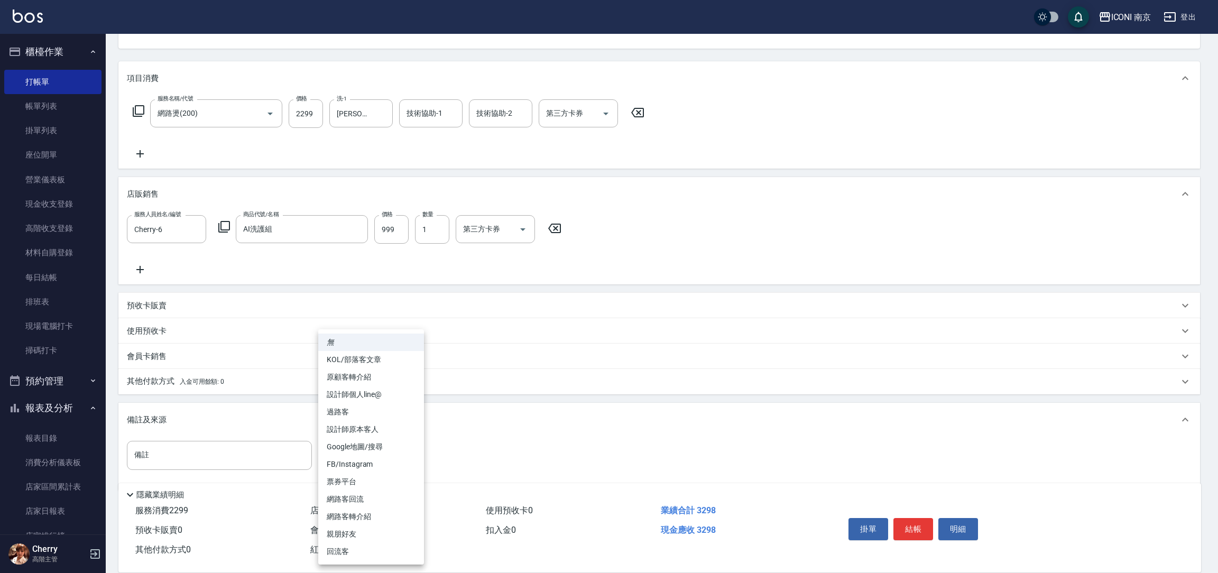
click at [364, 460] on li "FB/Instagram" at bounding box center [371, 464] width 106 height 17
type input "FB/Instagram"
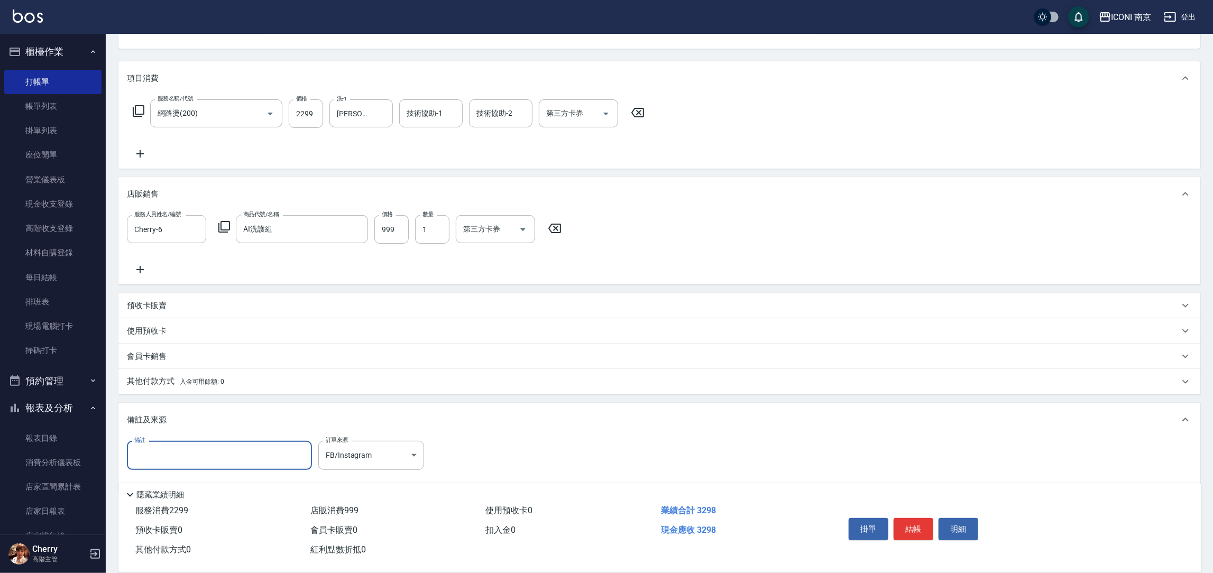
click at [283, 465] on input "備註" at bounding box center [219, 455] width 185 height 29
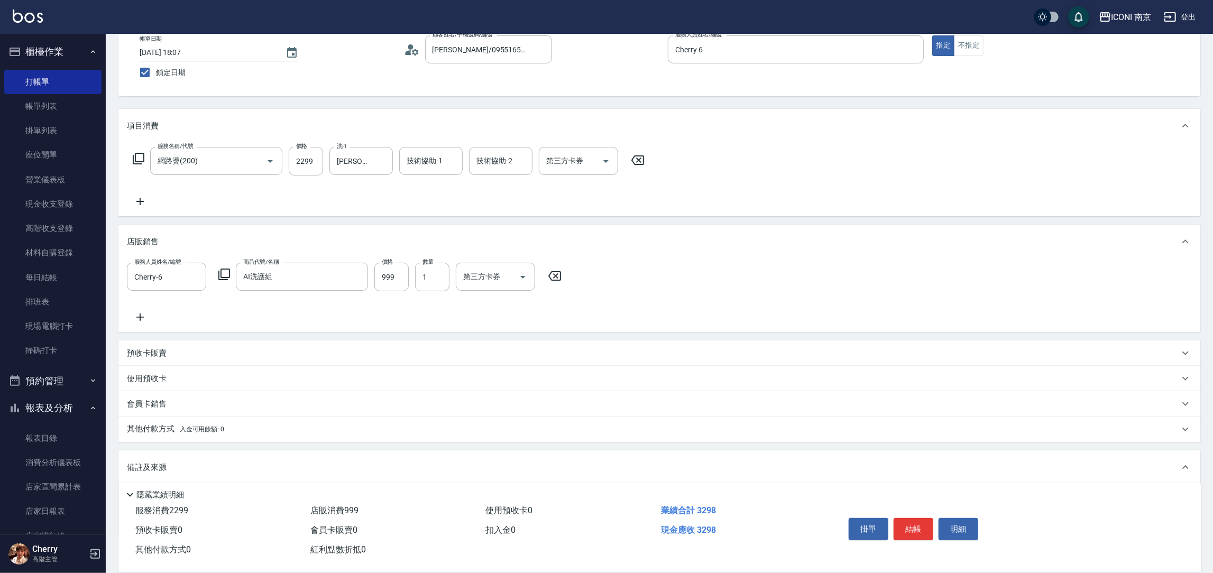
scroll to position [31, 0]
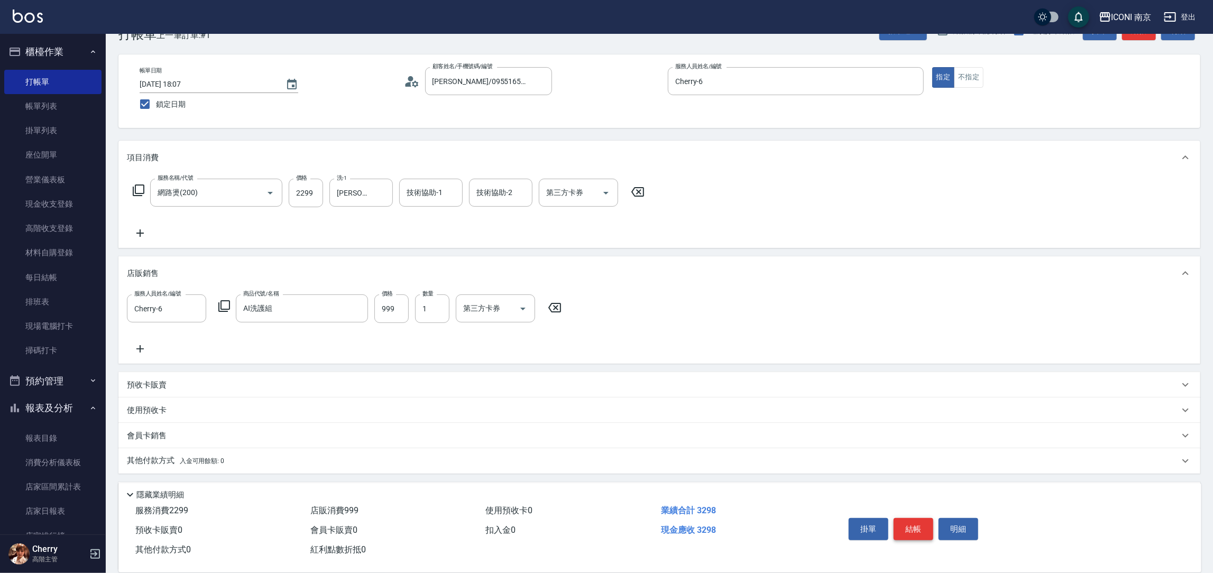
type input "升級藥水"
click at [921, 519] on button "結帳" at bounding box center [913, 529] width 40 height 22
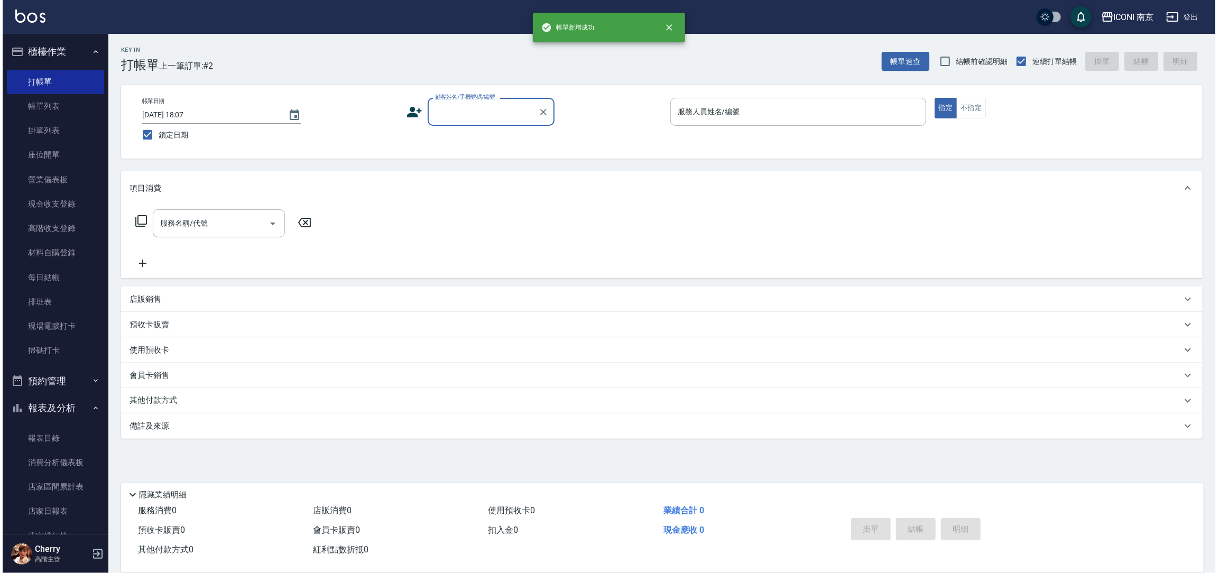
scroll to position [0, 0]
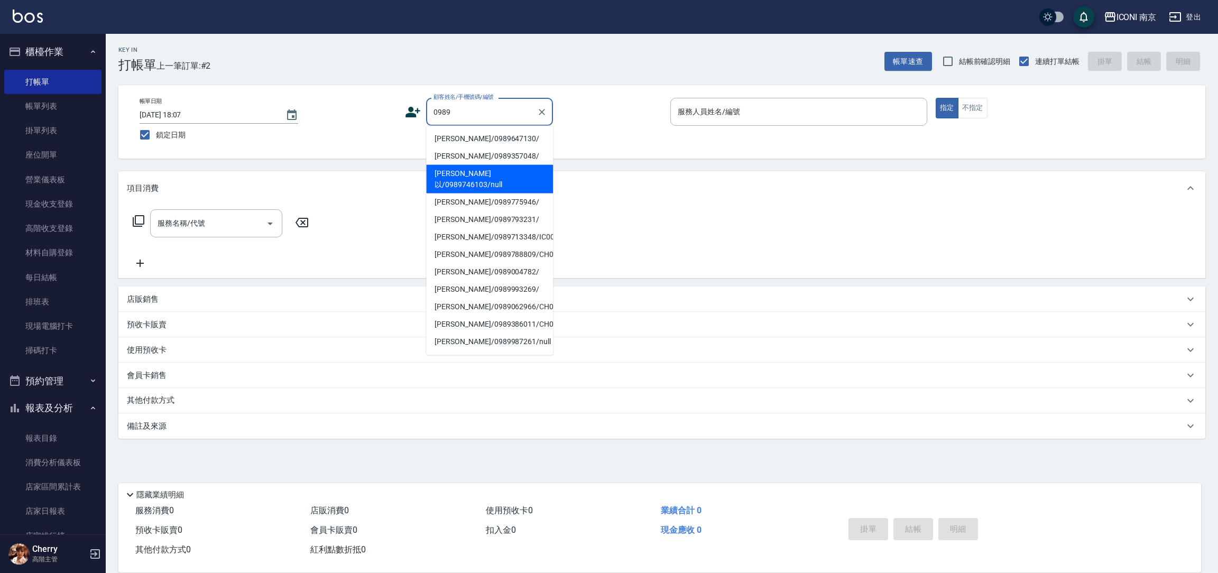
click at [505, 170] on li "鄭湘以/0989746103/null" at bounding box center [489, 179] width 127 height 29
type input "鄭湘以/0989746103/null"
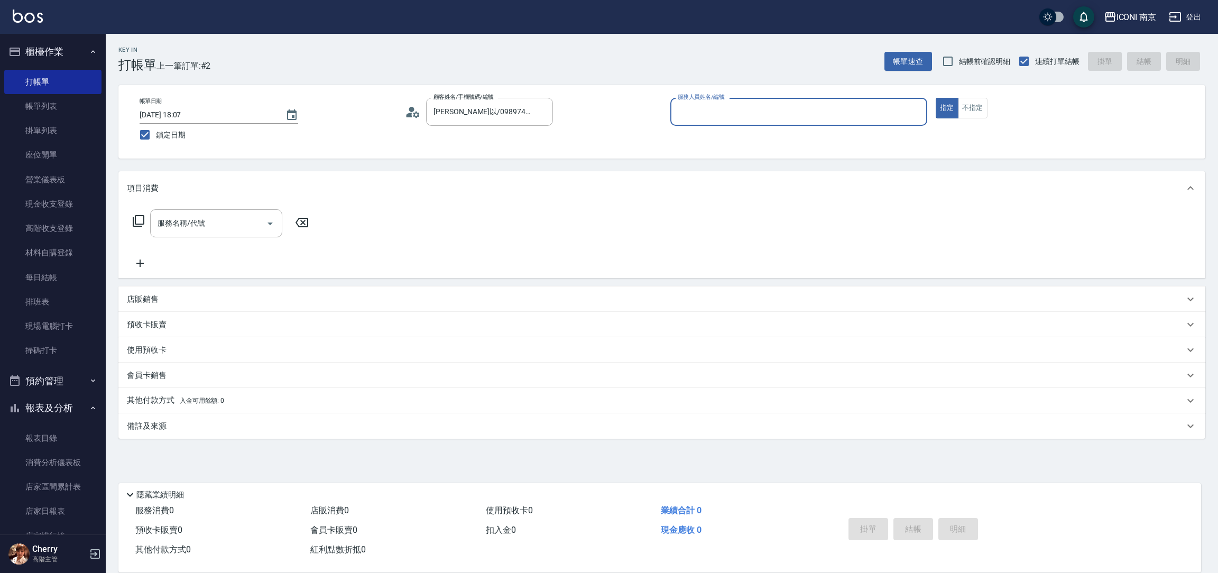
click at [411, 112] on icon at bounding box center [413, 112] width 16 height 16
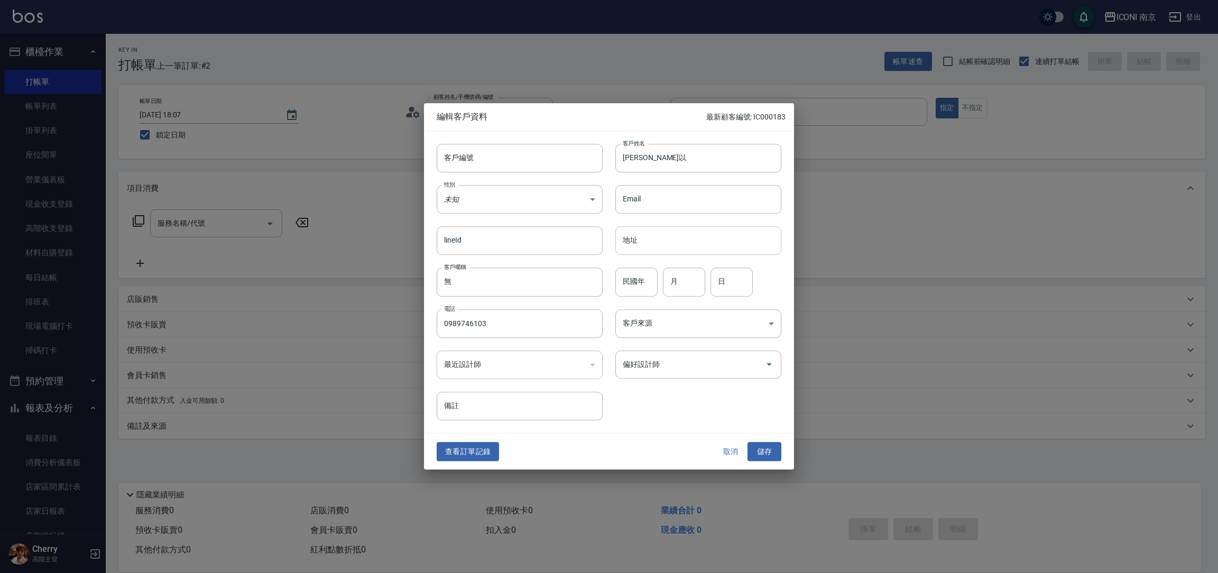
drag, startPoint x: 633, startPoint y: 283, endPoint x: 653, endPoint y: 230, distance: 56.4
click at [630, 282] on input "民國年" at bounding box center [636, 282] width 42 height 29
type input "80"
type input "10"
type input "30"
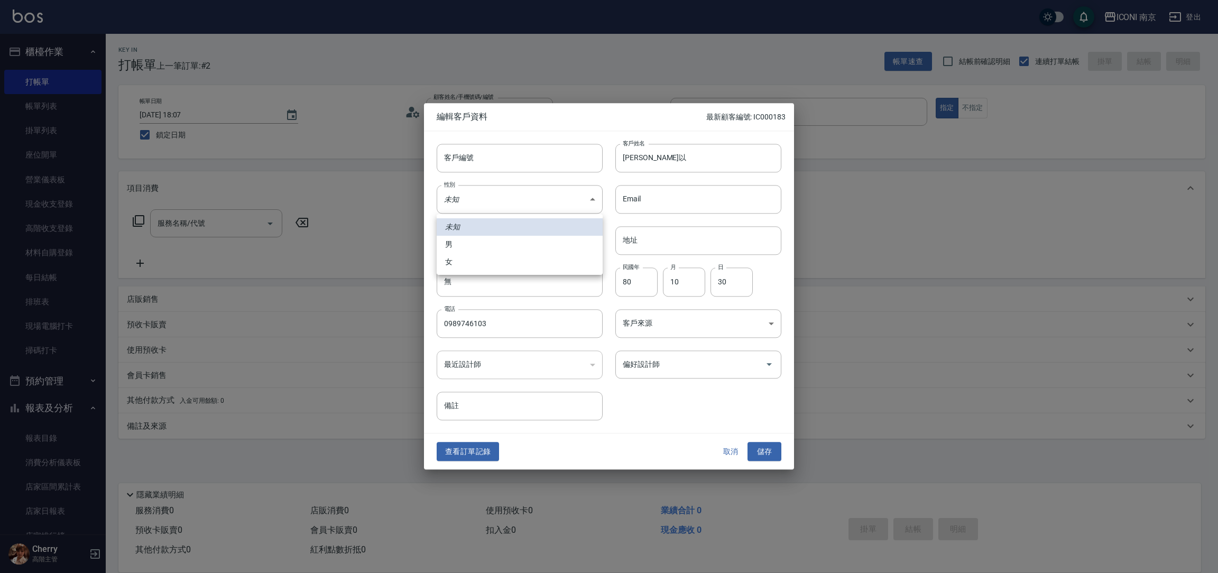
drag, startPoint x: 537, startPoint y: 200, endPoint x: 533, endPoint y: 191, distance: 9.7
click at [537, 201] on body "ICONI 南京 登出 櫃檯作業 打帳單 帳單列表 掛單列表 座位開單 營業儀表板 現金收支登錄 高階收支登錄 材料自購登錄 每日結帳 排班表 現場電腦打卡 …" at bounding box center [609, 286] width 1218 height 573
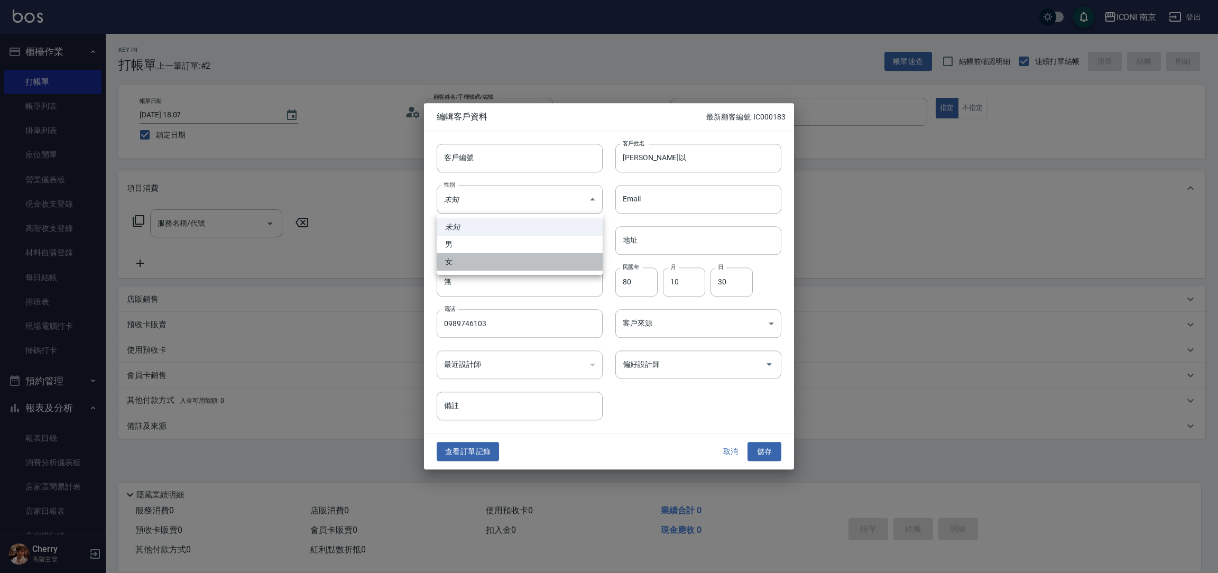
drag, startPoint x: 461, startPoint y: 261, endPoint x: 576, endPoint y: 202, distance: 128.8
click at [461, 262] on li "女" at bounding box center [520, 261] width 166 height 17
type input "FEMALE"
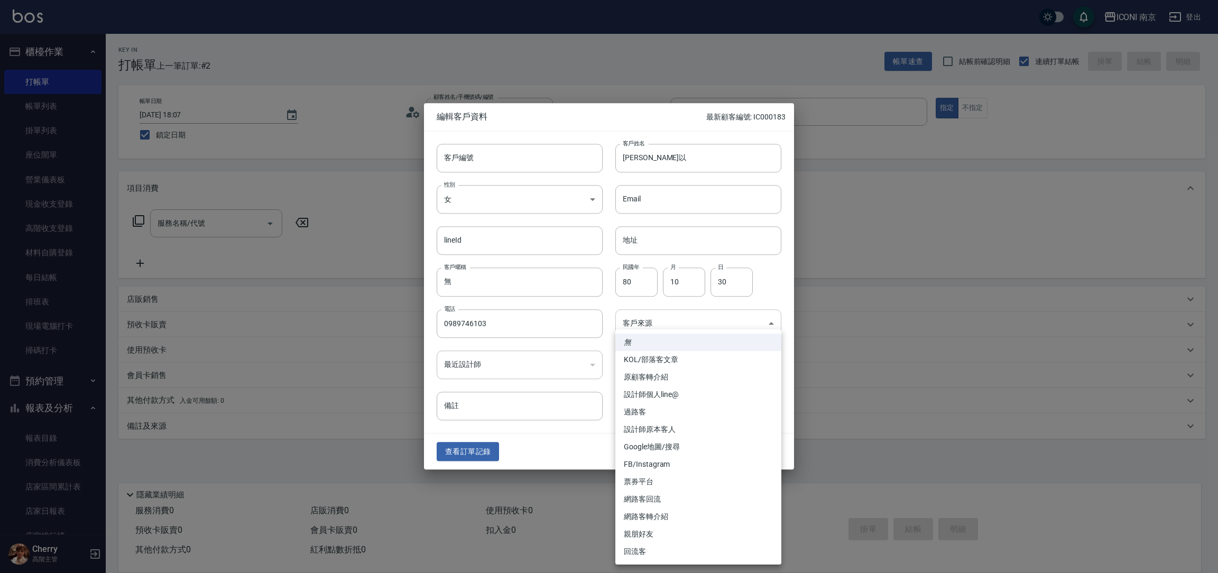
click at [652, 317] on body "ICONI 南京 登出 櫃檯作業 打帳單 帳單列表 掛單列表 座位開單 營業儀表板 現金收支登錄 高階收支登錄 材料自購登錄 每日結帳 排班表 現場電腦打卡 …" at bounding box center [609, 286] width 1218 height 573
click at [661, 468] on li "FB/Instagram" at bounding box center [698, 464] width 166 height 17
type input "FB/Instagram"
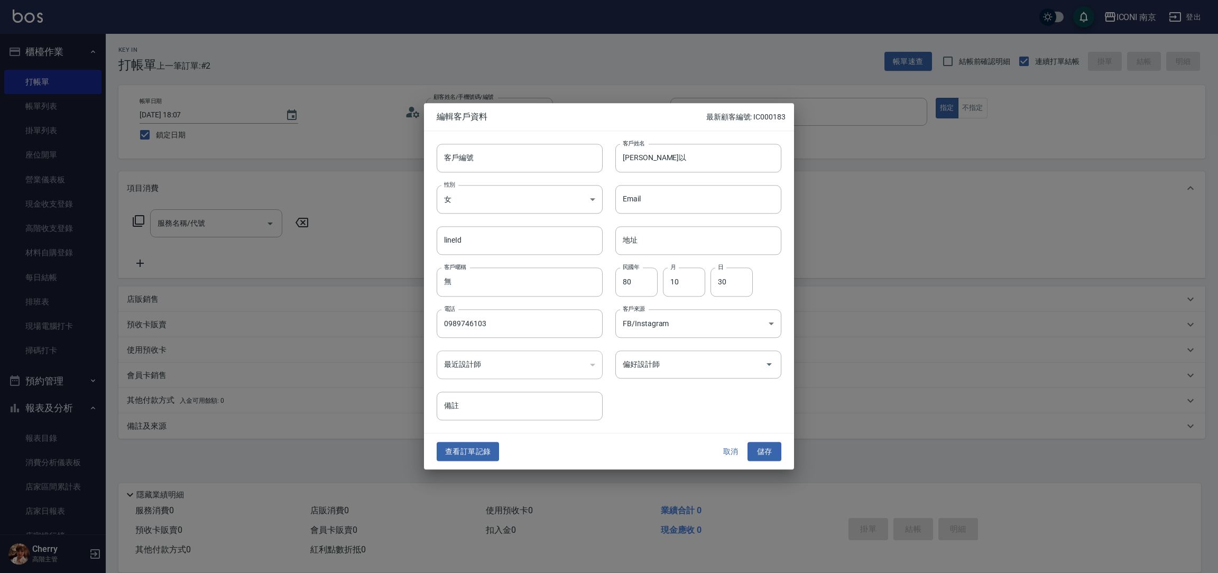
click at [757, 452] on button "儲存" at bounding box center [764, 452] width 34 height 20
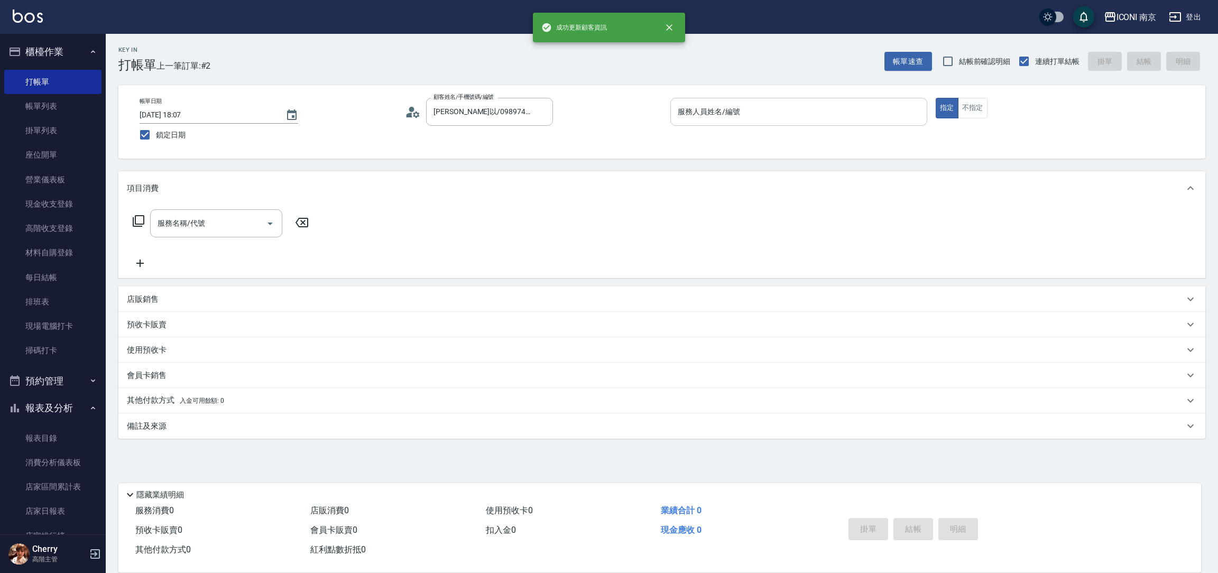
click at [754, 107] on input "服務人員姓名/編號" at bounding box center [798, 112] width 247 height 19
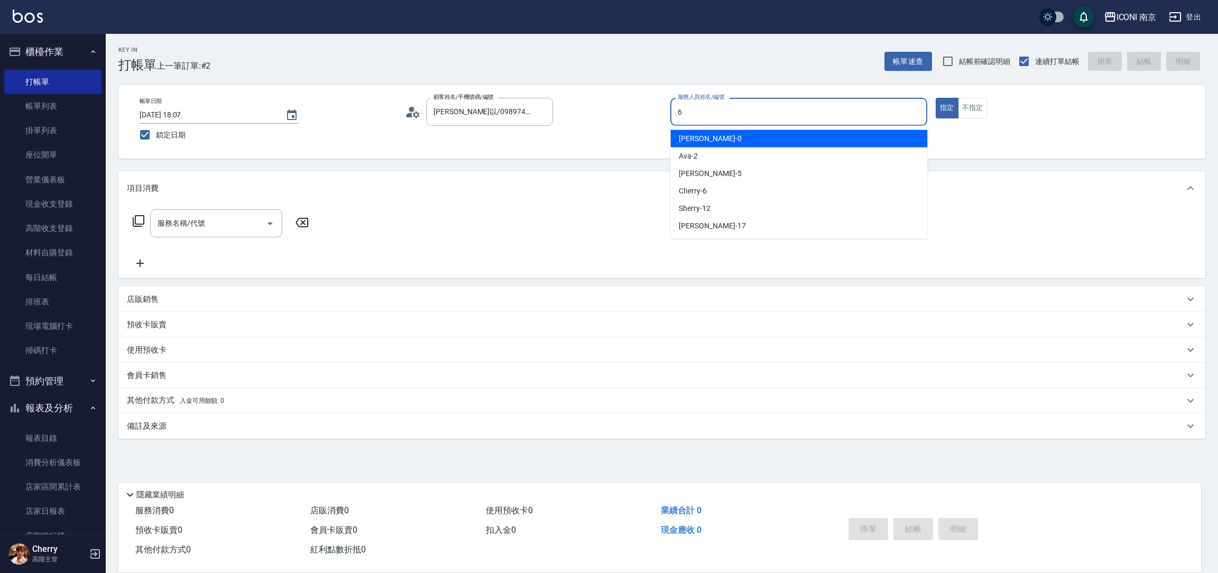
type input "Cherry-6"
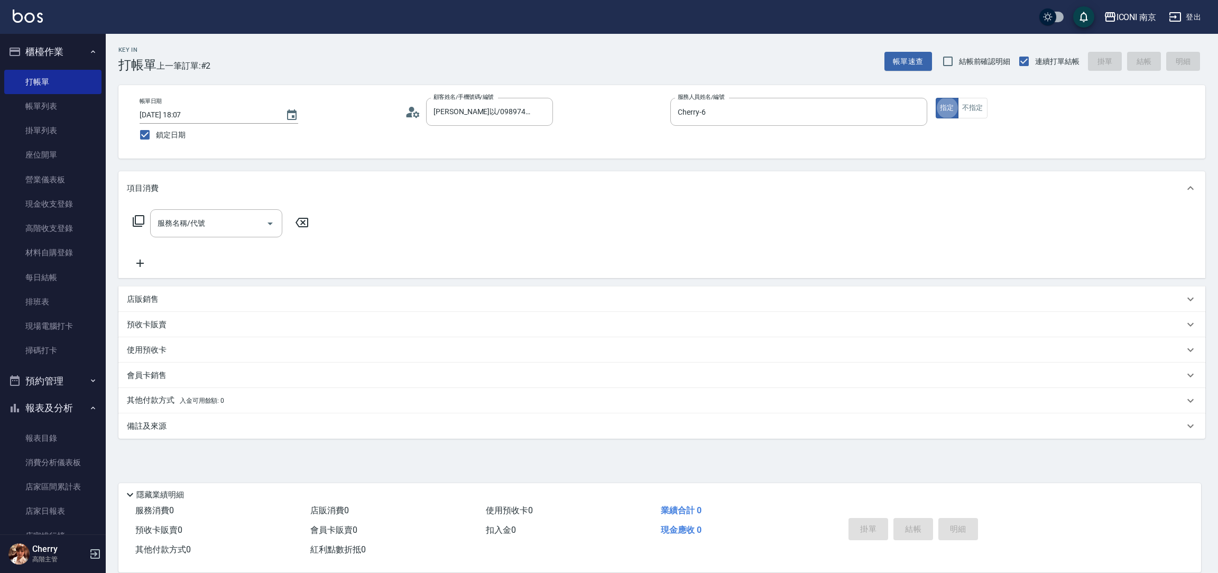
click at [134, 217] on icon at bounding box center [138, 221] width 13 height 13
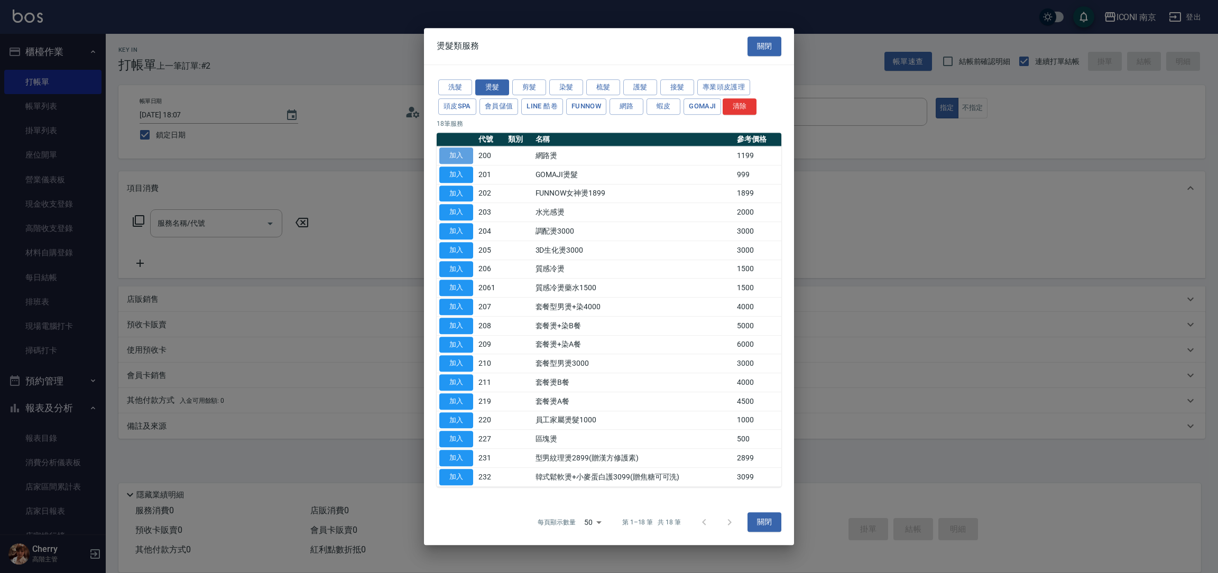
click at [459, 155] on button "加入" at bounding box center [456, 155] width 34 height 16
type input "網路燙(200)"
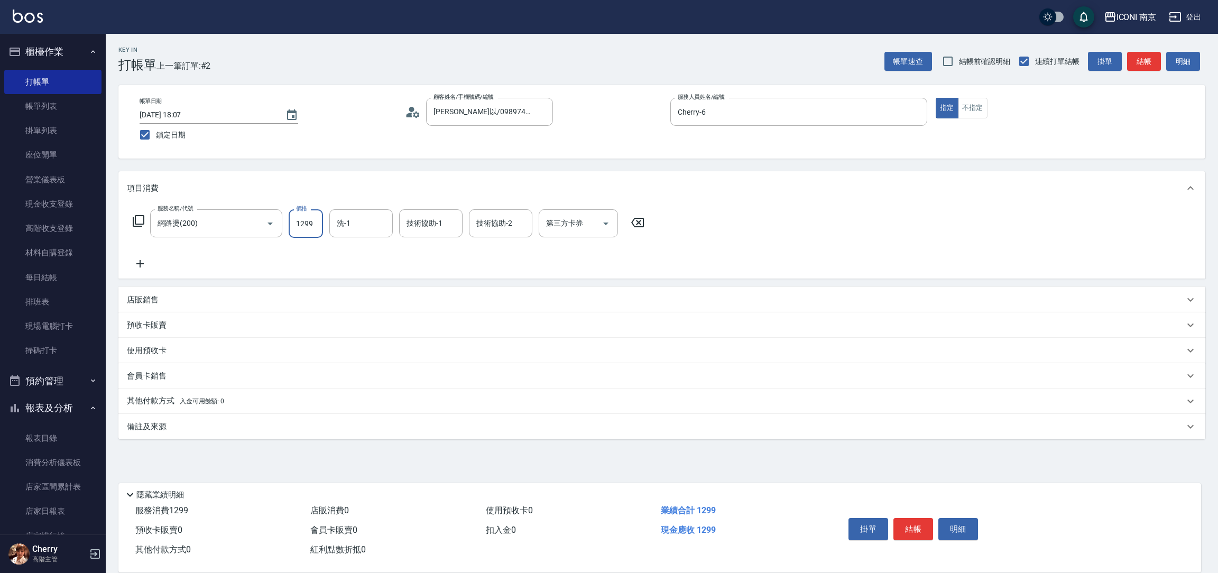
type input "1299"
type input "Nina-17"
click at [137, 219] on icon at bounding box center [138, 221] width 13 height 13
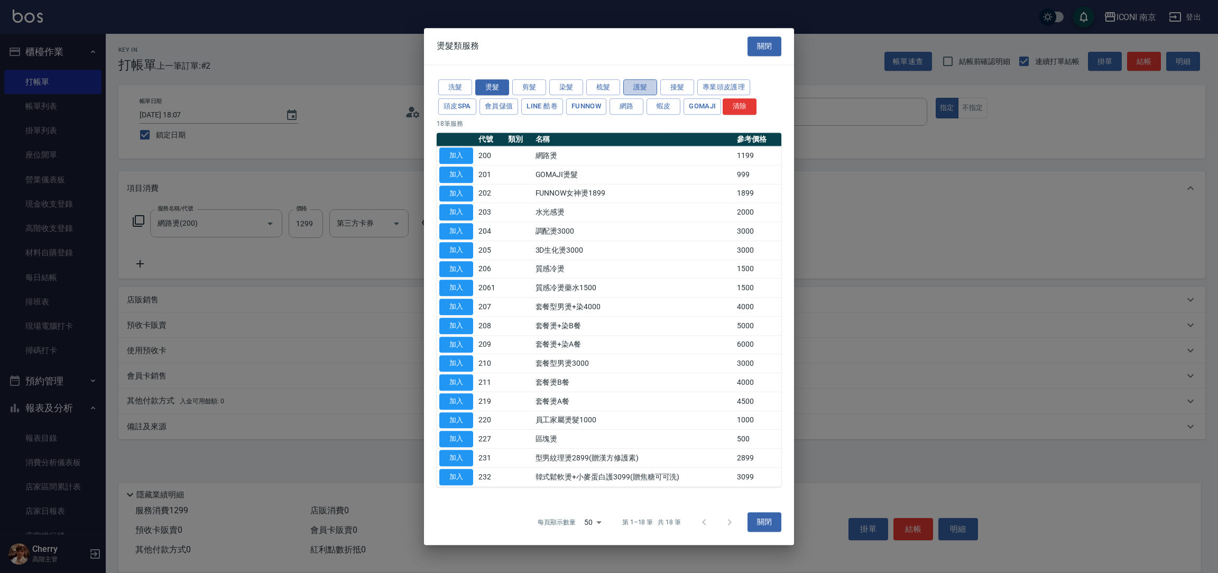
click at [629, 91] on button "護髮" at bounding box center [640, 87] width 34 height 16
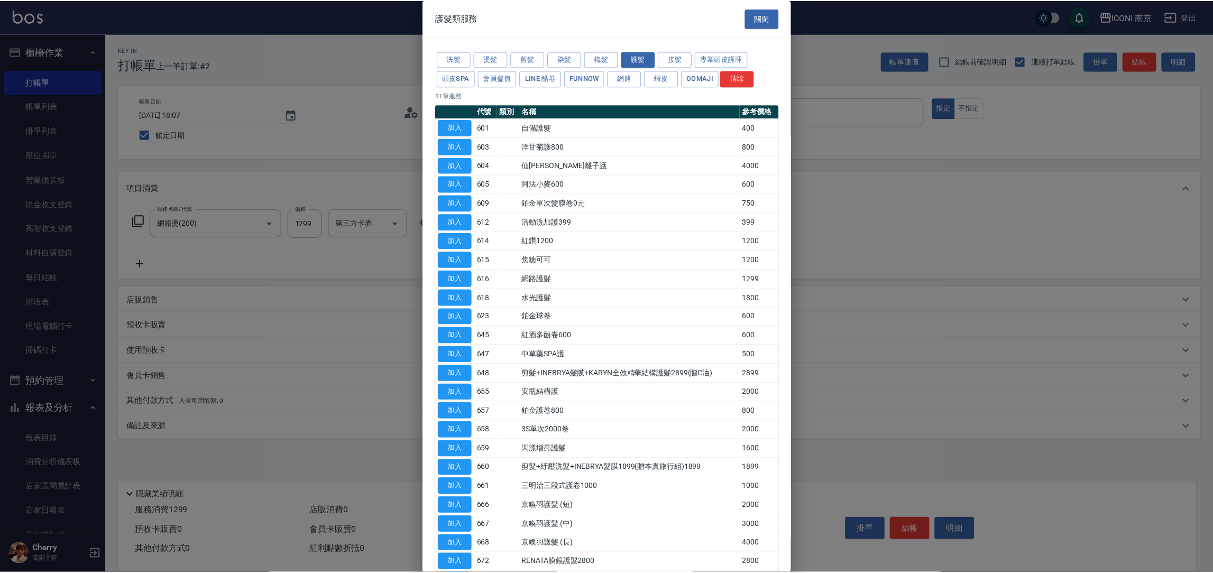
scroll to position [191, 0]
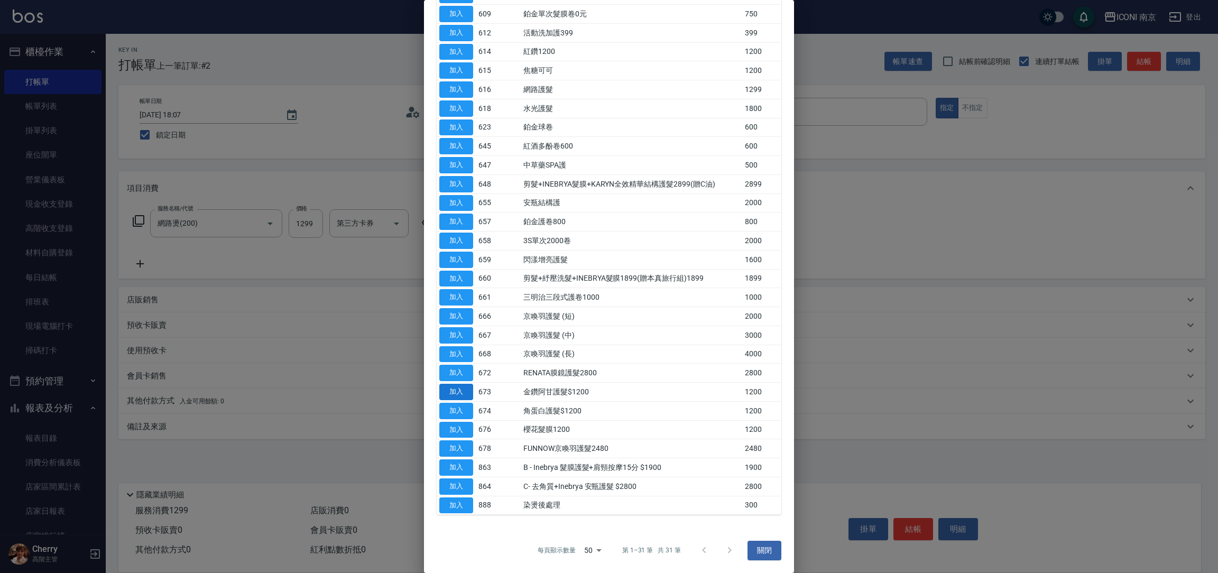
click at [445, 397] on button "加入" at bounding box center [456, 392] width 34 height 16
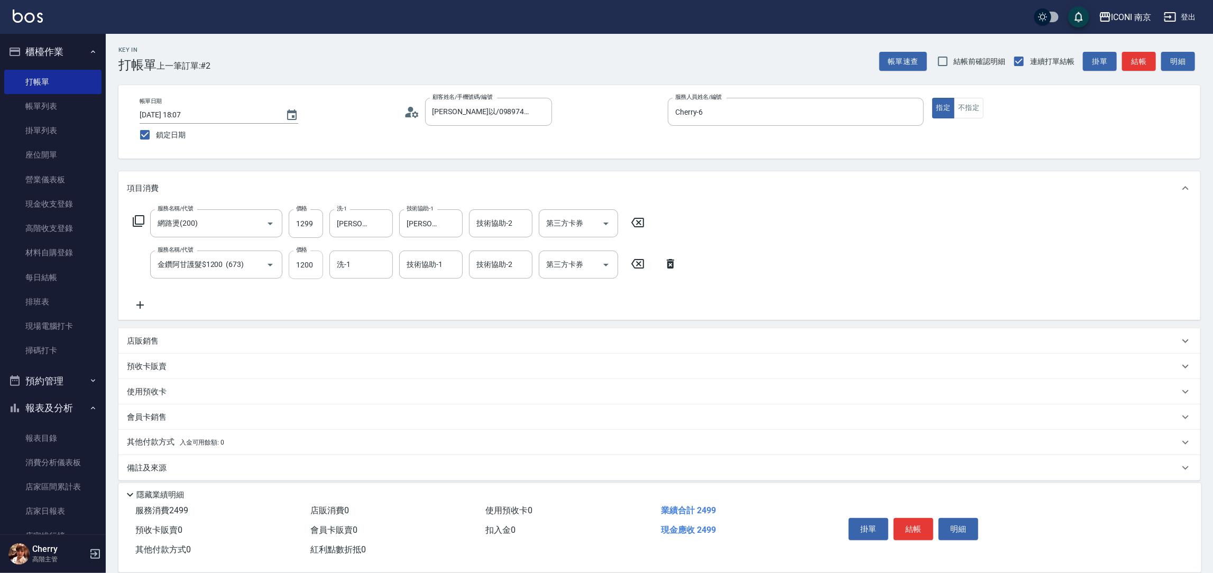
click at [316, 270] on input "1200" at bounding box center [306, 265] width 34 height 29
type input "1300"
type input "Nina-17"
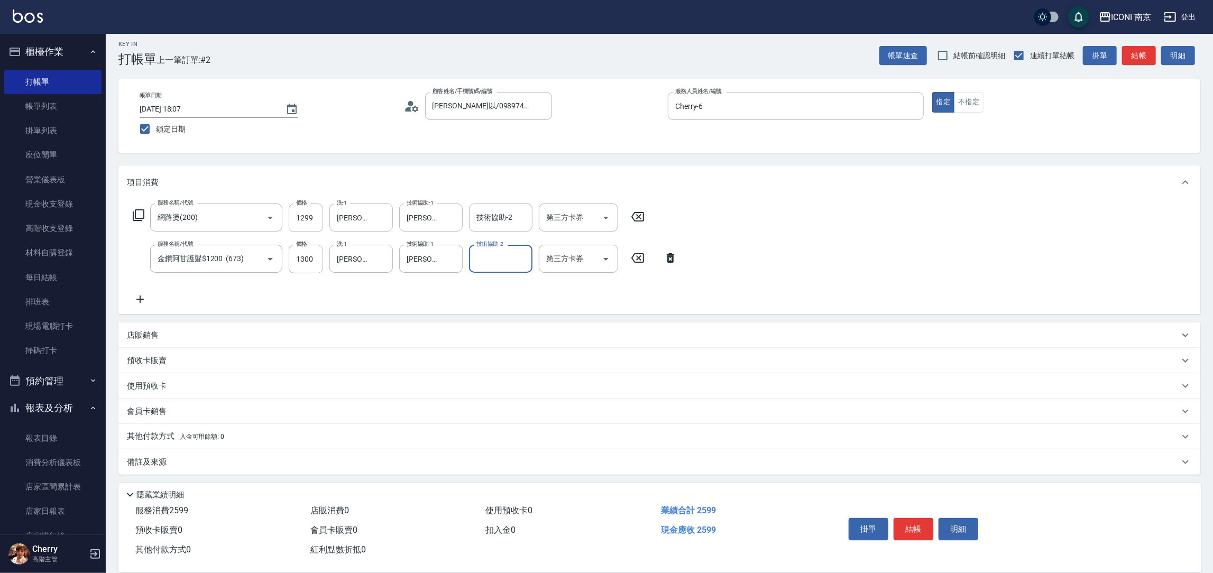
click at [145, 457] on p "備註及來源" at bounding box center [147, 462] width 40 height 11
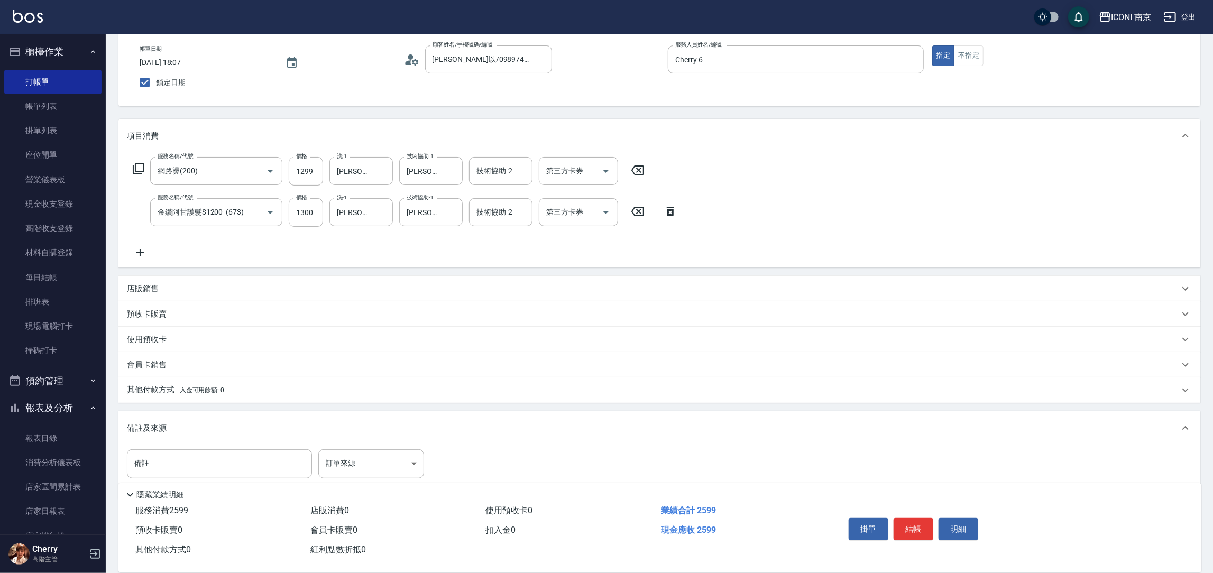
scroll to position [77, 0]
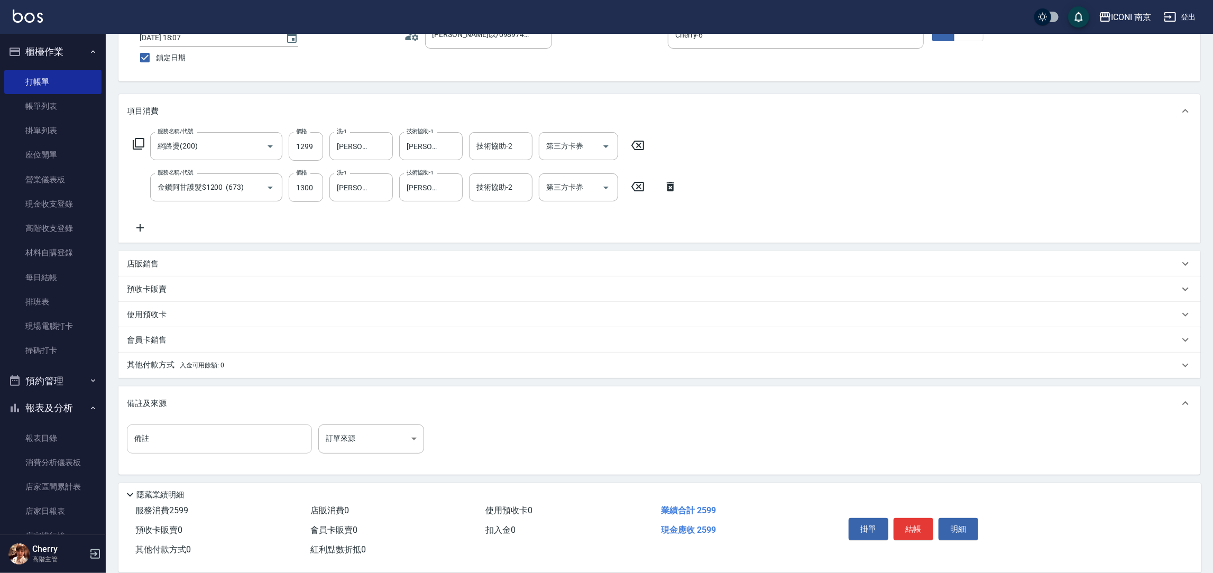
click at [224, 431] on input "備註" at bounding box center [219, 438] width 185 height 29
type input "開發護髮"
click at [356, 443] on body "ICONI 南京 登出 櫃檯作業 打帳單 帳單列表 掛單列表 座位開單 營業儀表板 現金收支登錄 高階收支登錄 材料自購登錄 每日結帳 排班表 現場電腦打卡 …" at bounding box center [606, 248] width 1213 height 651
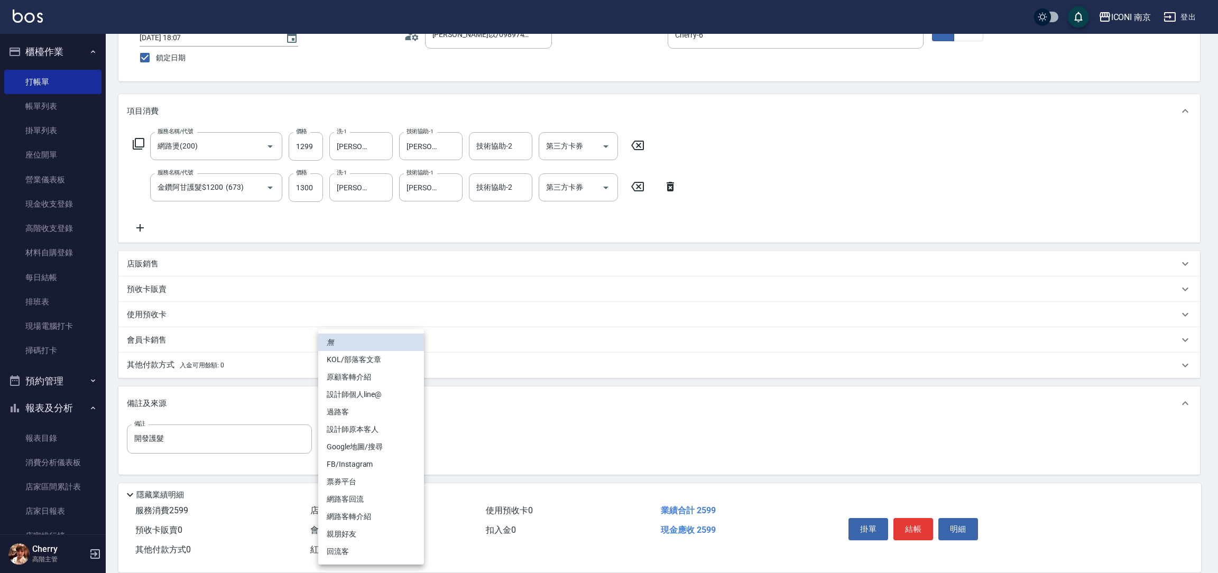
click at [373, 459] on li "FB/Instagram" at bounding box center [371, 464] width 106 height 17
type input "FB/Instagram"
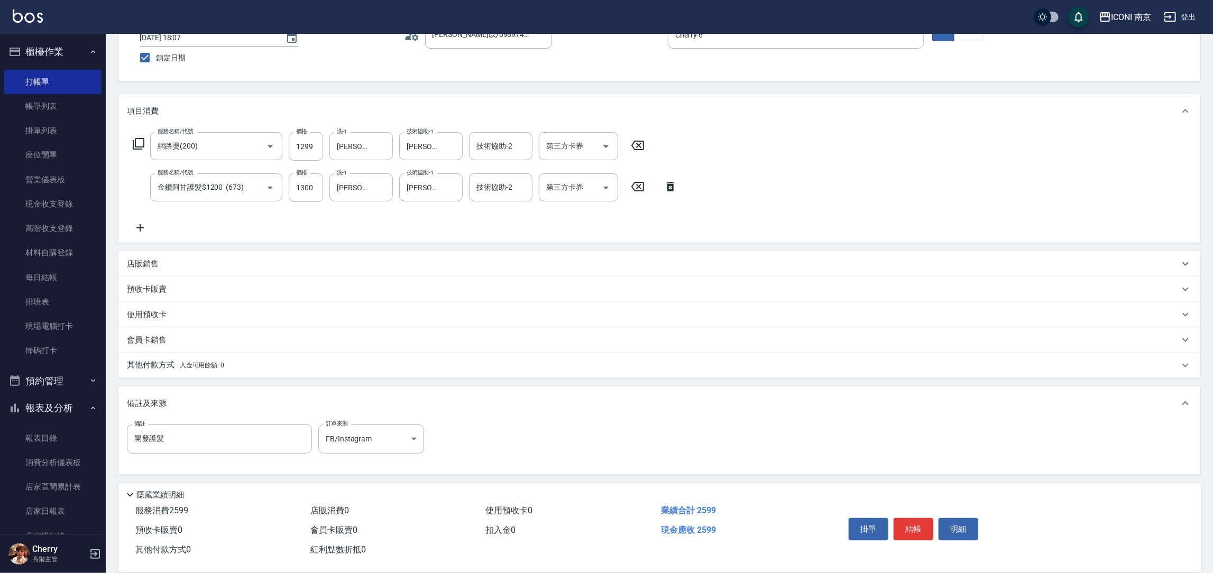
click at [142, 370] on p "其他付款方式 入金可用餘額: 0" at bounding box center [175, 365] width 97 height 12
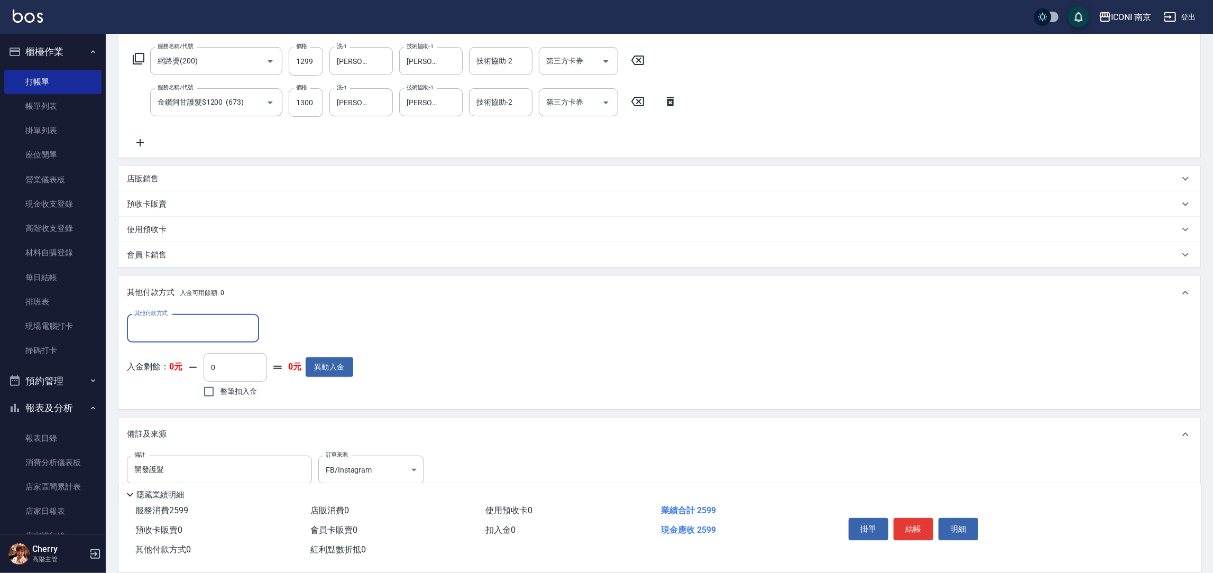
scroll to position [172, 0]
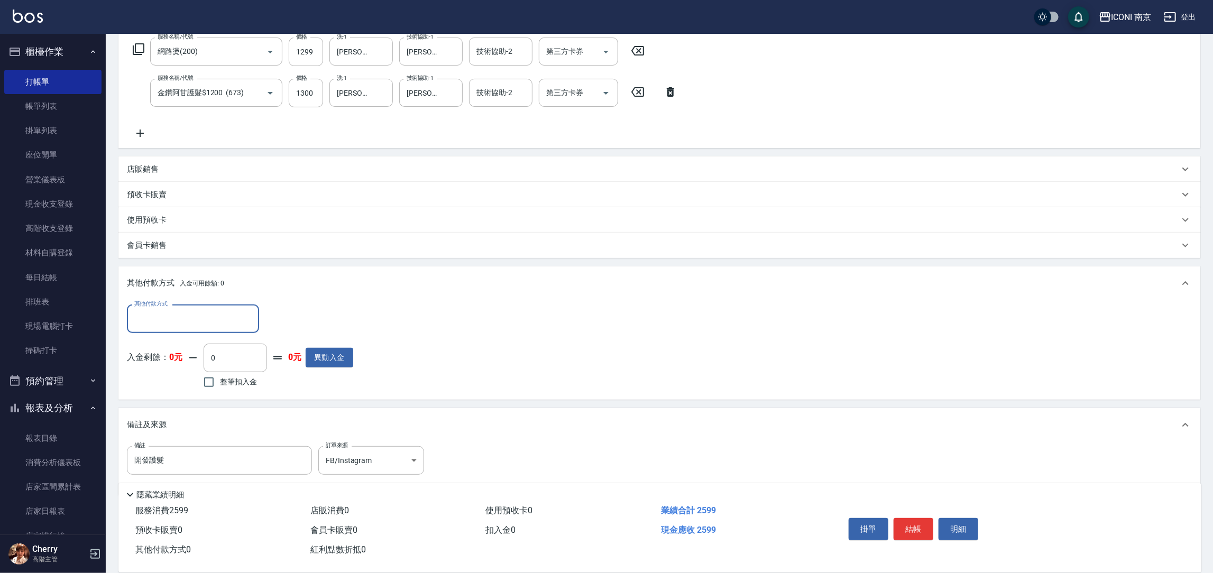
click at [191, 327] on input "其他付款方式" at bounding box center [193, 318] width 123 height 19
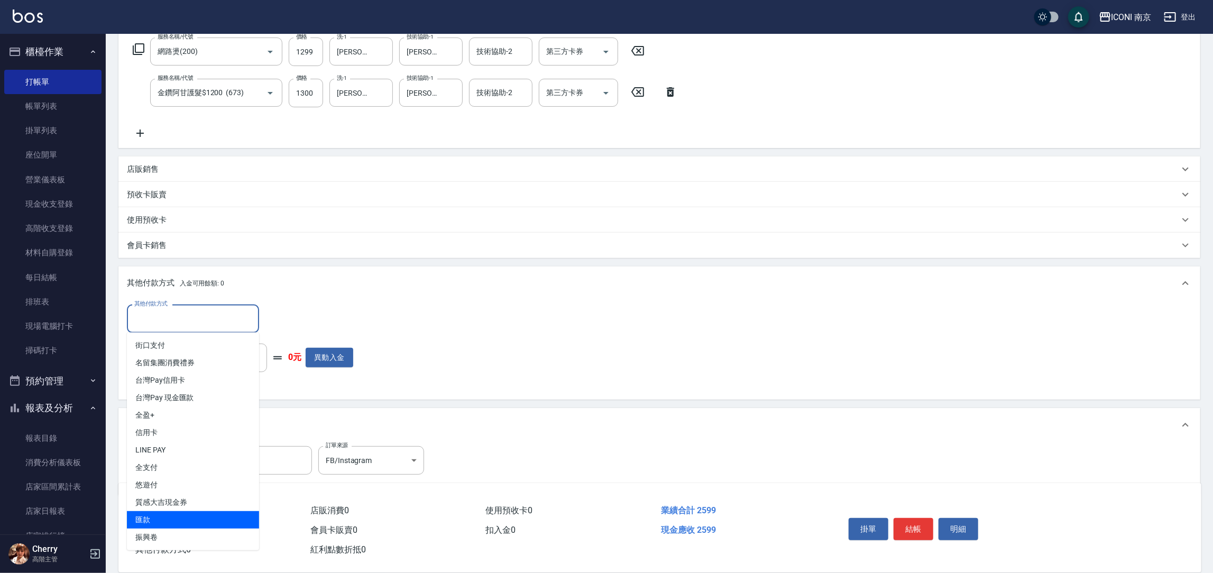
click at [164, 523] on span "匯款" at bounding box center [193, 519] width 132 height 17
type input "匯款"
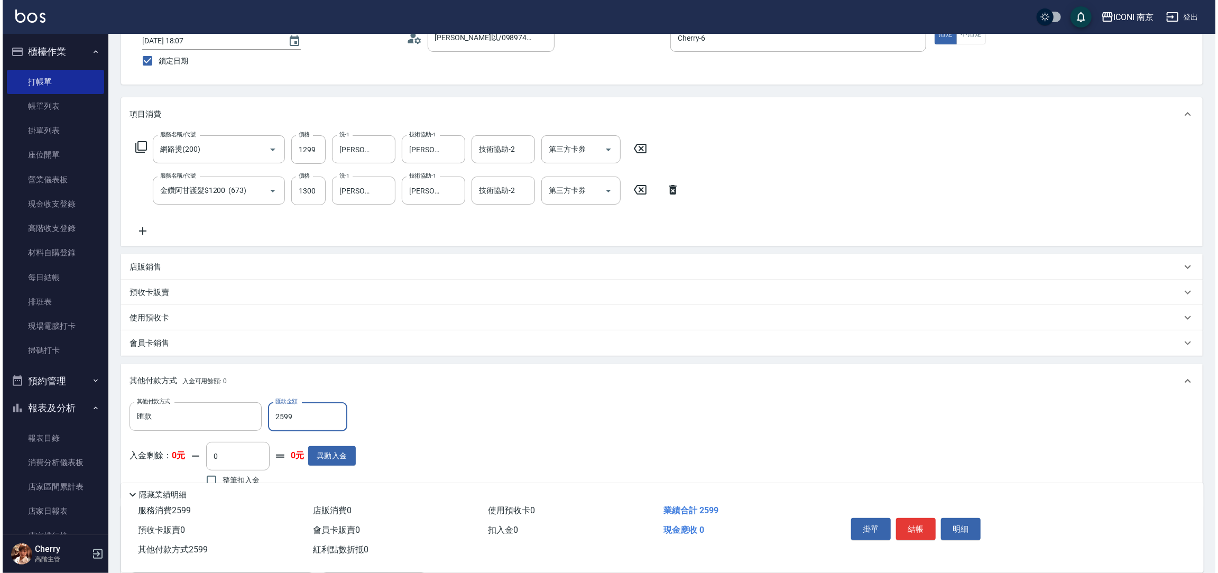
scroll to position [0, 0]
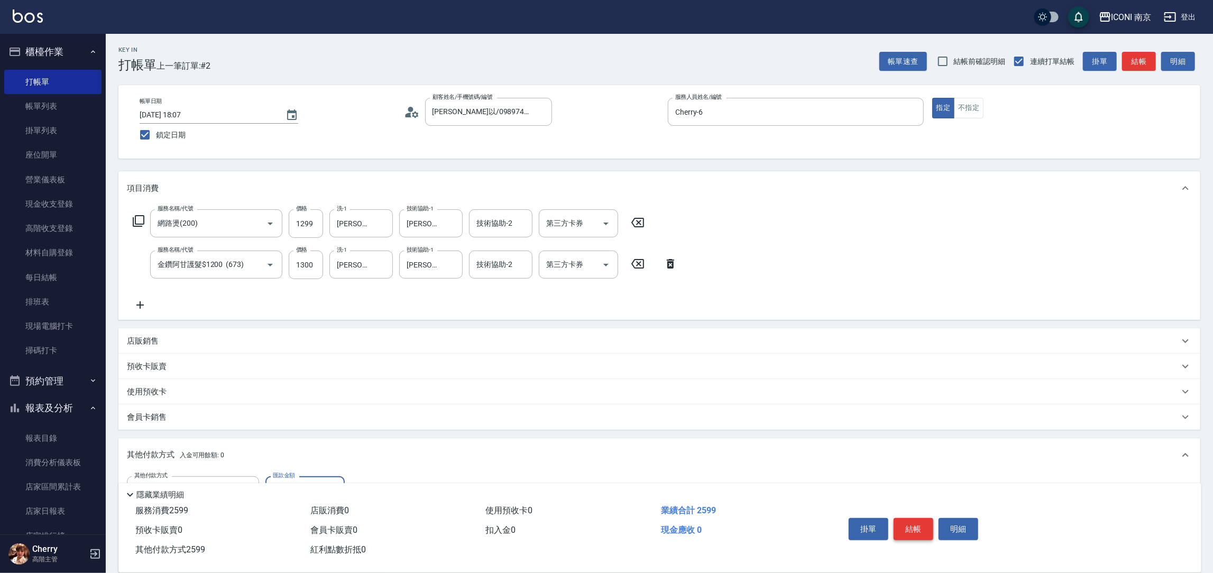
type input "2599"
click at [918, 536] on button "結帳" at bounding box center [913, 529] width 40 height 22
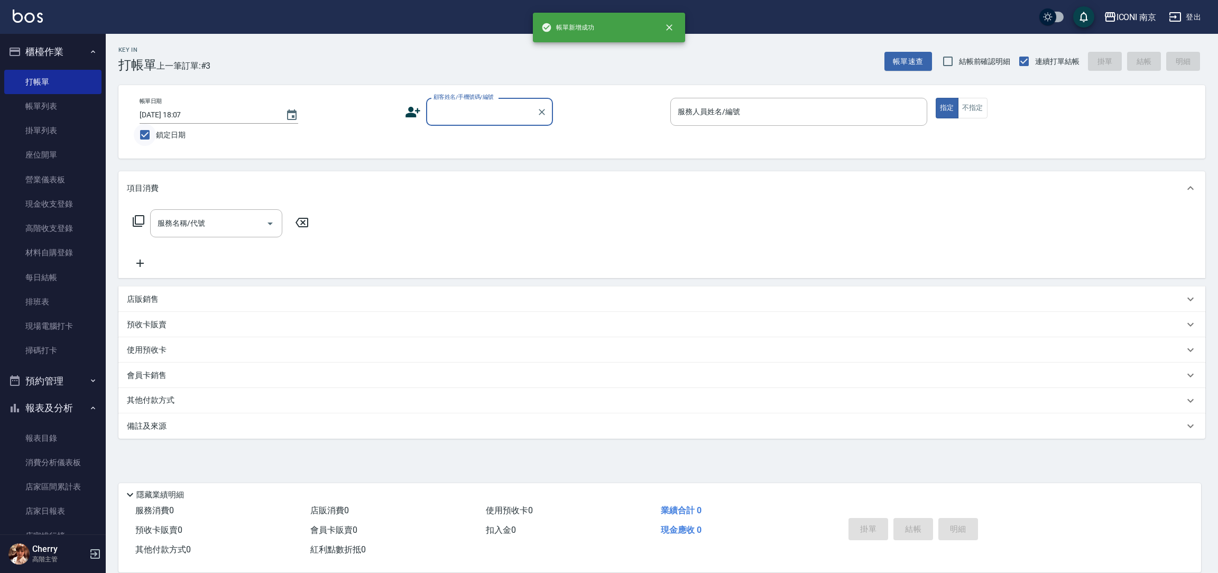
click at [150, 134] on input "鎖定日期" at bounding box center [145, 135] width 22 height 22
checkbox input "false"
type input "2025/09/20 12:10"
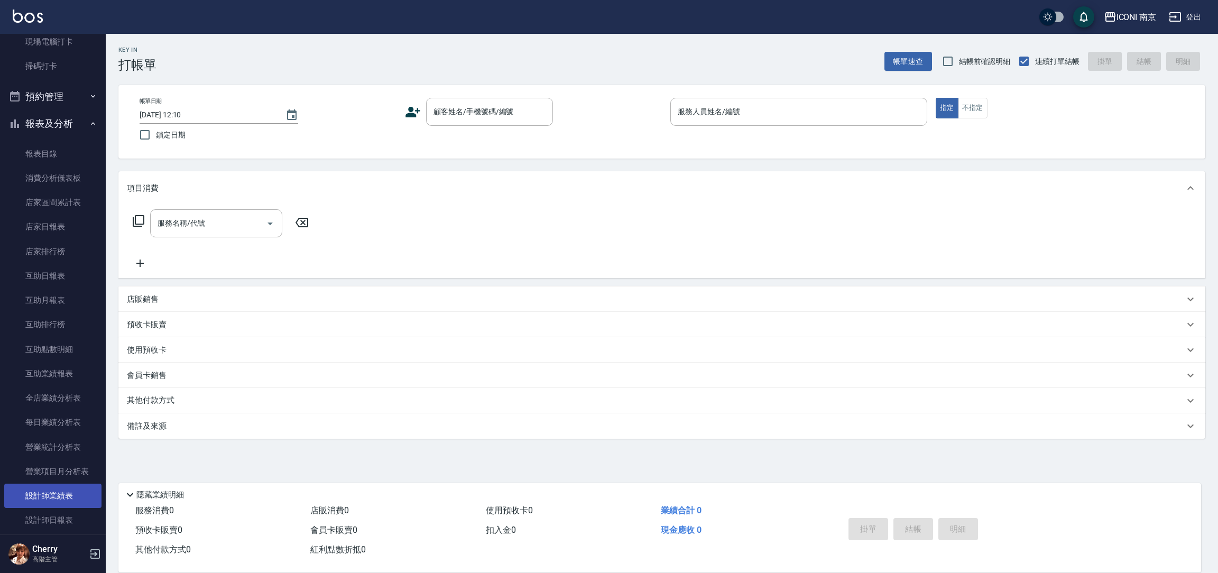
scroll to position [317, 0]
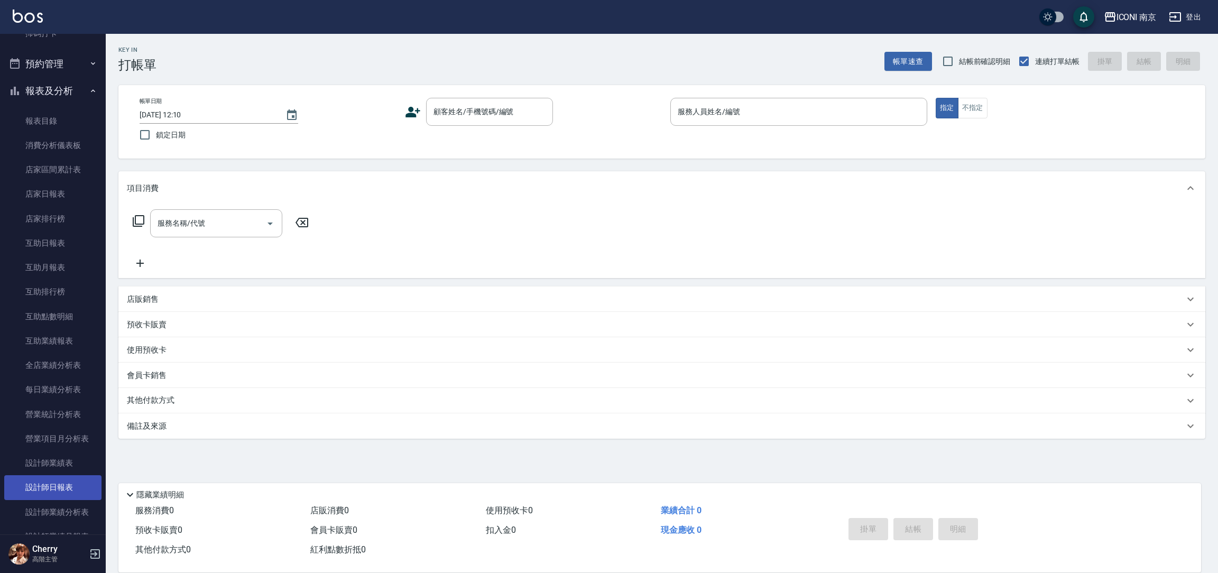
click at [41, 484] on link "設計師日報表" at bounding box center [52, 487] width 97 height 24
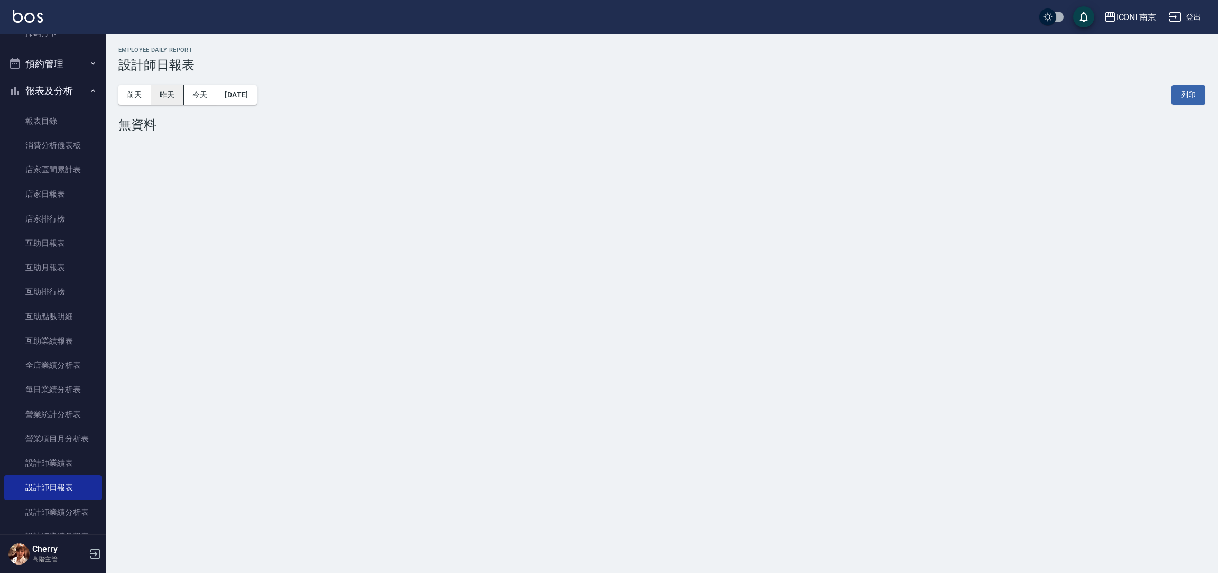
click at [174, 100] on button "昨天" at bounding box center [167, 95] width 33 height 20
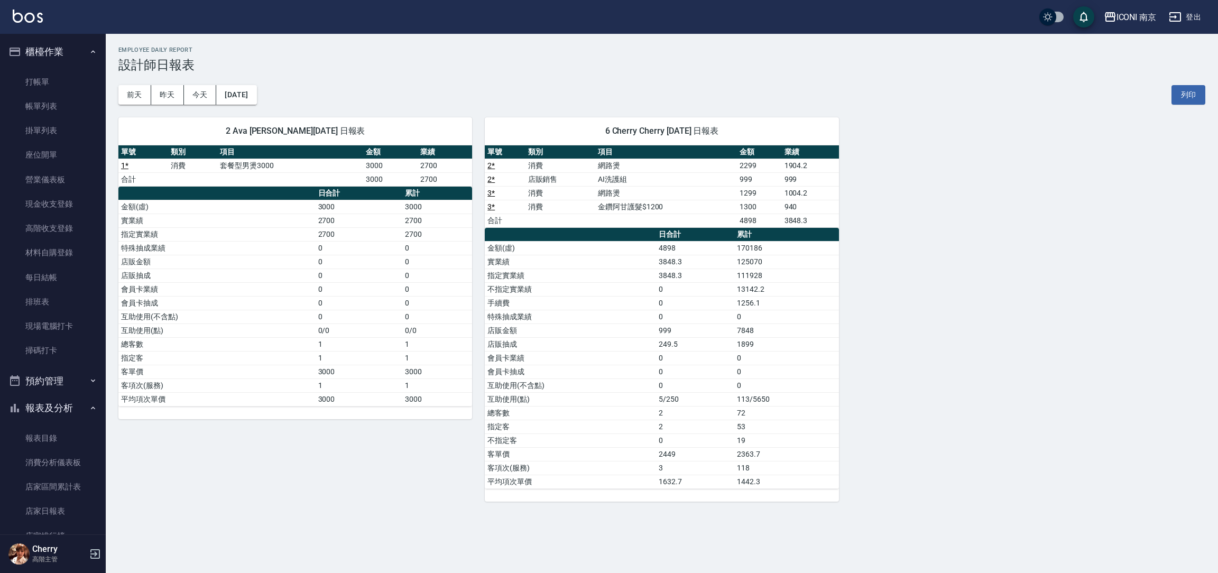
click at [55, 60] on button "櫃檯作業" at bounding box center [52, 51] width 97 height 27
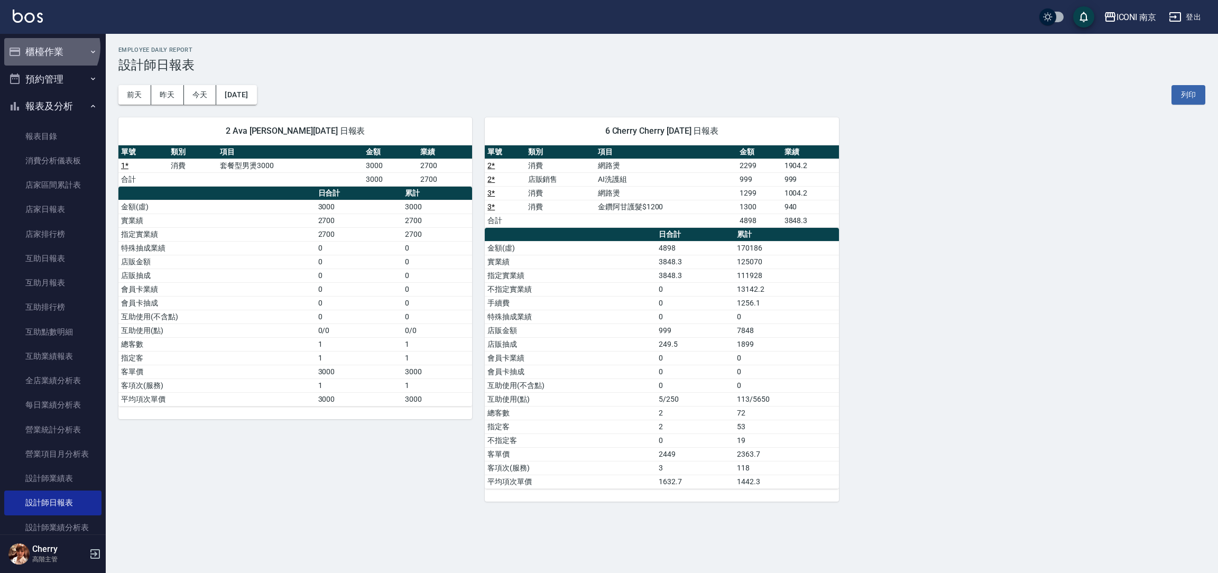
click at [49, 47] on button "櫃檯作業" at bounding box center [52, 51] width 97 height 27
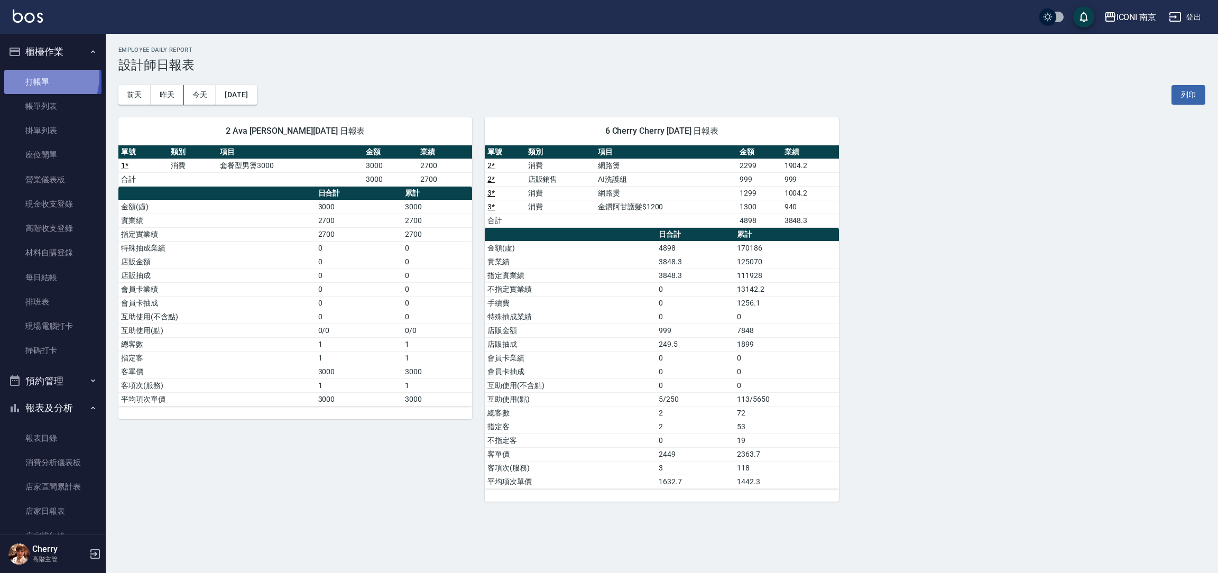
click at [34, 76] on link "打帳單" at bounding box center [52, 82] width 97 height 24
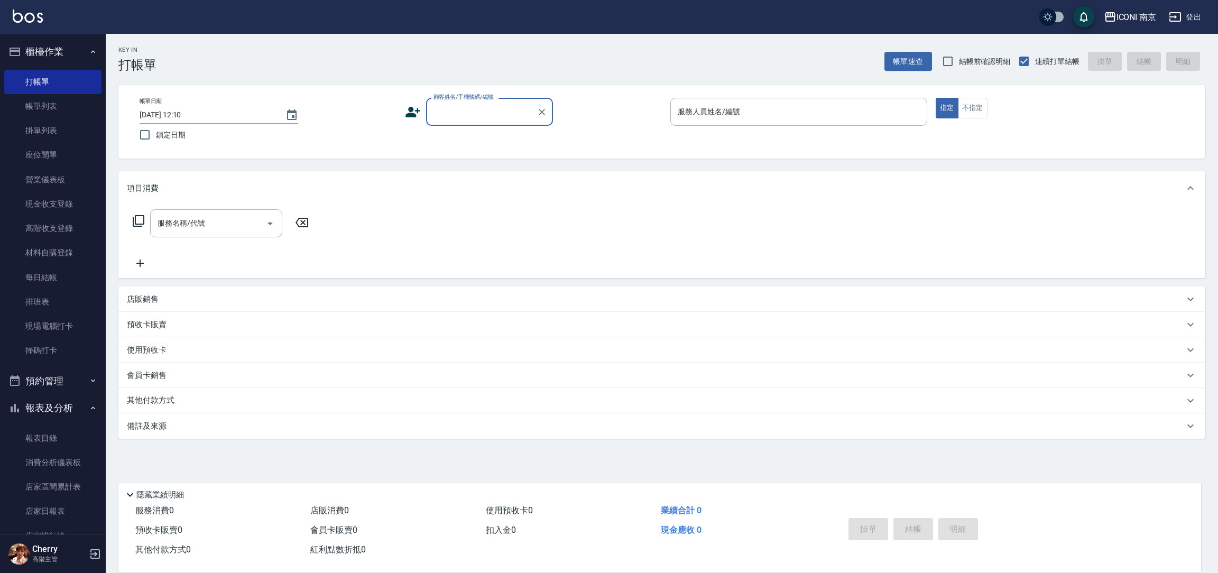
click at [1188, 8] on button "登出" at bounding box center [1184, 17] width 41 height 20
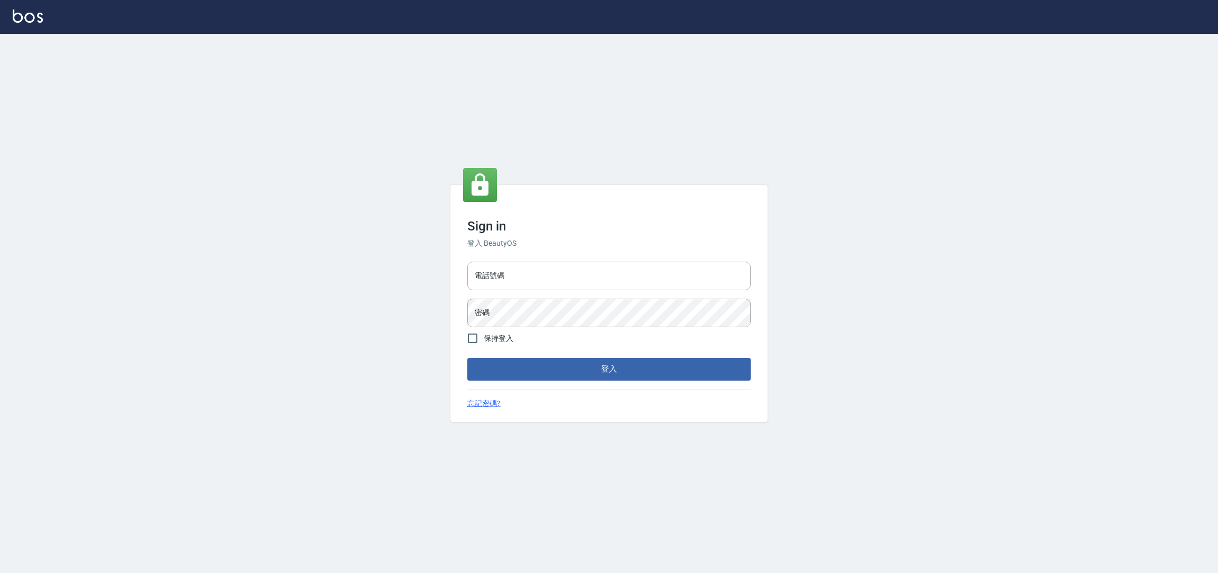
drag, startPoint x: 0, startPoint y: 0, endPoint x: 1211, endPoint y: 26, distance: 1211.3
click at [1208, 30] on div at bounding box center [609, 17] width 1218 height 34
drag, startPoint x: 526, startPoint y: 272, endPoint x: 521, endPoint y: 275, distance: 5.7
click at [522, 275] on input "電話號碼" at bounding box center [608, 276] width 283 height 29
type input "0225158181"
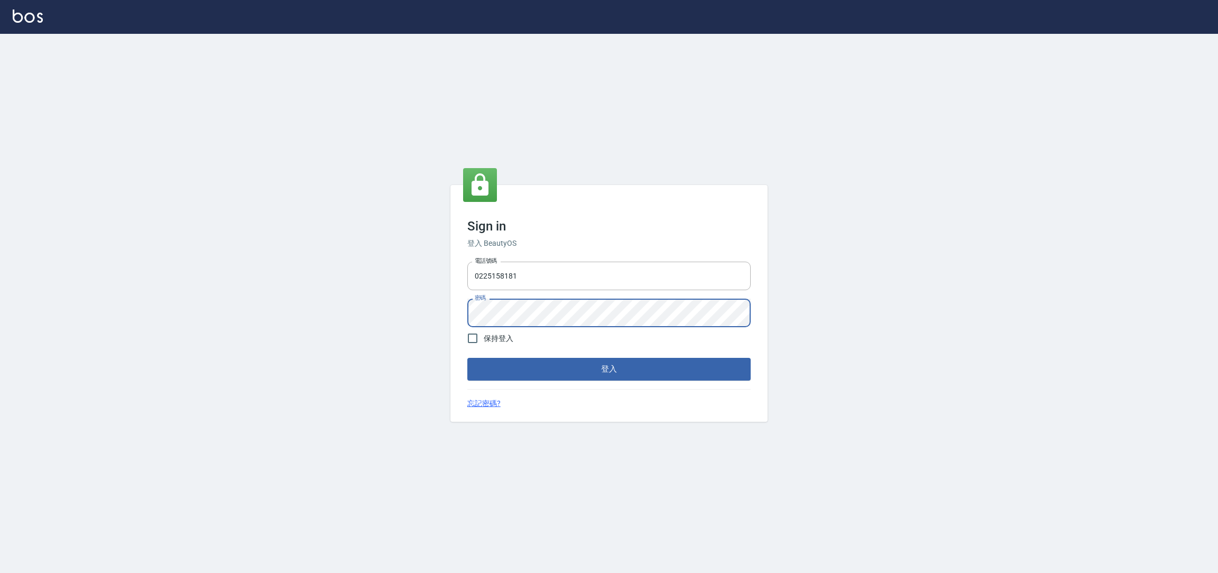
click at [467, 358] on button "登入" at bounding box center [608, 369] width 283 height 22
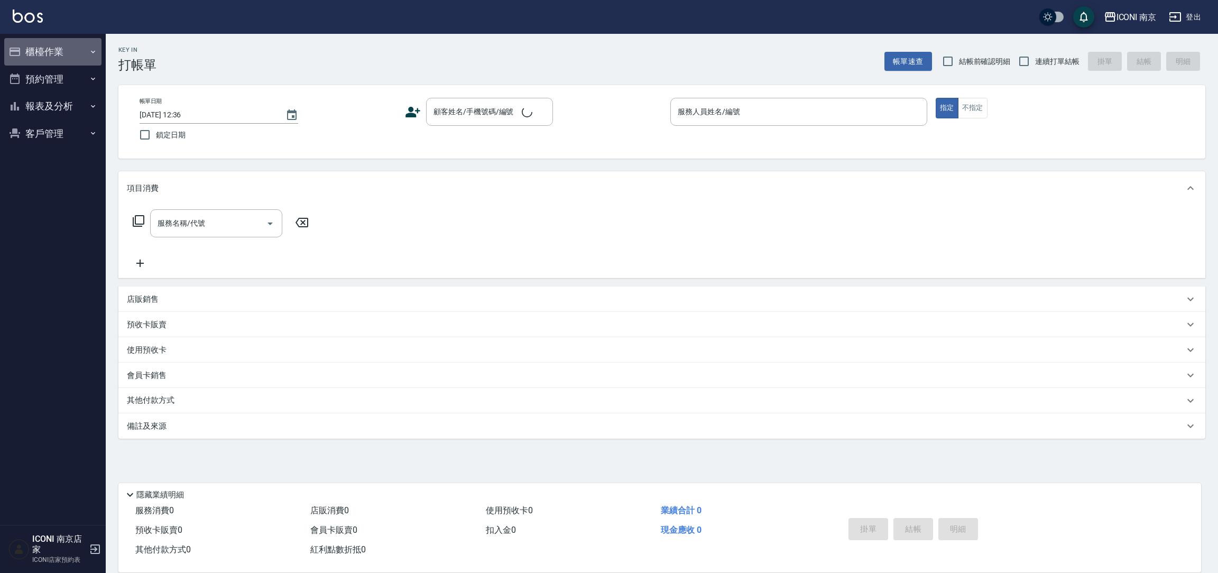
click at [64, 39] on button "櫃檯作業" at bounding box center [52, 51] width 97 height 27
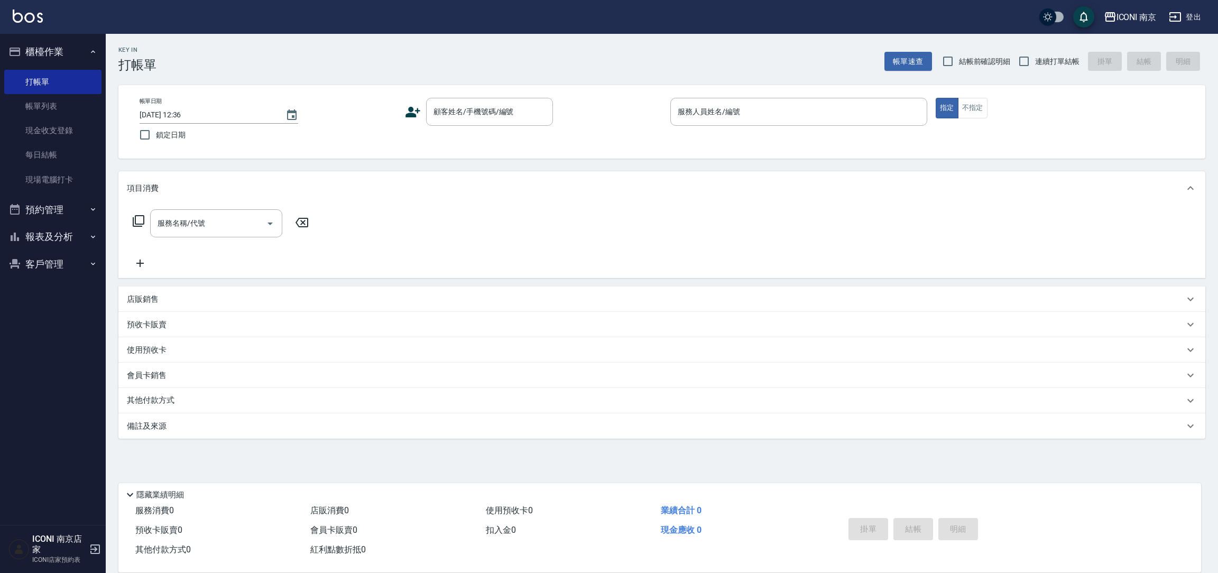
click at [52, 49] on button "櫃檯作業" at bounding box center [52, 51] width 97 height 27
click at [43, 53] on button "櫃檯作業" at bounding box center [52, 51] width 97 height 27
click at [48, 173] on link "現場電腦打卡" at bounding box center [52, 180] width 97 height 24
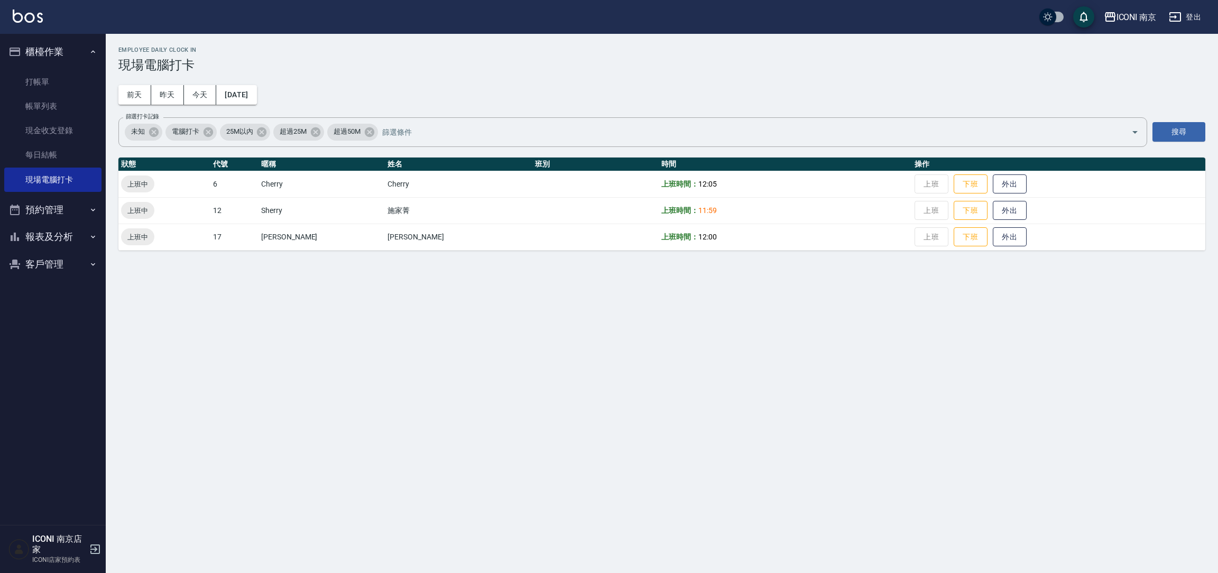
click at [81, 202] on button "預約管理" at bounding box center [52, 209] width 97 height 27
click at [53, 265] on link "單日預約紀錄" at bounding box center [52, 264] width 97 height 24
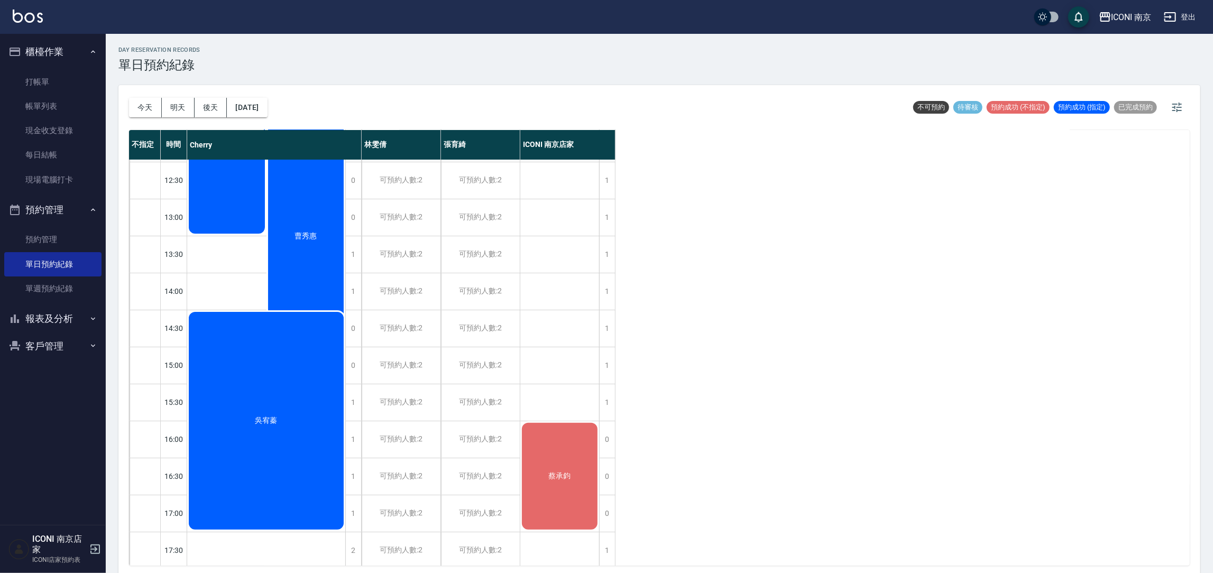
scroll to position [104, 0]
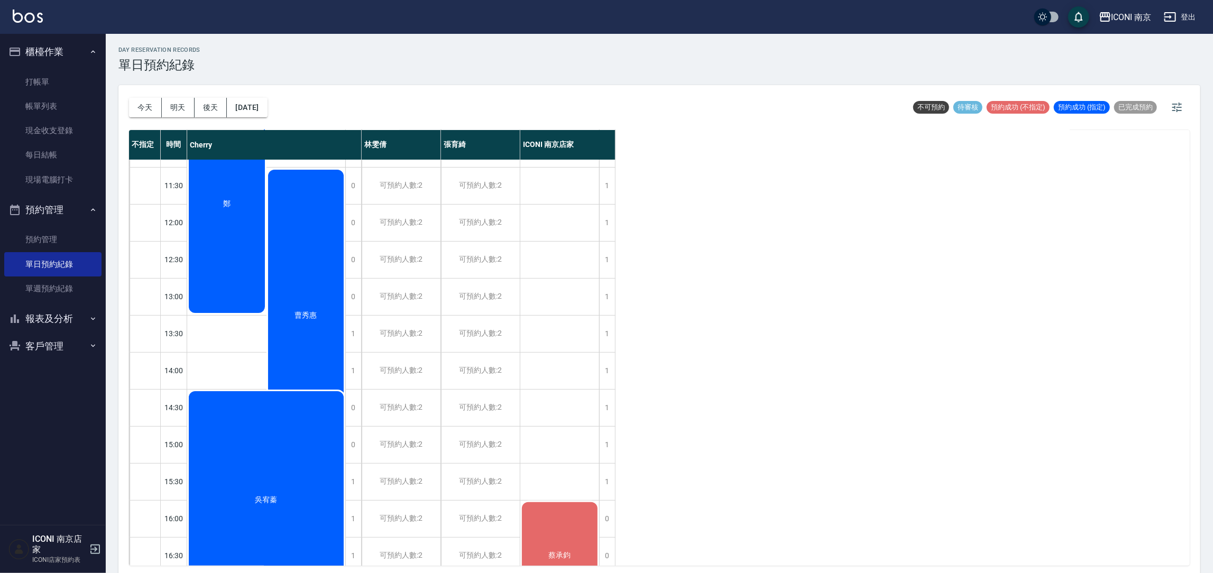
click at [211, 262] on div "鄭" at bounding box center [226, 204] width 79 height 221
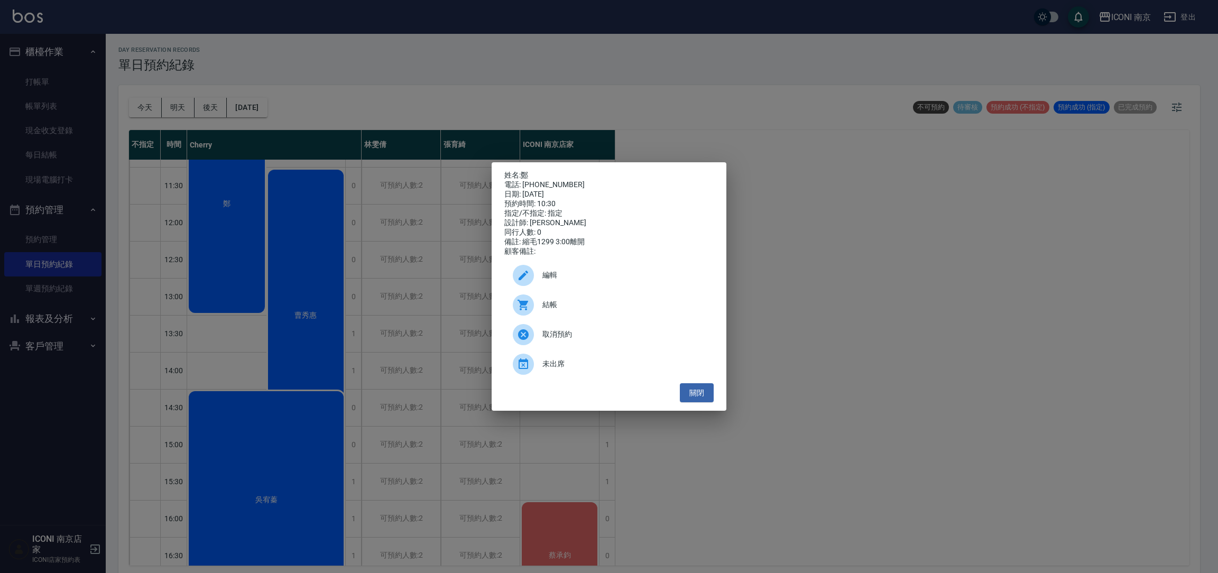
click at [871, 131] on div "姓名: 鄭 電話: [PHONE_NUMBER] 日期: [DATE] 預約時間: 10:30 指定/不指定: 指定 設計師: [PERSON_NAME] 同…" at bounding box center [609, 286] width 1218 height 573
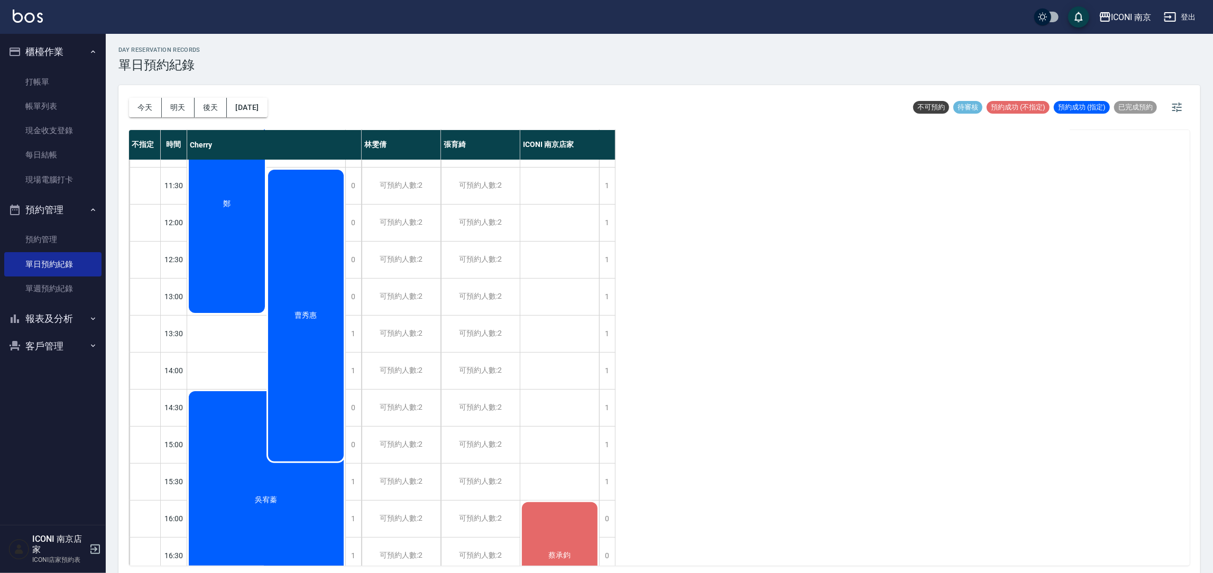
click at [328, 269] on div "曹秀惠" at bounding box center [305, 315] width 79 height 295
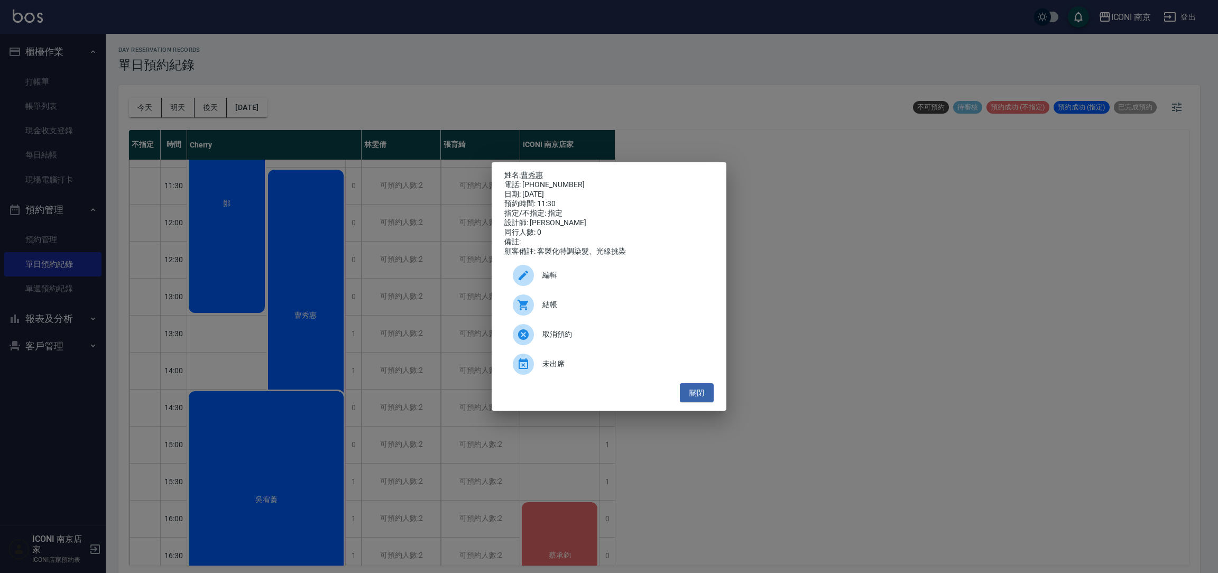
drag, startPoint x: 837, startPoint y: 277, endPoint x: 829, endPoint y: 269, distance: 11.2
click at [835, 275] on div "姓名: [PERSON_NAME] 電話: [PHONE_NUMBER] 日期: [DATE] 預約時間: 11:30 指定/不指定: 指定 設計師: [PE…" at bounding box center [609, 286] width 1218 height 573
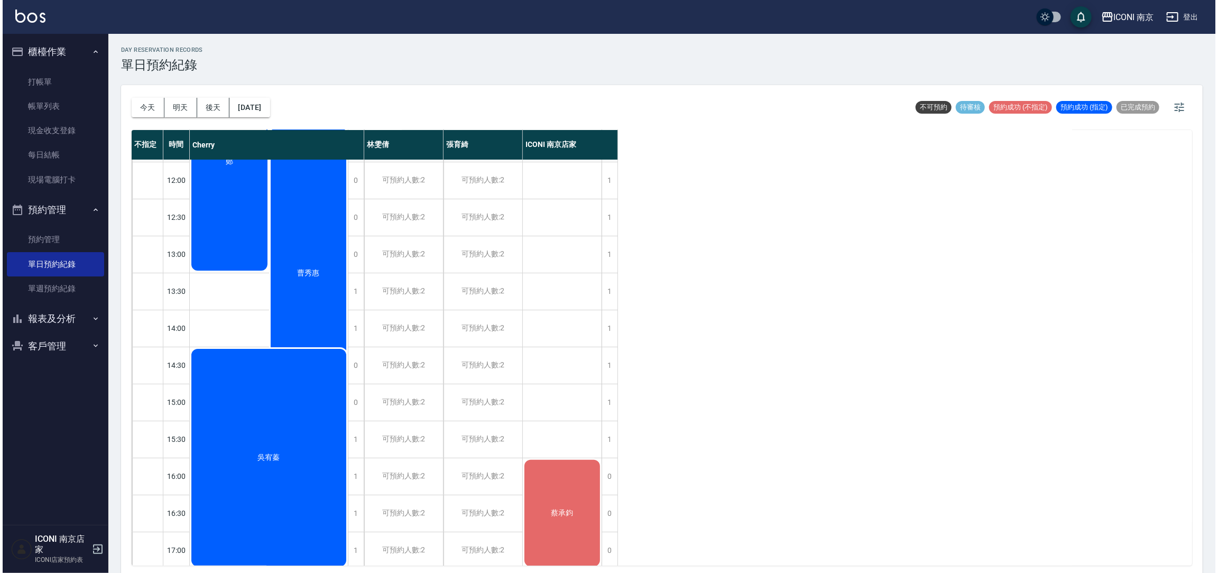
scroll to position [183, 0]
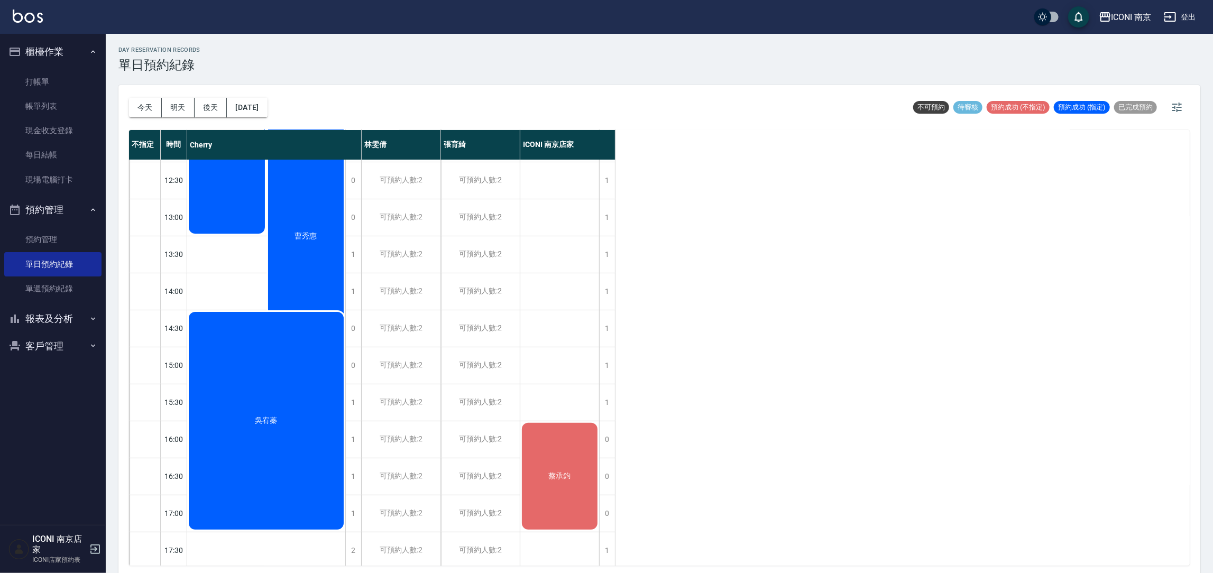
click at [319, 367] on div "吳宥蓁" at bounding box center [266, 420] width 158 height 221
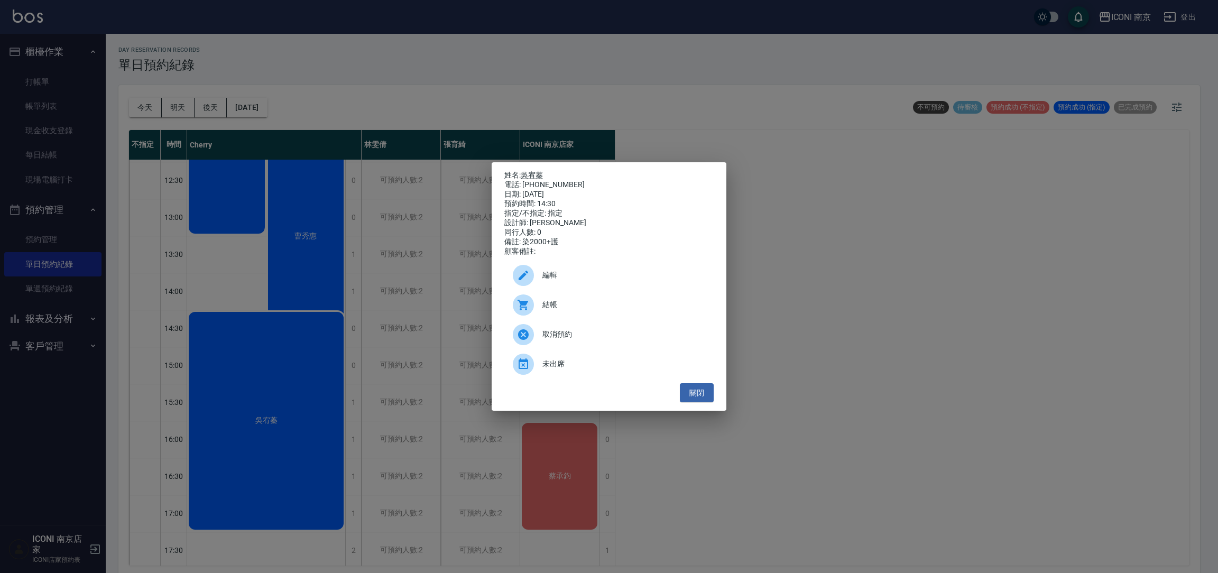
click at [694, 126] on div "姓名: [PERSON_NAME] 電話: [PHONE_NUMBER] 日期: [DATE] 預約時間: 14:30 指定/不指定: 指定 設計師: [PE…" at bounding box center [609, 286] width 1218 height 573
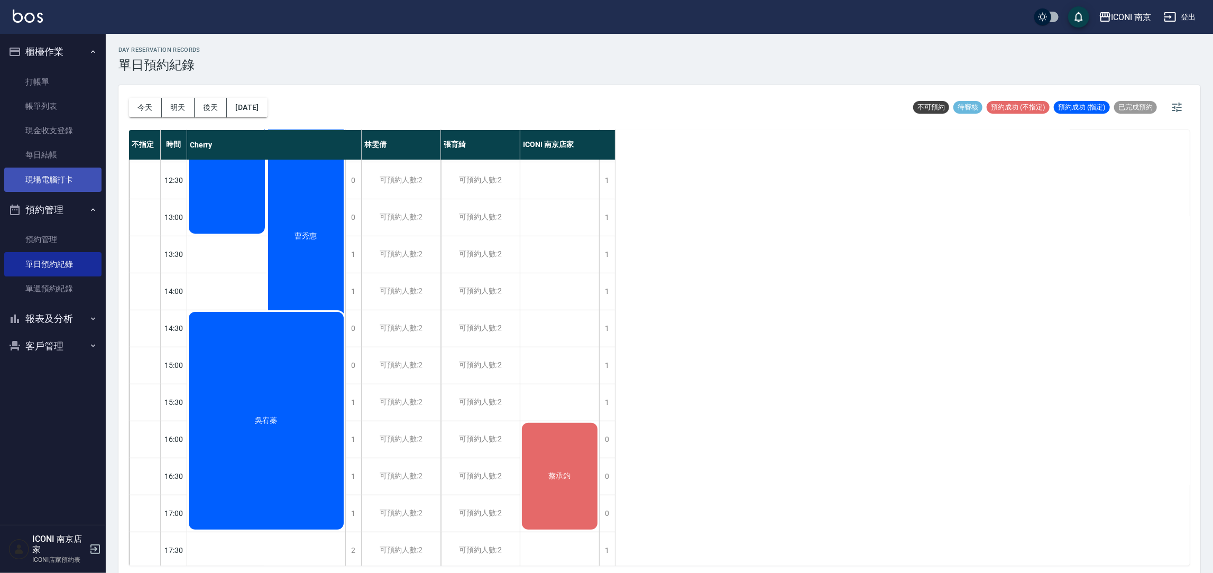
click at [48, 178] on link "現場電腦打卡" at bounding box center [52, 180] width 97 height 24
